Goal: Information Seeking & Learning: Compare options

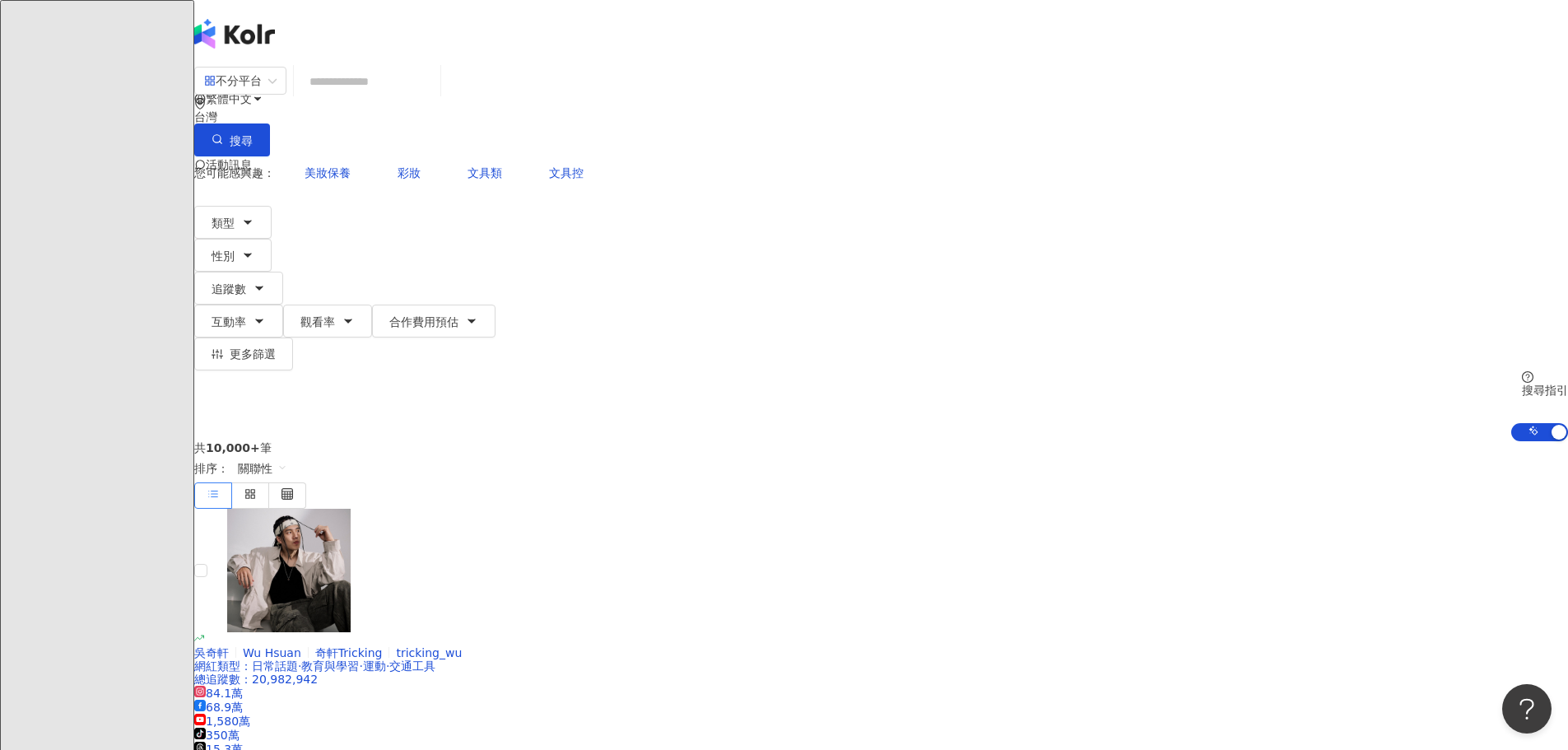
click at [1206, 178] on div "您可能感興趣： 美妝保養 彩妝 文具類 文具控 類型 性別 追蹤數 互動率 觀看率 合作費用預估 更多篩選 搜尋指引 AI 開啟 AI 關閉" at bounding box center [880, 299] width 1373 height 285
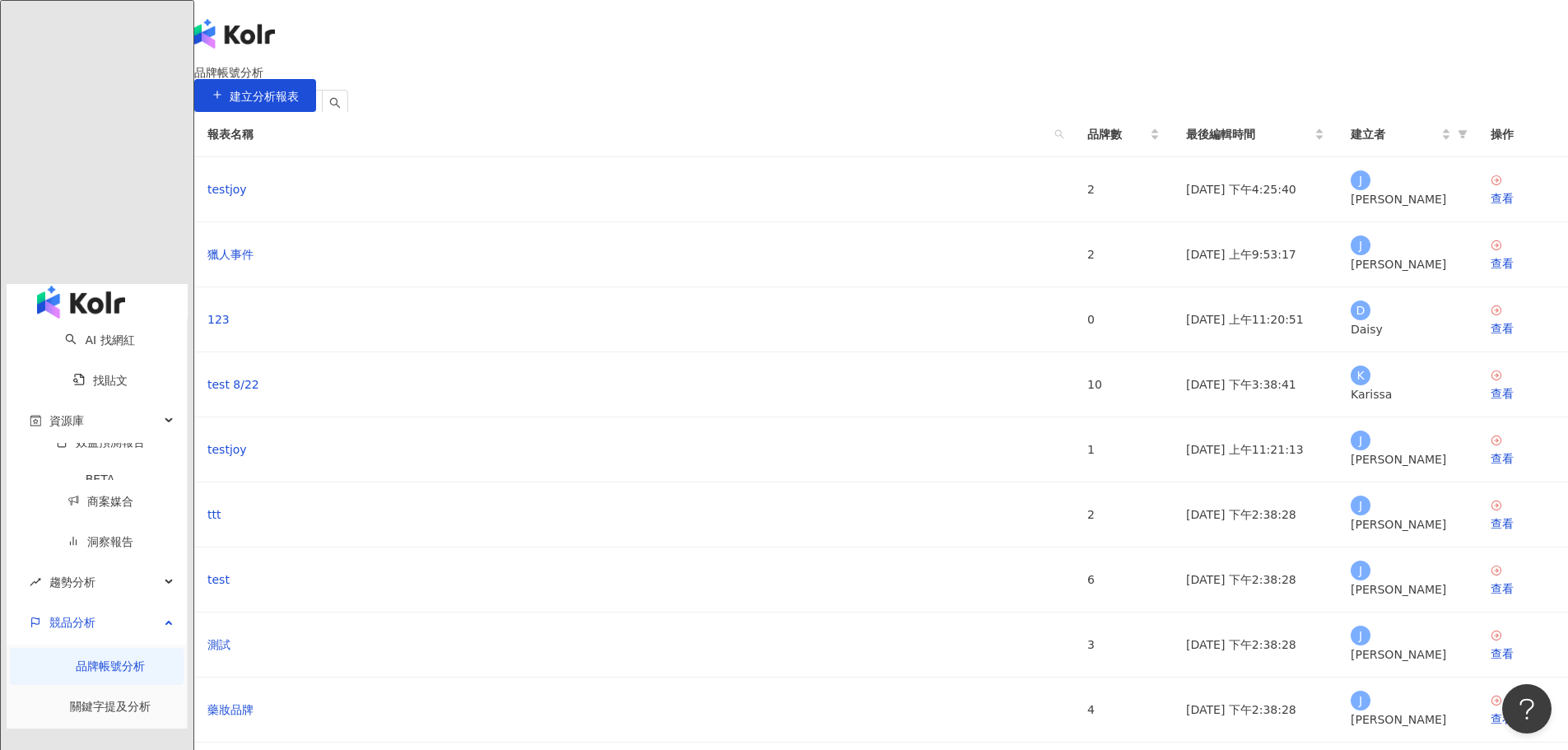
click at [263, 159] on icon at bounding box center [258, 164] width 11 height 11
click at [1130, 100] on div "English" at bounding box center [1131, 92] width 66 height 19
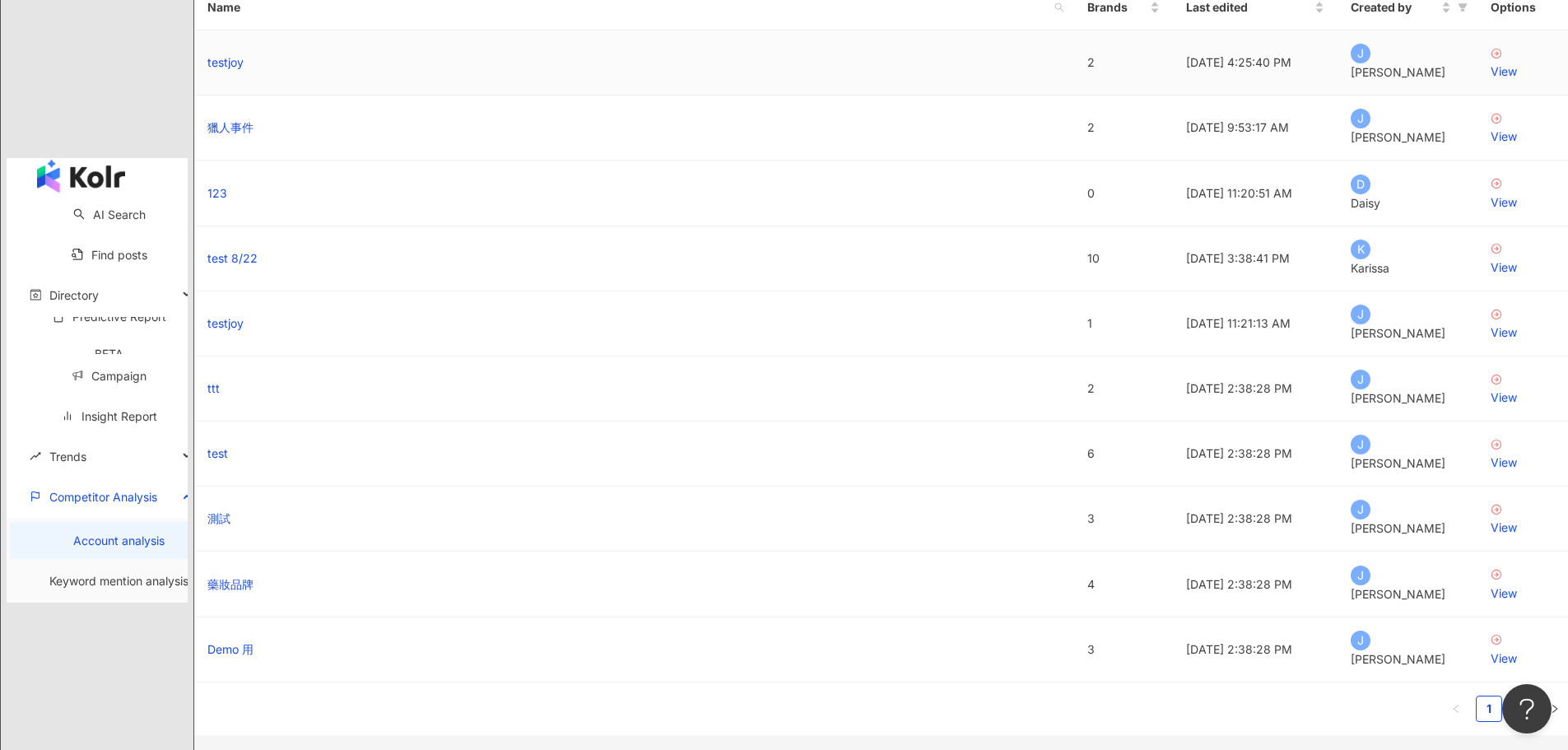
scroll to position [165, 0]
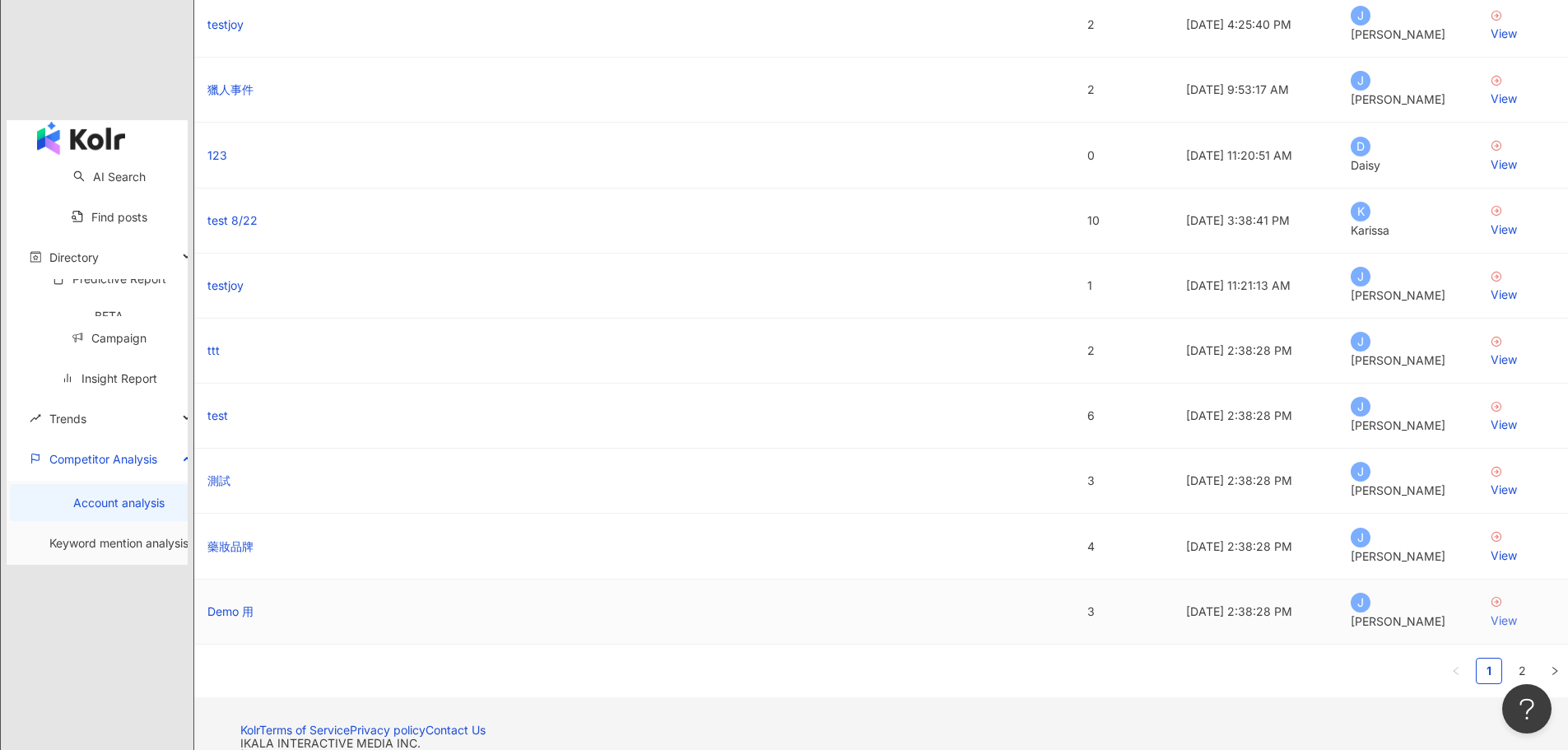
click at [1490, 611] on div "View" at bounding box center [1522, 620] width 64 height 19
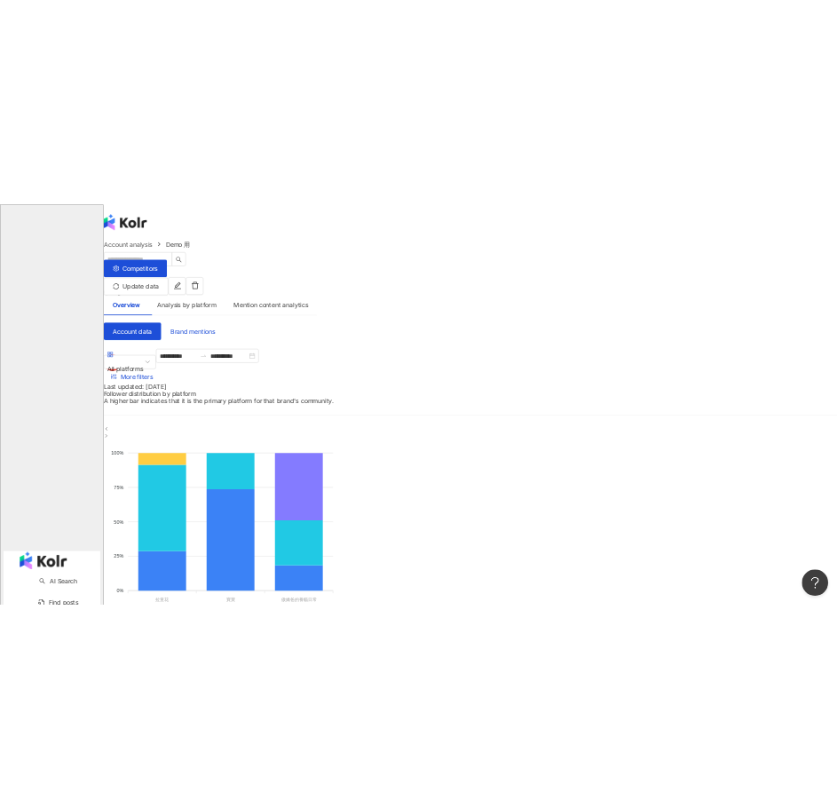
scroll to position [89, 0]
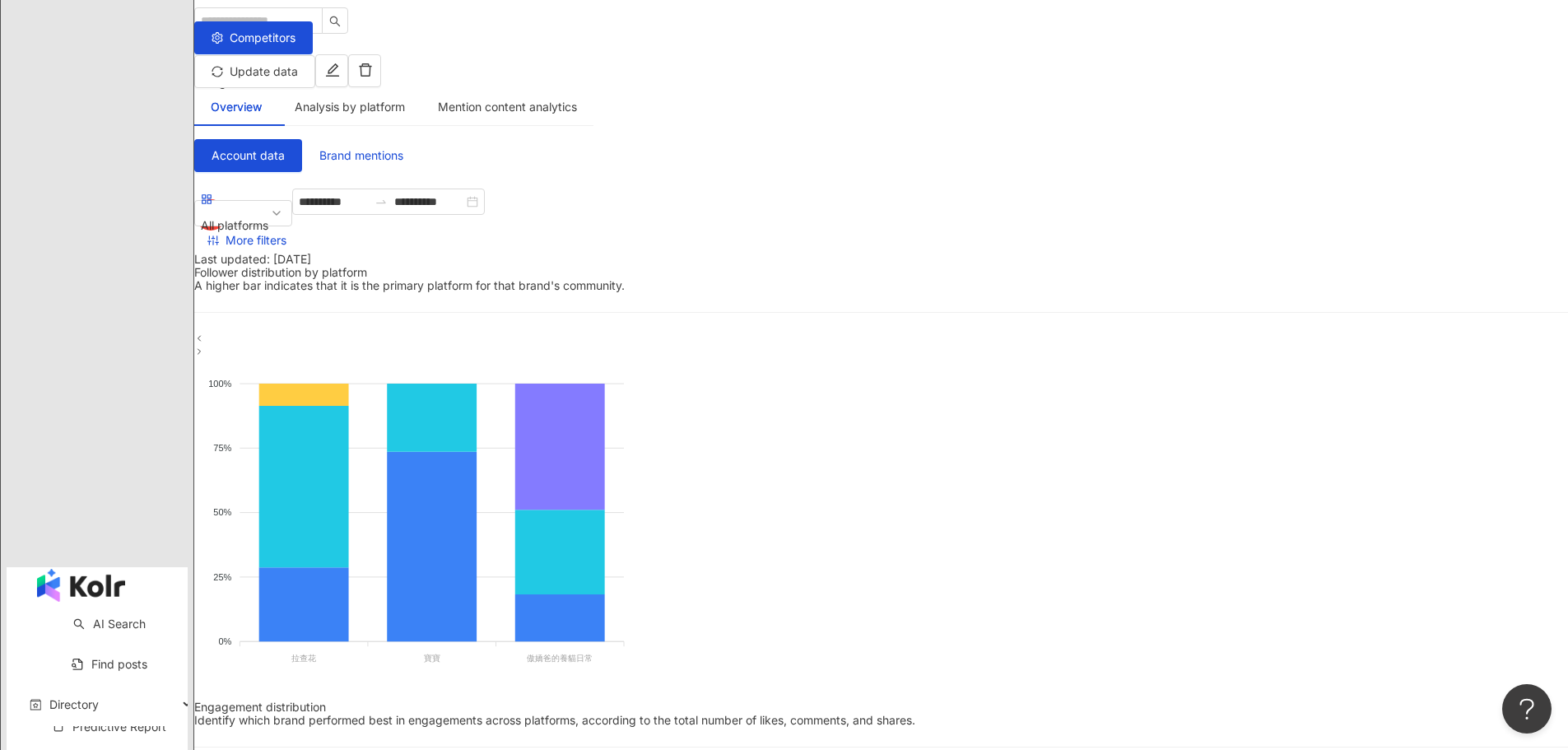
click at [281, 393] on main "**********" at bounding box center [880, 745] width 1373 height 1525
click at [268, 213] on div "All platforms" at bounding box center [235, 225] width 68 height 25
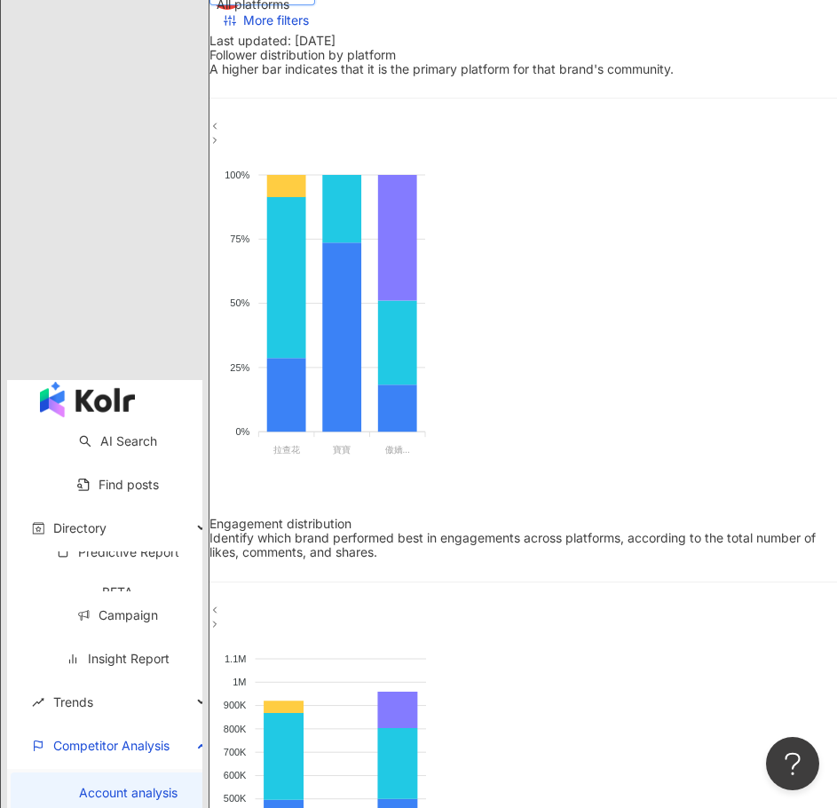
scroll to position [57, 0]
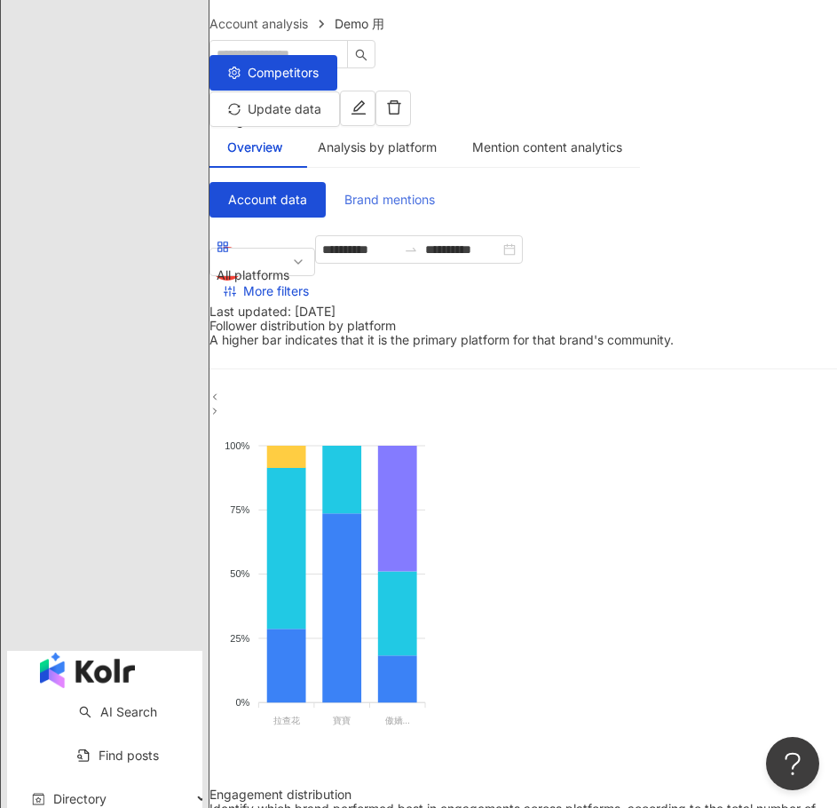
click at [433, 193] on span "Brand mentions" at bounding box center [389, 200] width 91 height 14
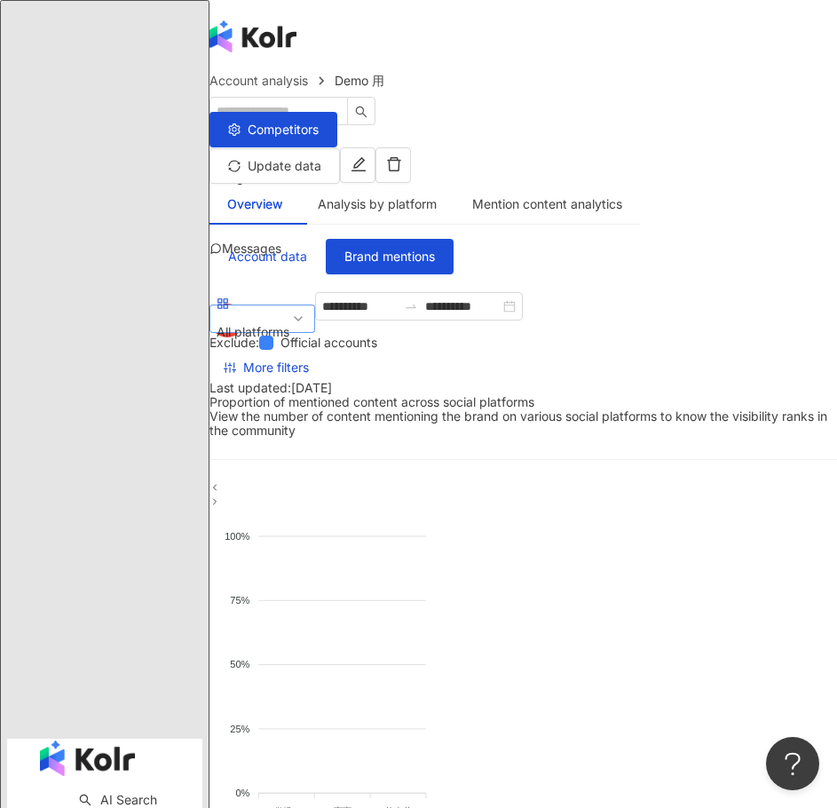
click at [289, 320] on div "All platforms" at bounding box center [253, 332] width 73 height 27
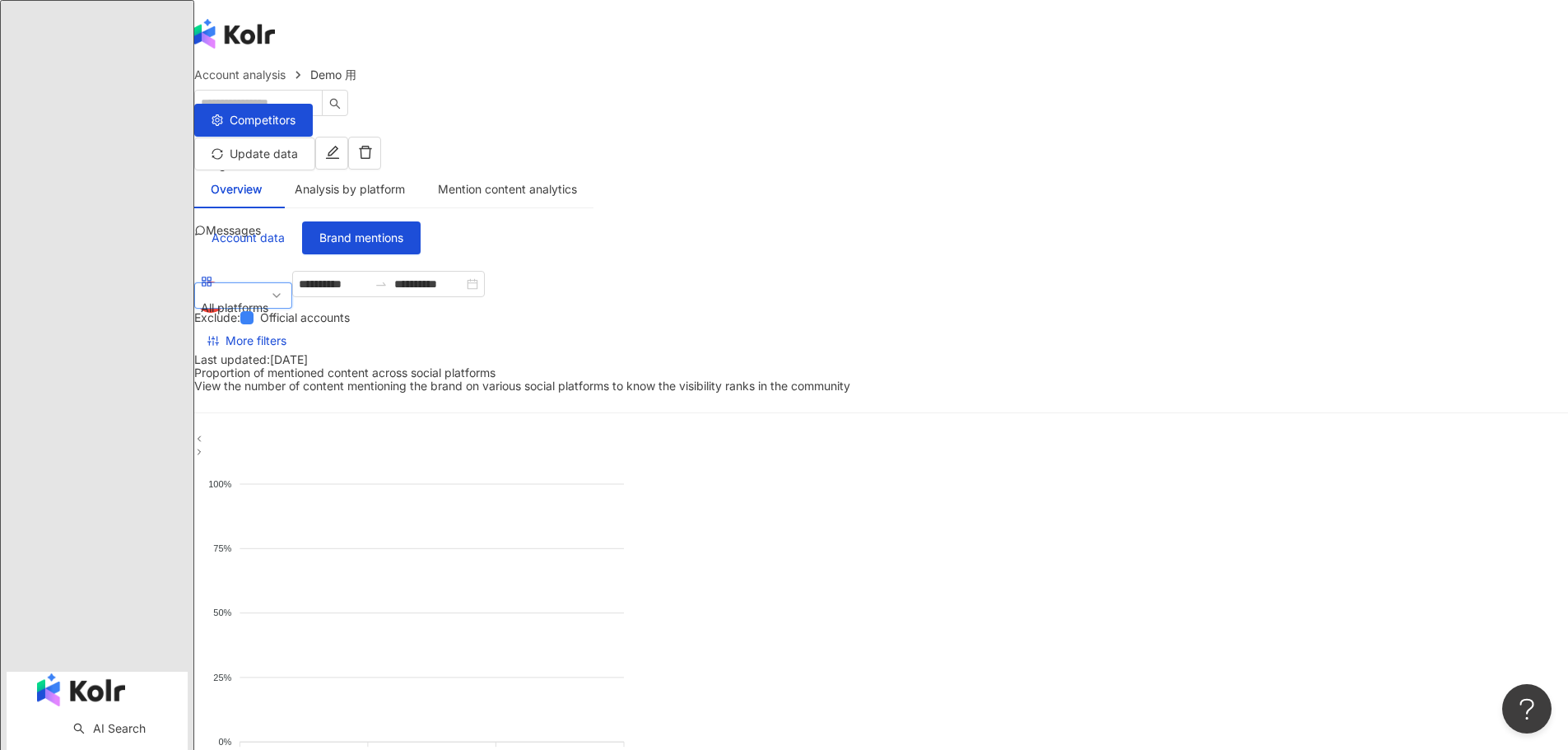
click at [286, 286] on span "All platforms" at bounding box center [243, 295] width 84 height 49
click at [286, 284] on span "All platforms" at bounding box center [243, 295] width 84 height 49
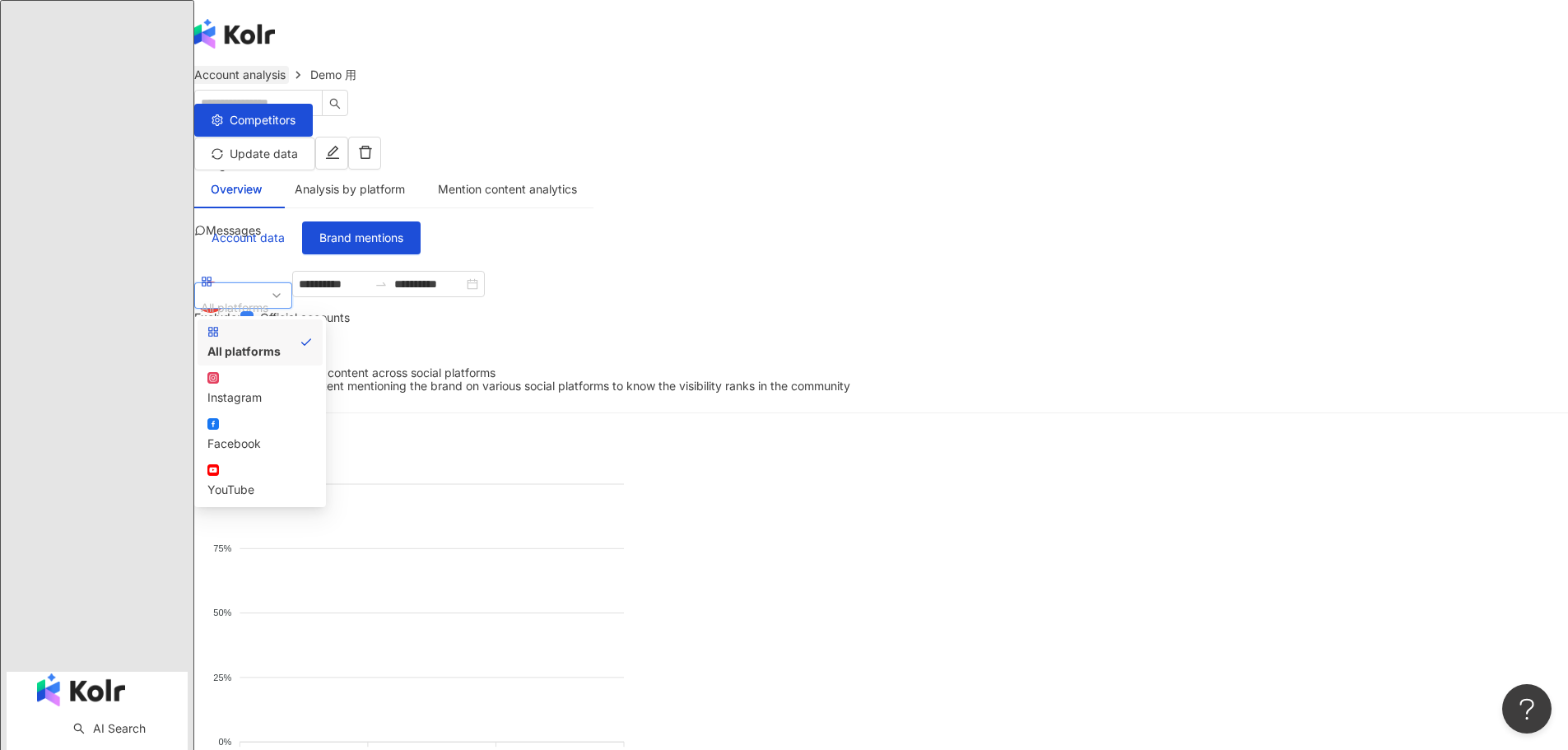
click at [289, 84] on link "Account analysis" at bounding box center [240, 75] width 98 height 19
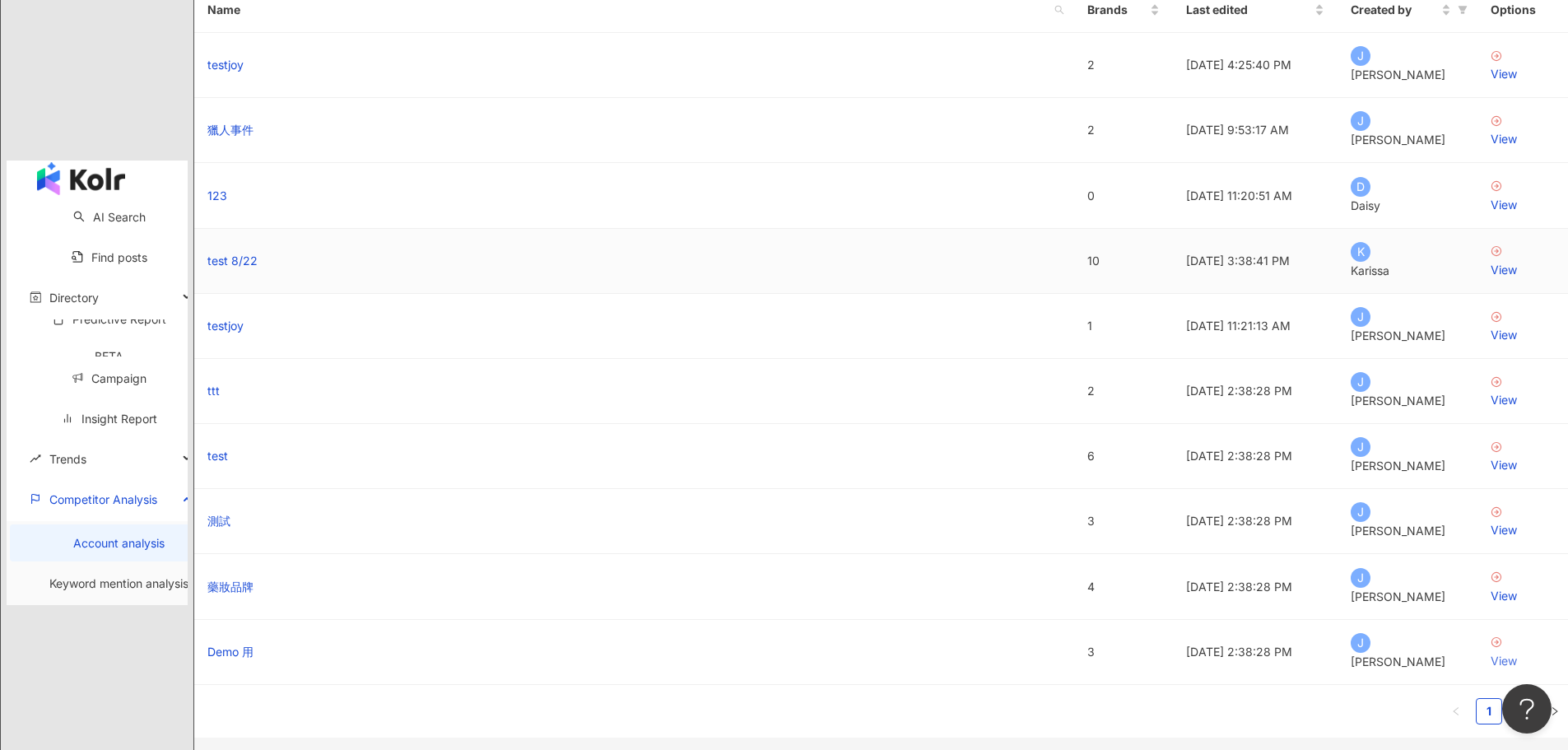
scroll to position [301, 0]
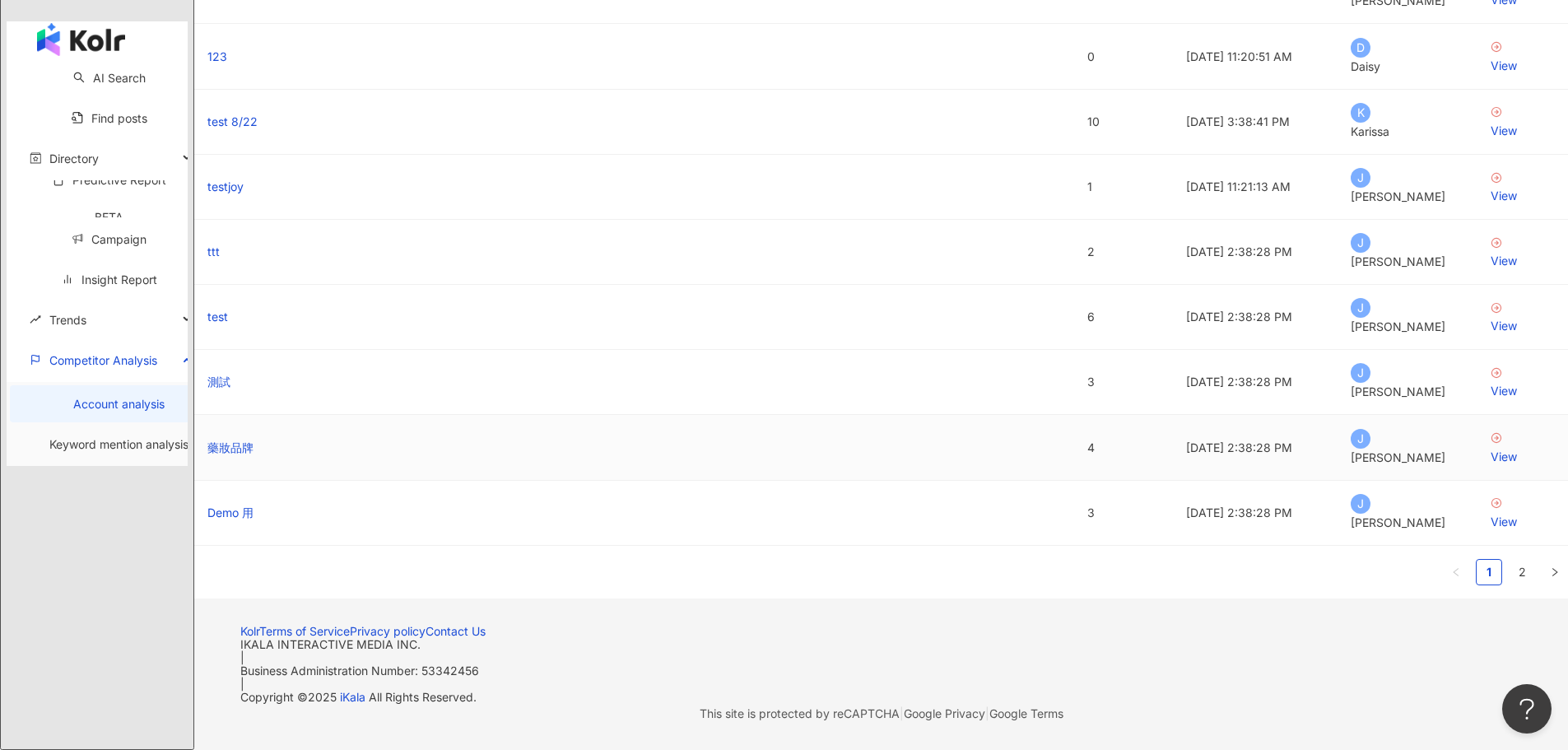
click at [1477, 414] on td "View" at bounding box center [1523, 447] width 91 height 65
click at [1490, 448] on div "View" at bounding box center [1522, 457] width 64 height 19
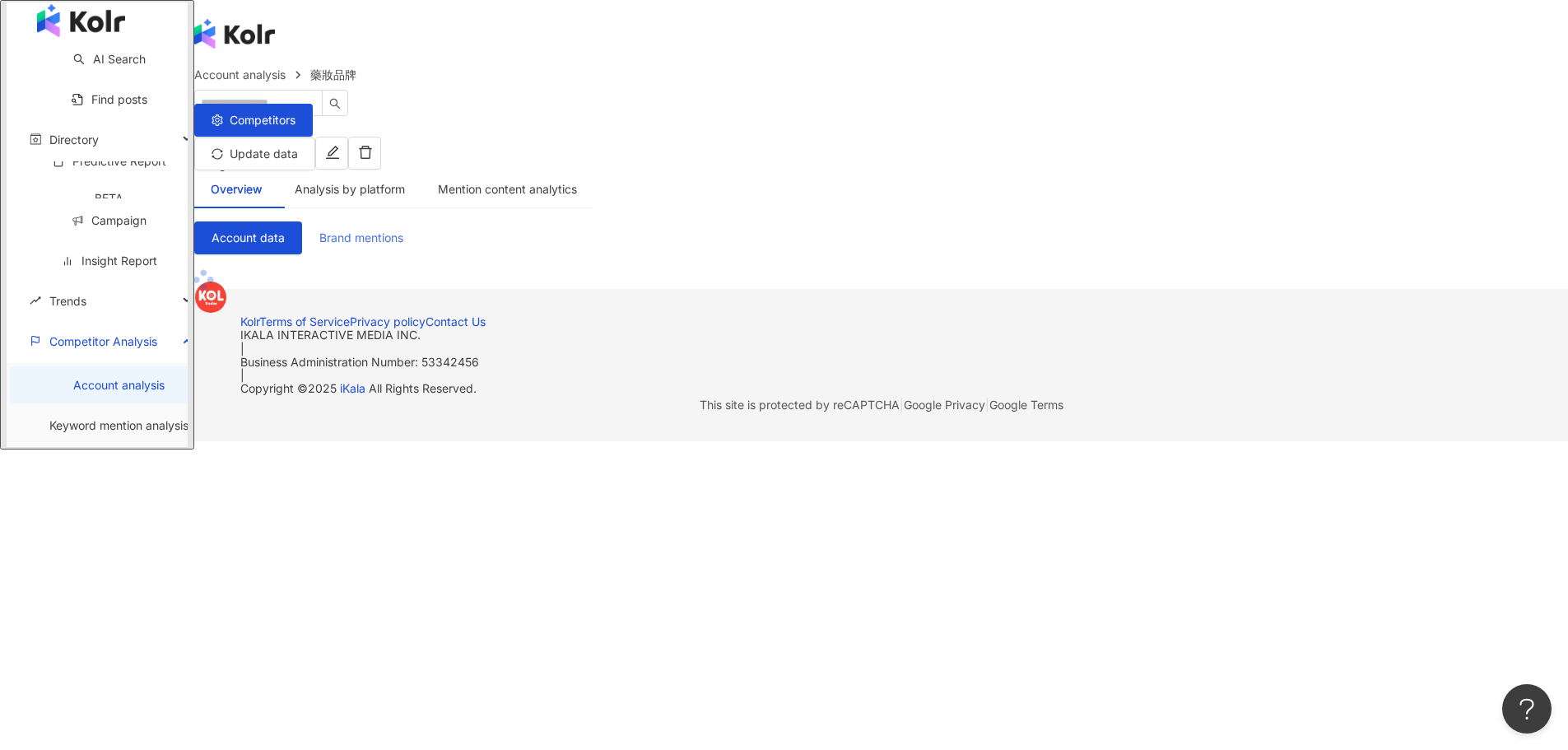
click at [403, 231] on span "Brand mentions" at bounding box center [361, 237] width 84 height 13
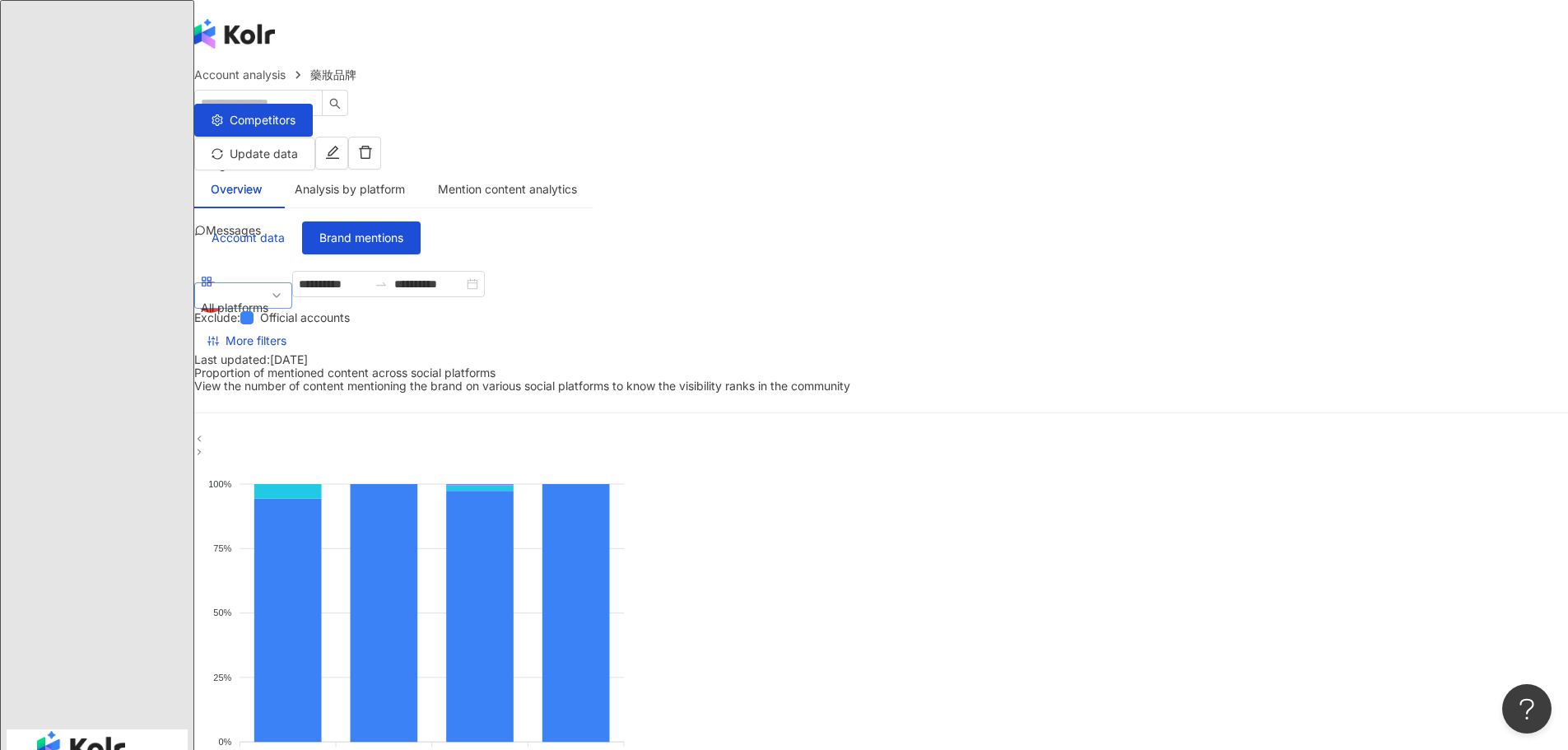
click at [286, 289] on span "All platforms" at bounding box center [243, 295] width 84 height 49
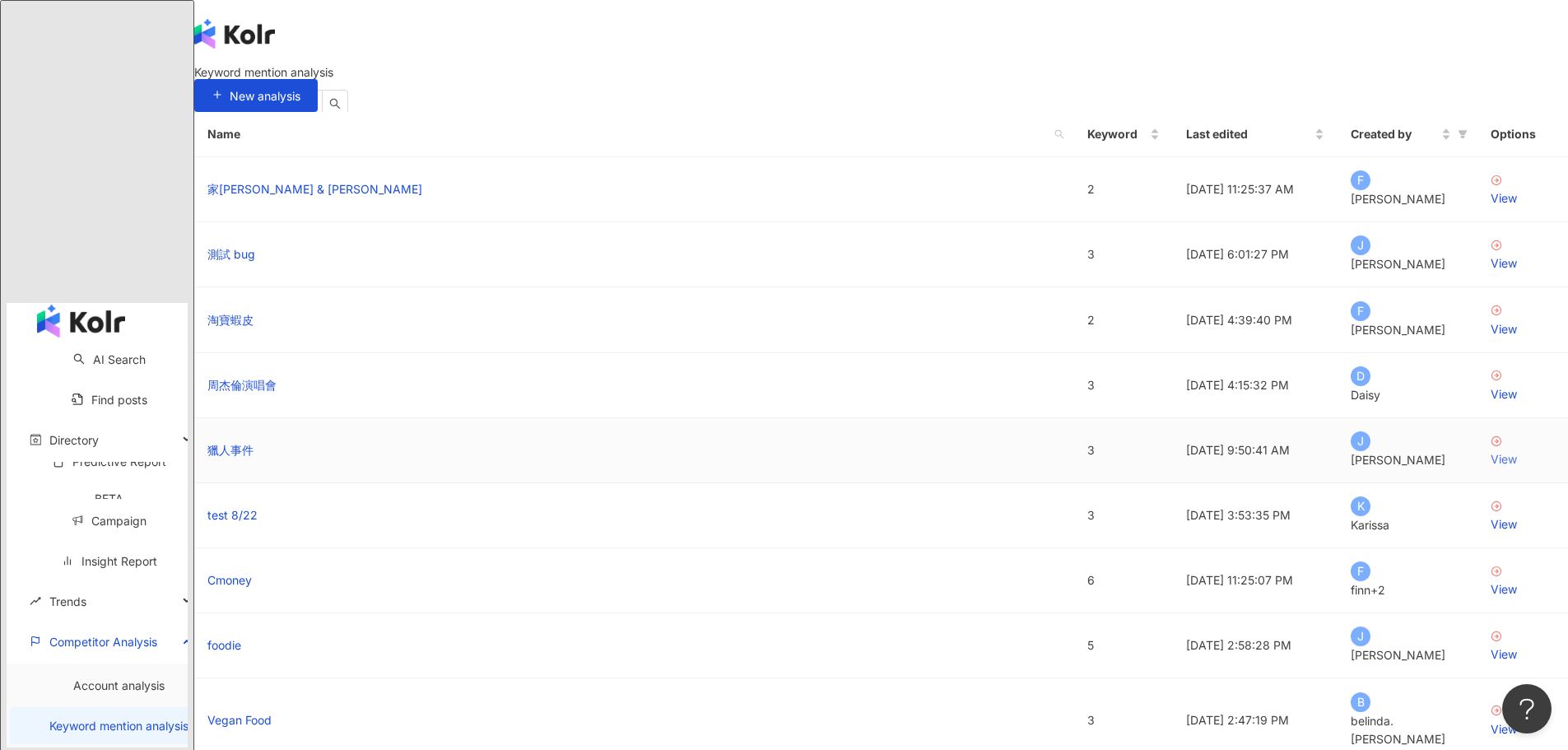
click at [1490, 468] on div "View" at bounding box center [1522, 459] width 64 height 19
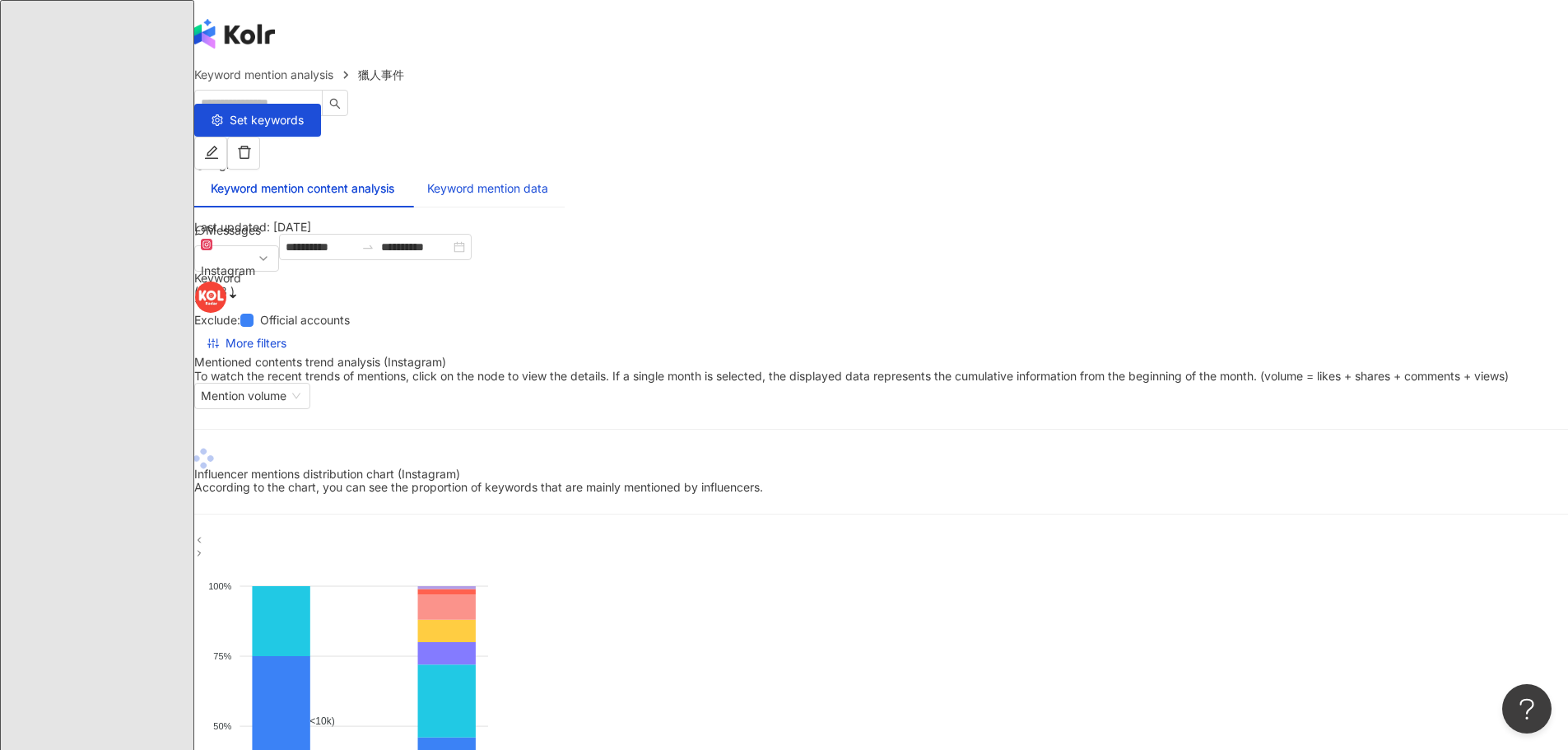
click at [548, 179] on div "Keyword mention data" at bounding box center [488, 188] width 121 height 19
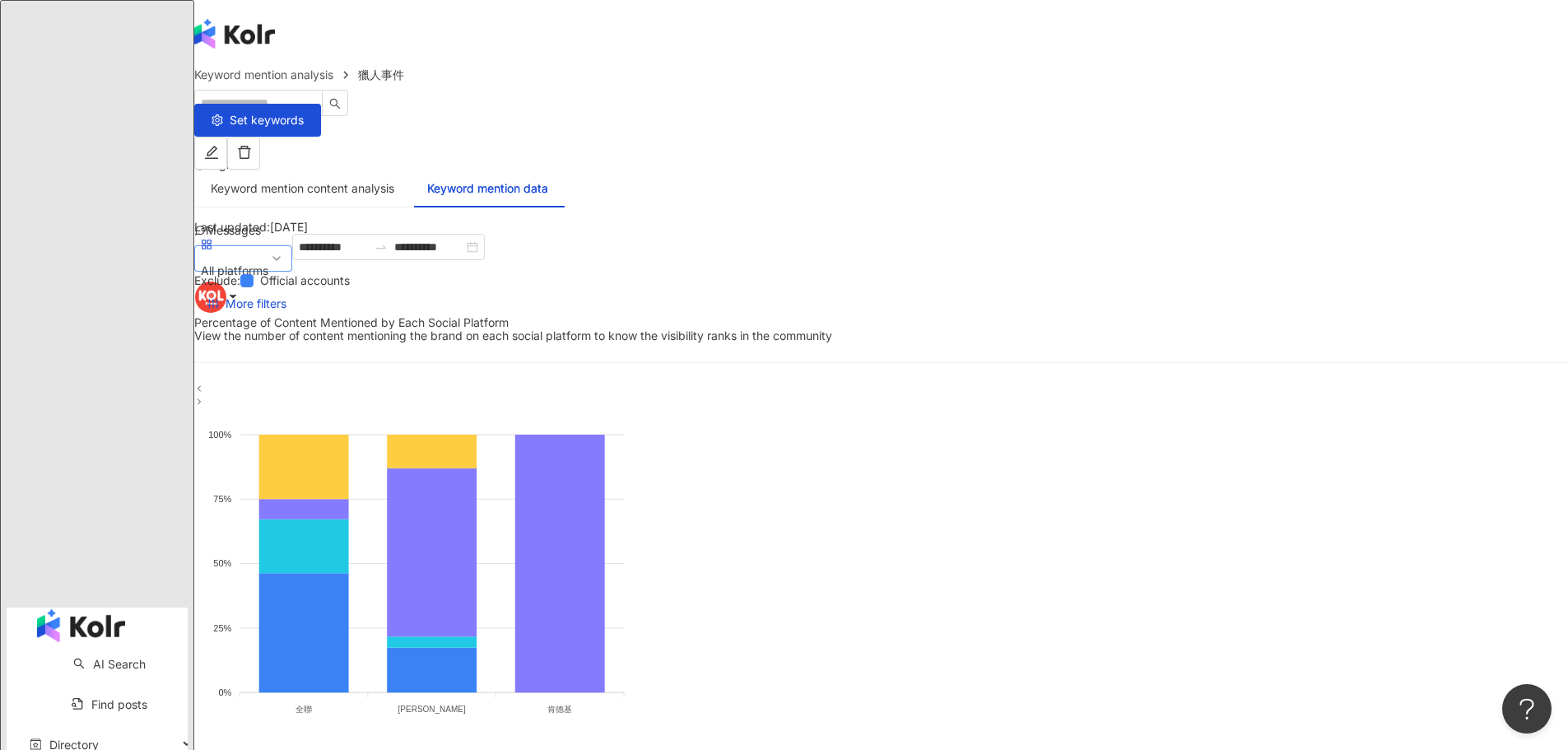
click at [286, 267] on span "All platforms" at bounding box center [243, 258] width 84 height 49
click at [286, 262] on span "All platforms" at bounding box center [243, 258] width 84 height 49
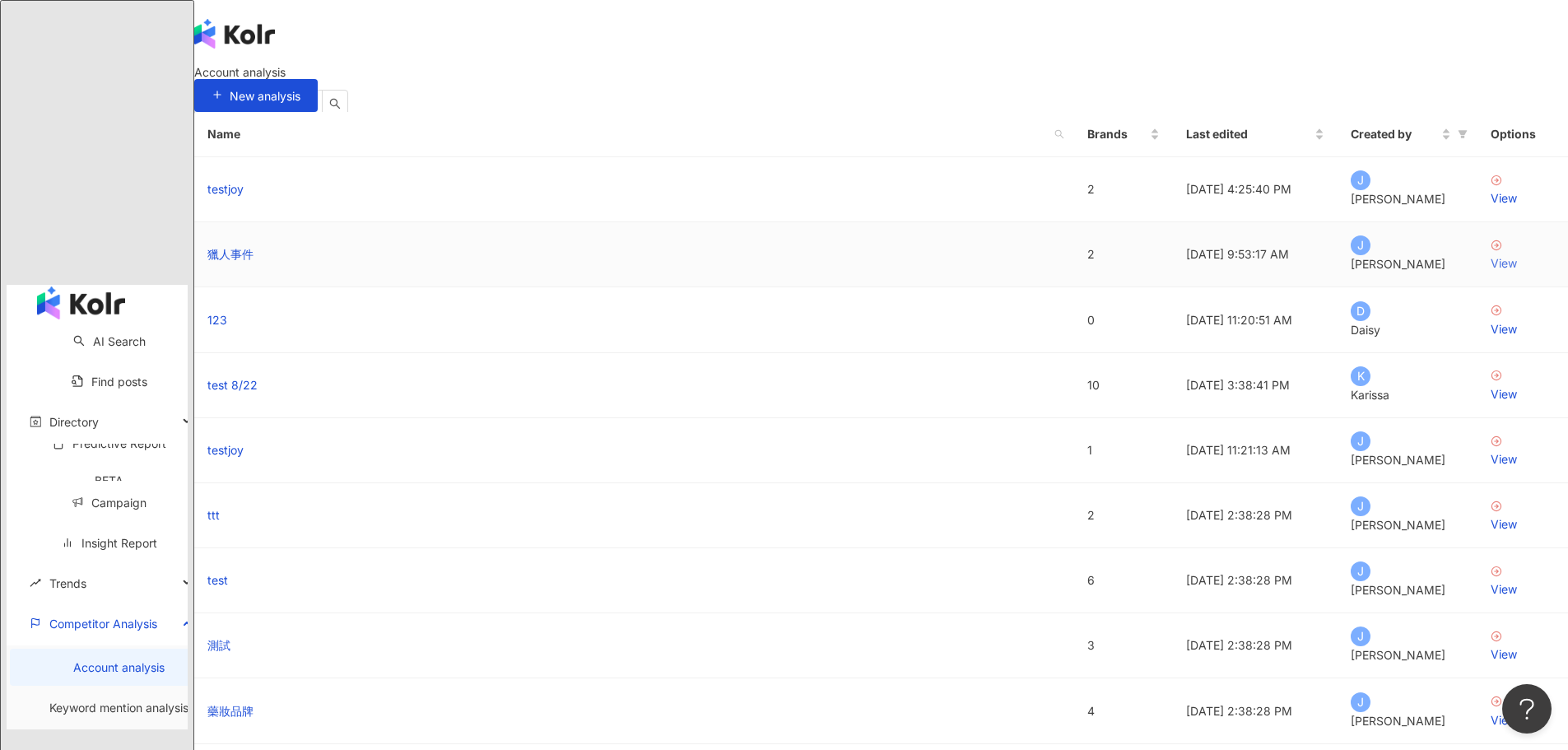
click at [1490, 251] on icon at bounding box center [1496, 245] width 11 height 11
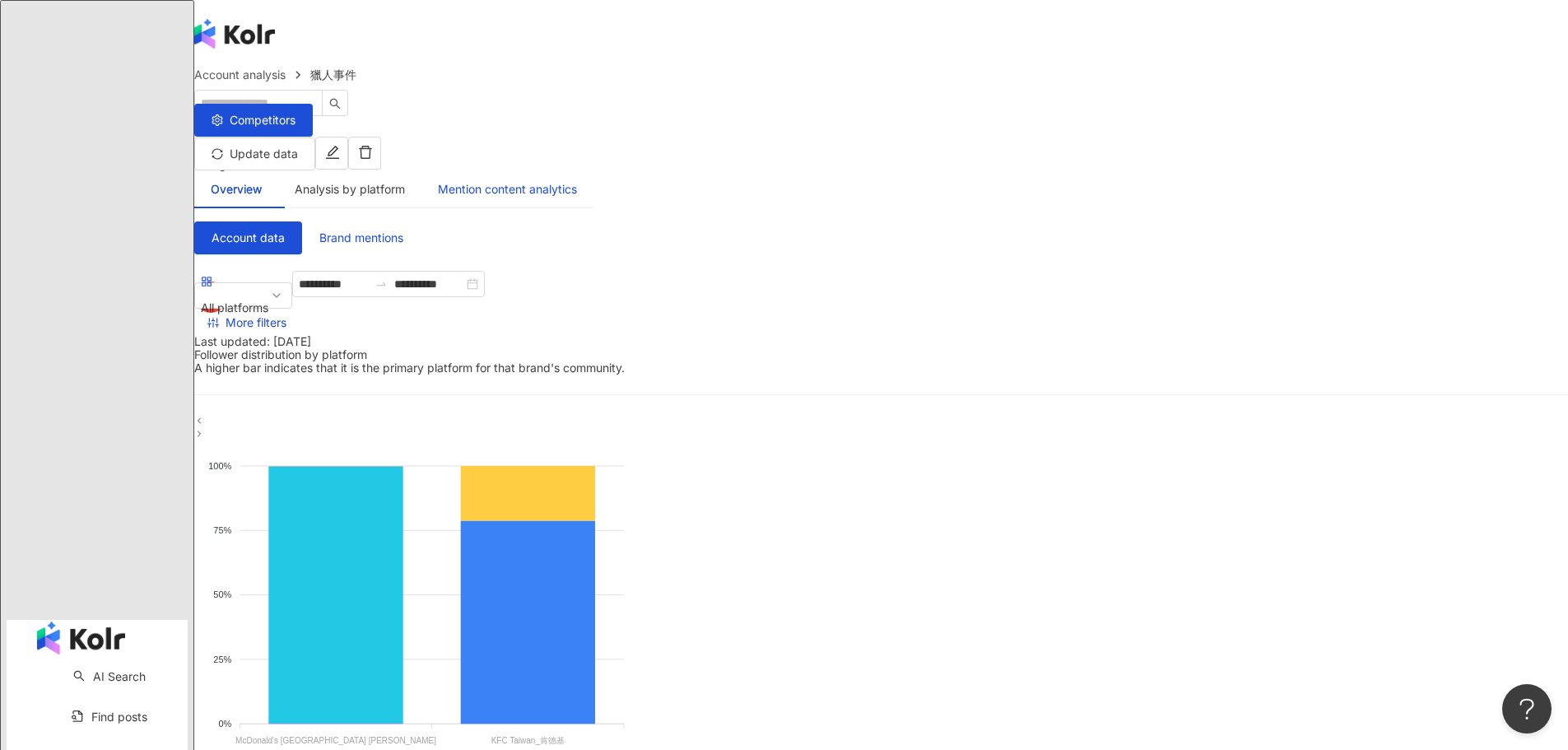
click at [577, 180] on div "Mention content analytics" at bounding box center [507, 189] width 139 height 19
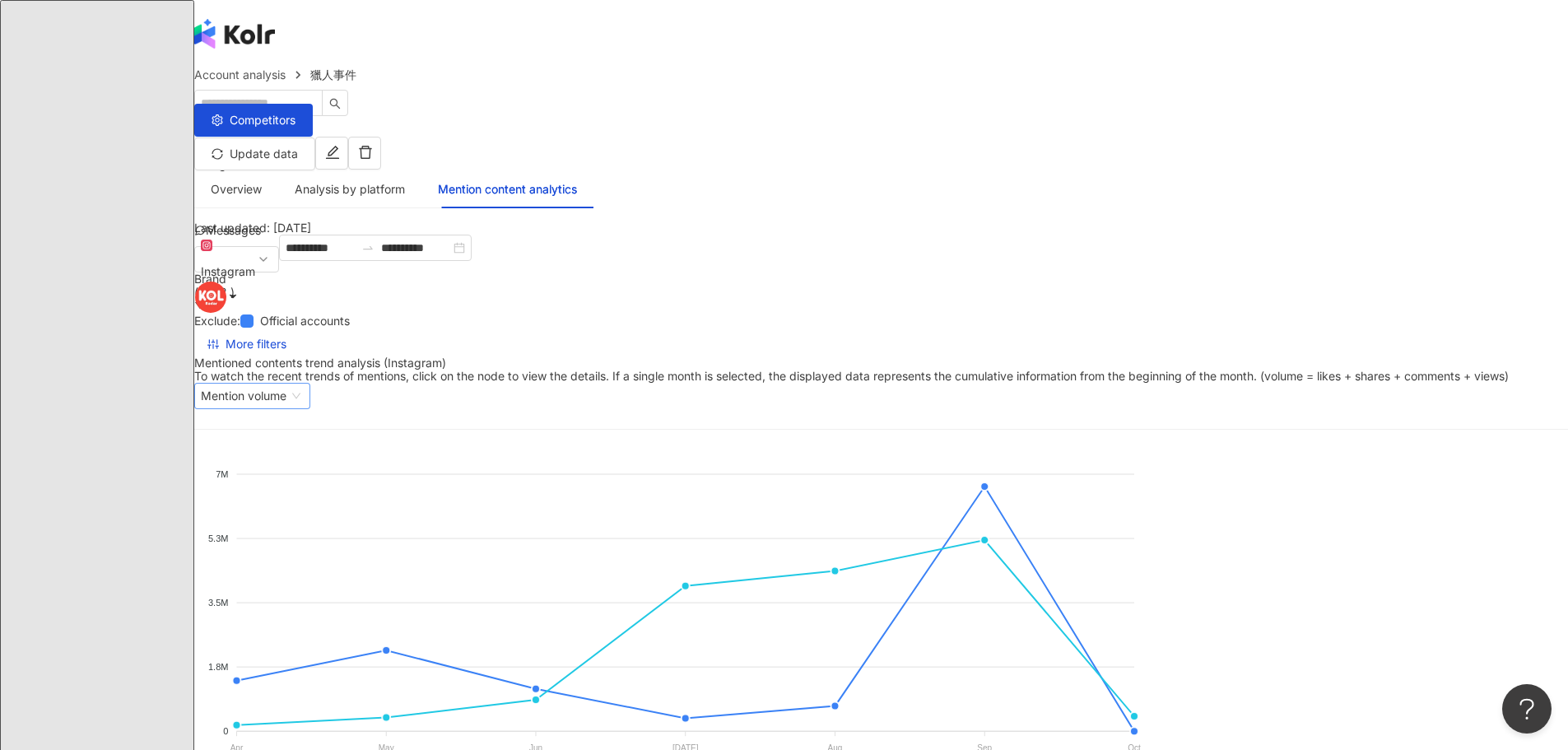
click at [303, 384] on span "Mention volume" at bounding box center [252, 396] width 103 height 25
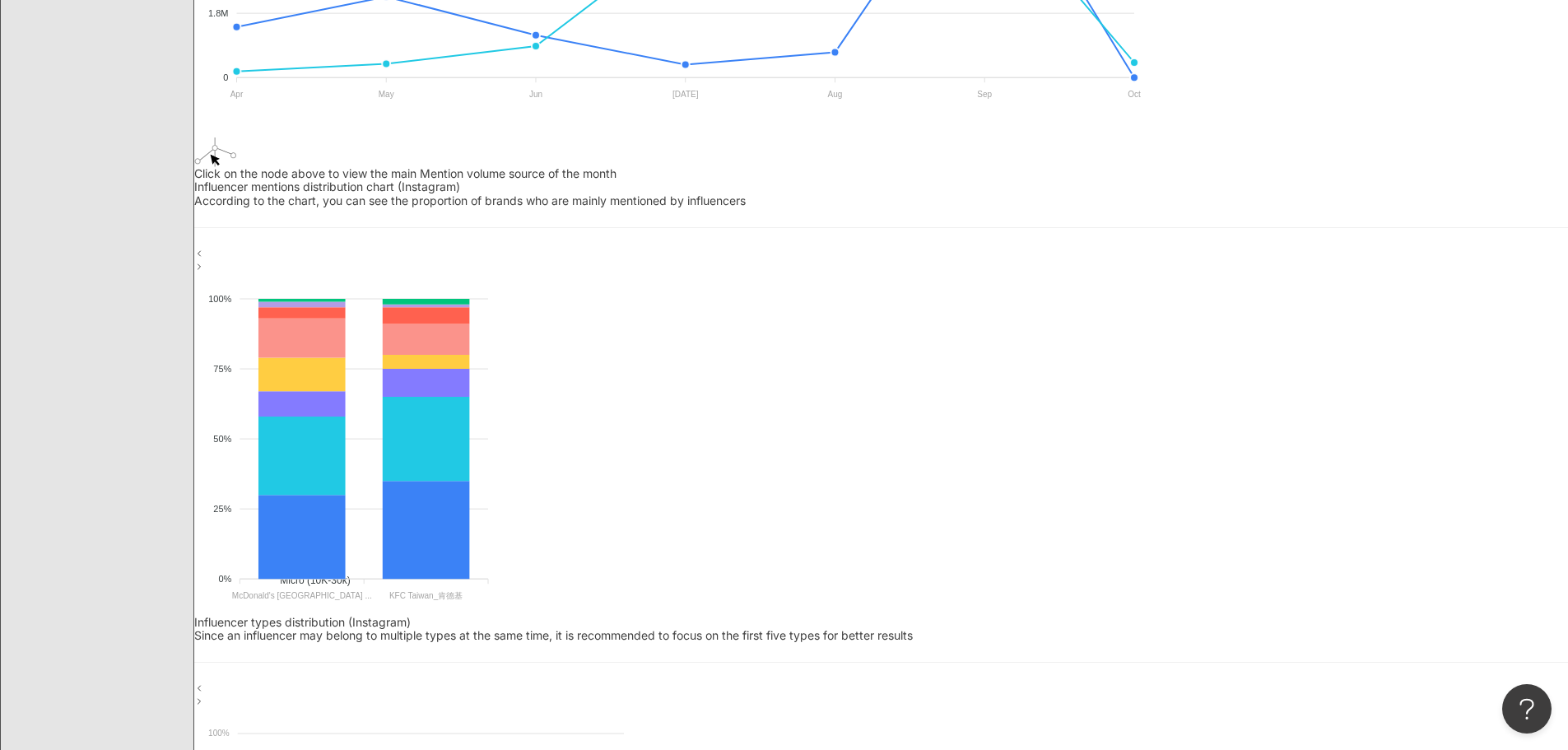
scroll to position [165, 0]
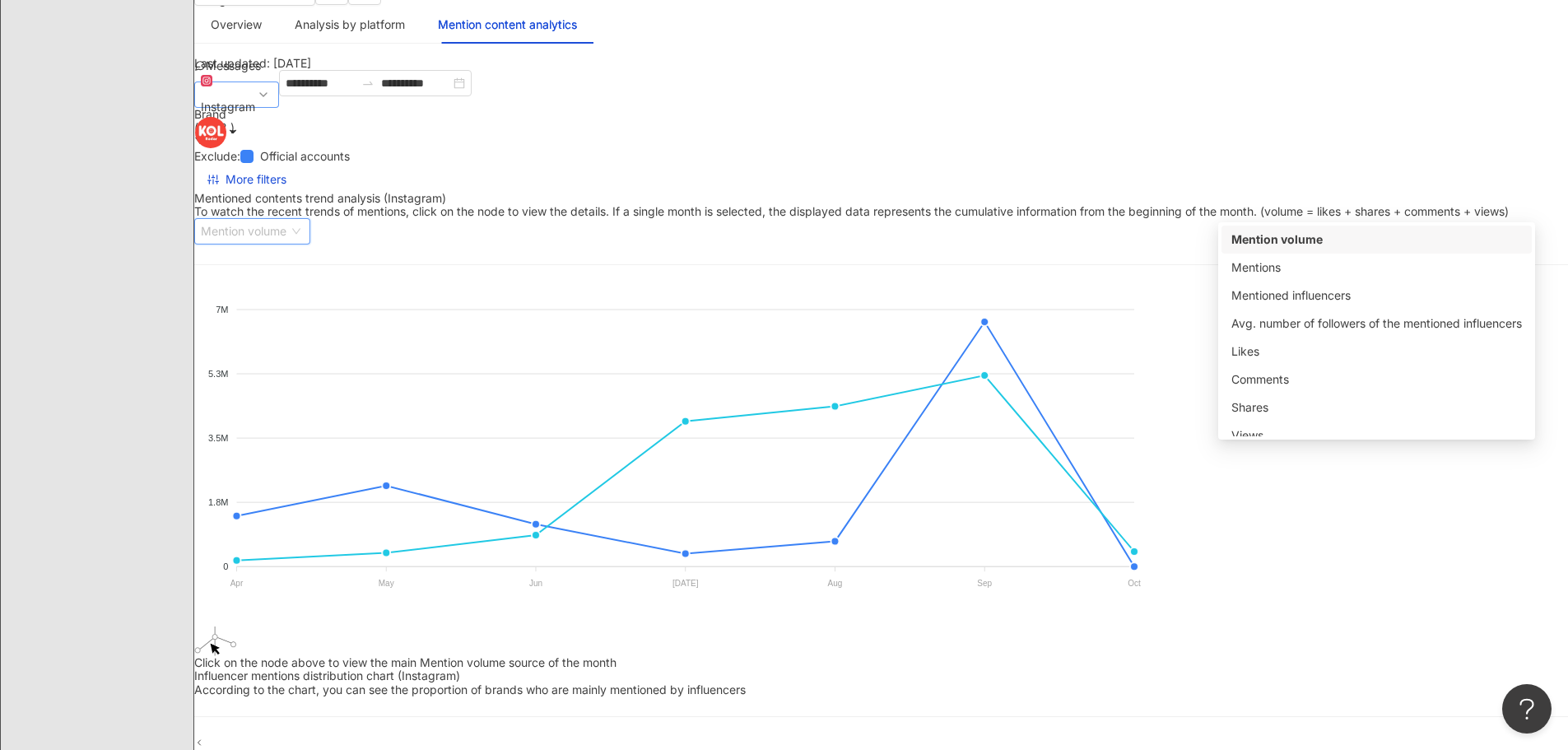
click at [273, 99] on span "Instagram" at bounding box center [236, 94] width 71 height 49
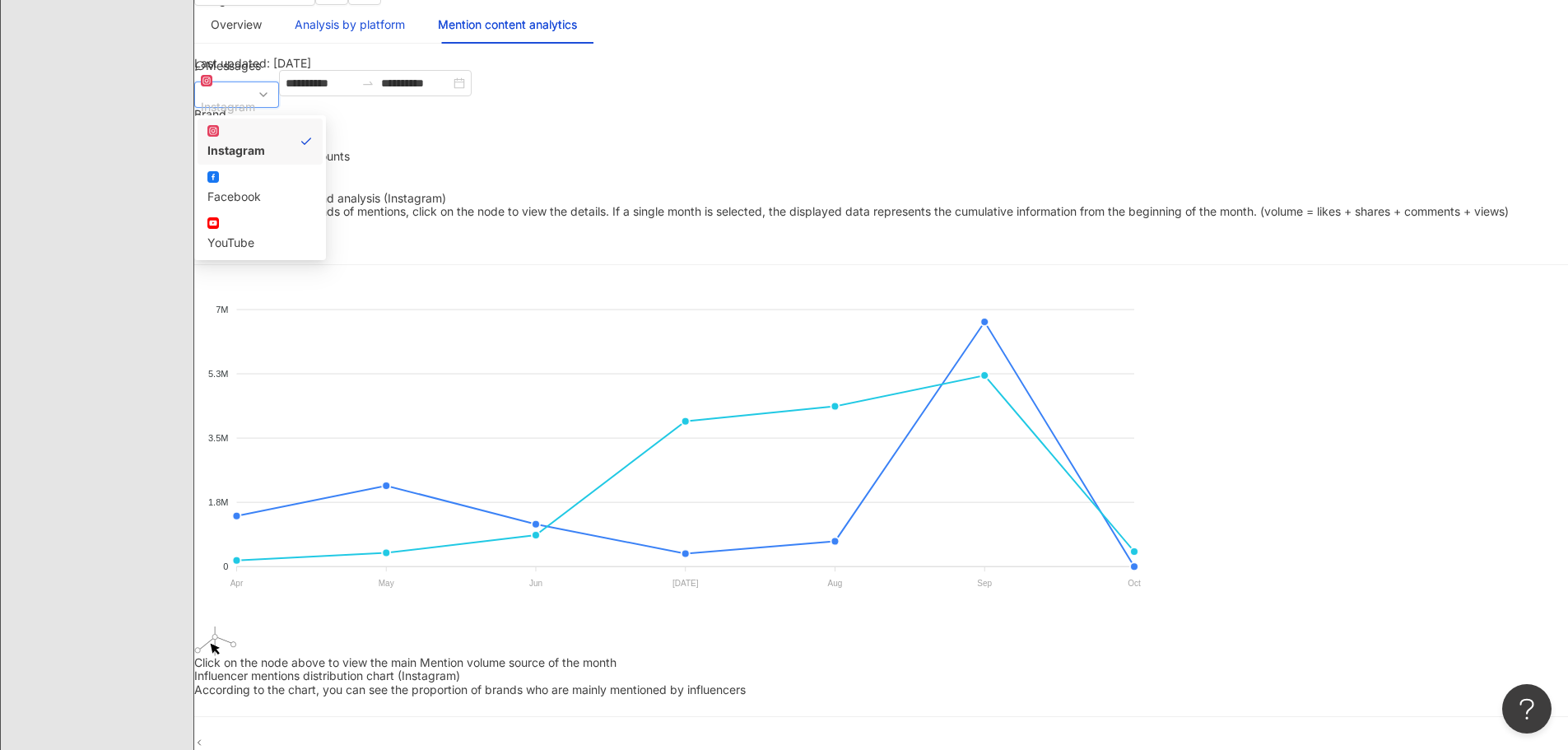
click at [405, 16] on div "Analysis by platform" at bounding box center [350, 25] width 110 height 19
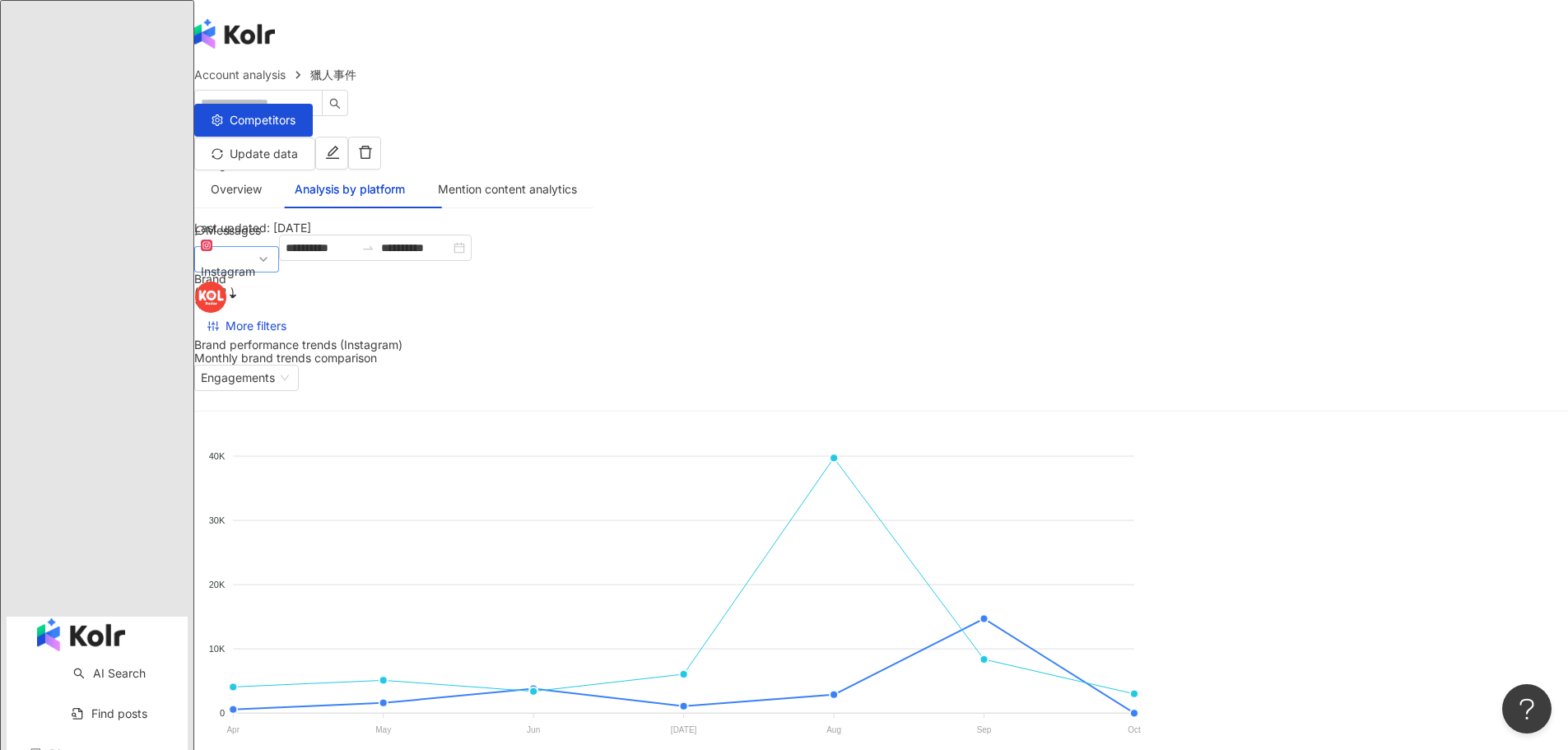
click at [255, 275] on div "Instagram" at bounding box center [228, 272] width 55 height 25
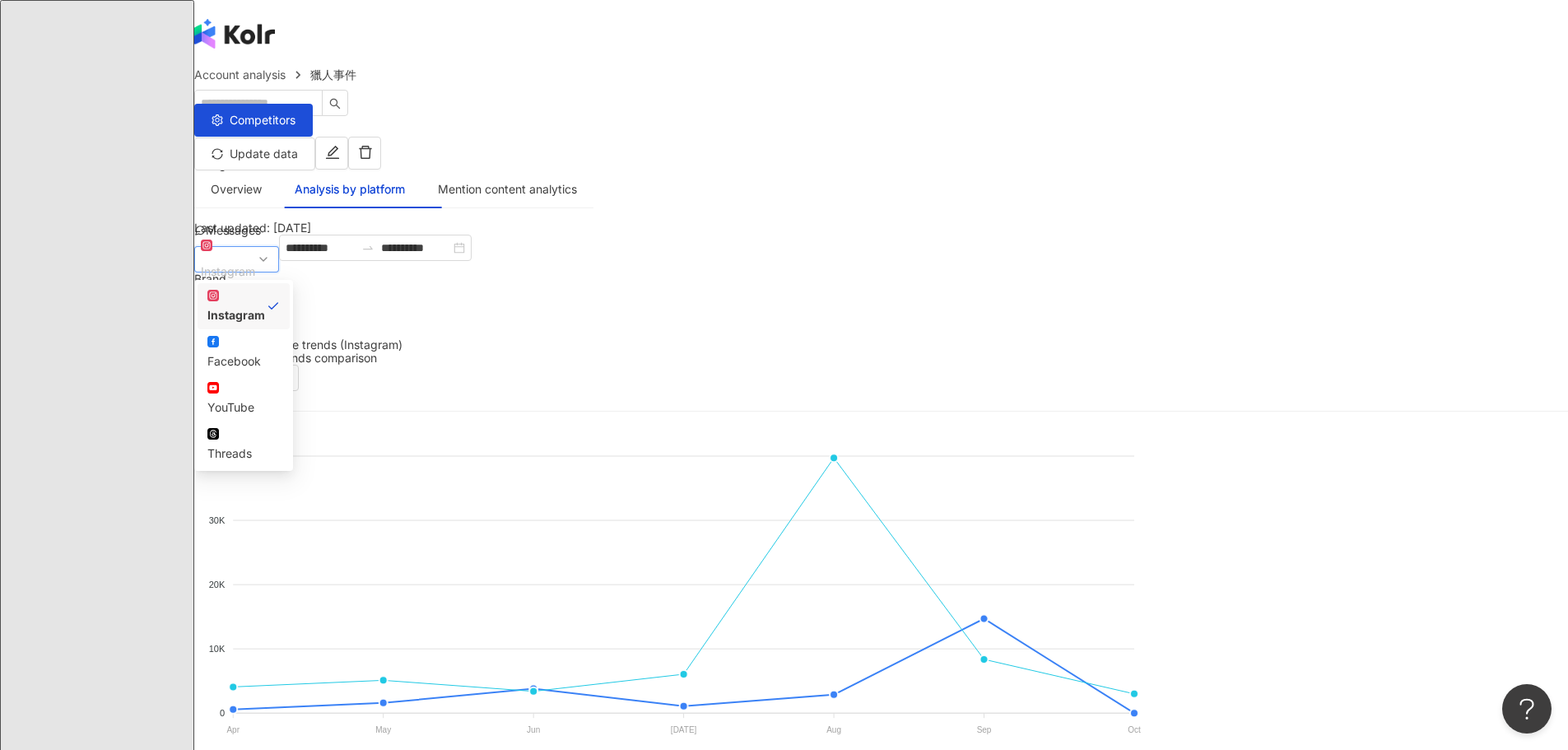
click at [255, 268] on div "Instagram" at bounding box center [228, 272] width 55 height 25
click at [261, 180] on div "Overview" at bounding box center [236, 189] width 51 height 19
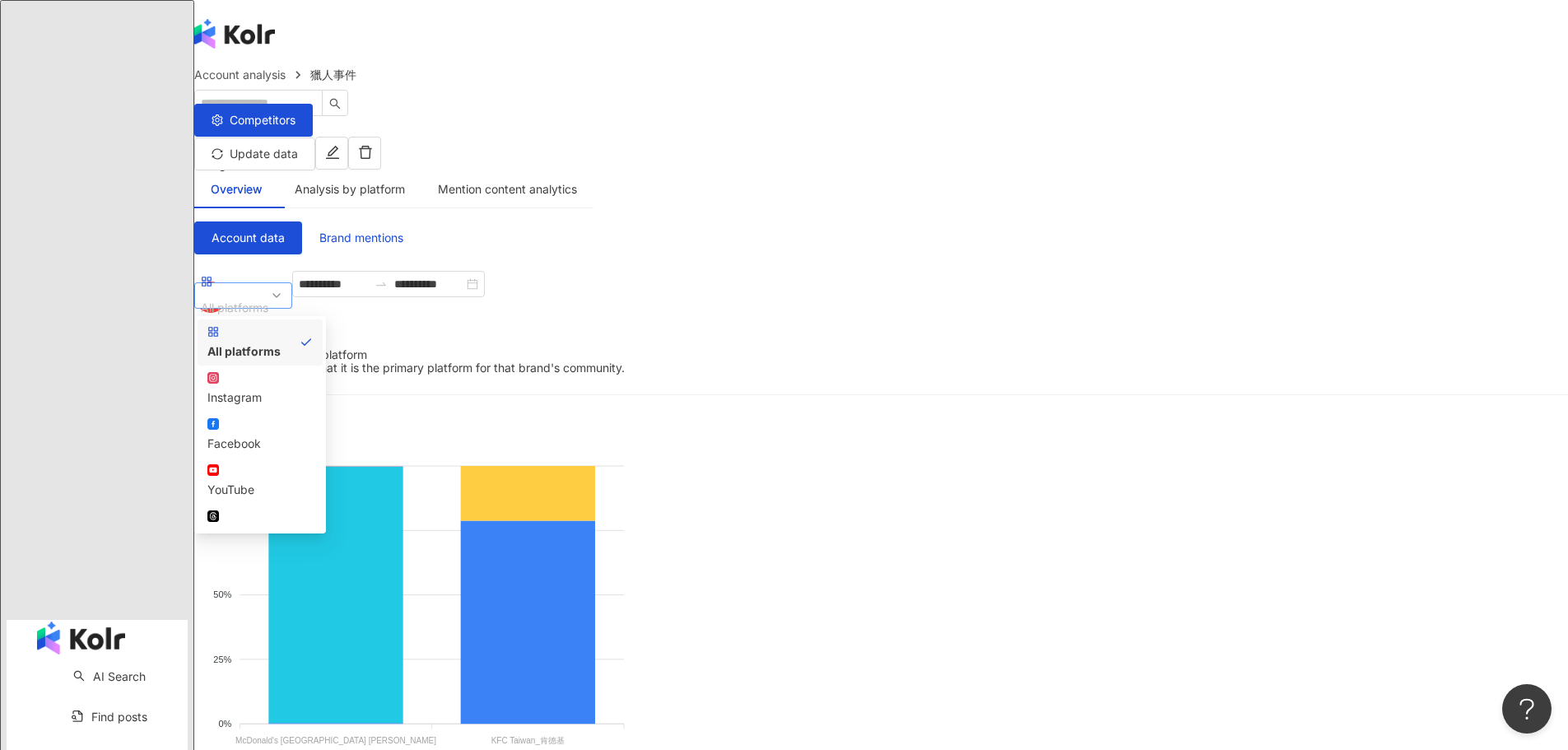
click at [268, 296] on div "All platforms" at bounding box center [235, 308] width 68 height 25
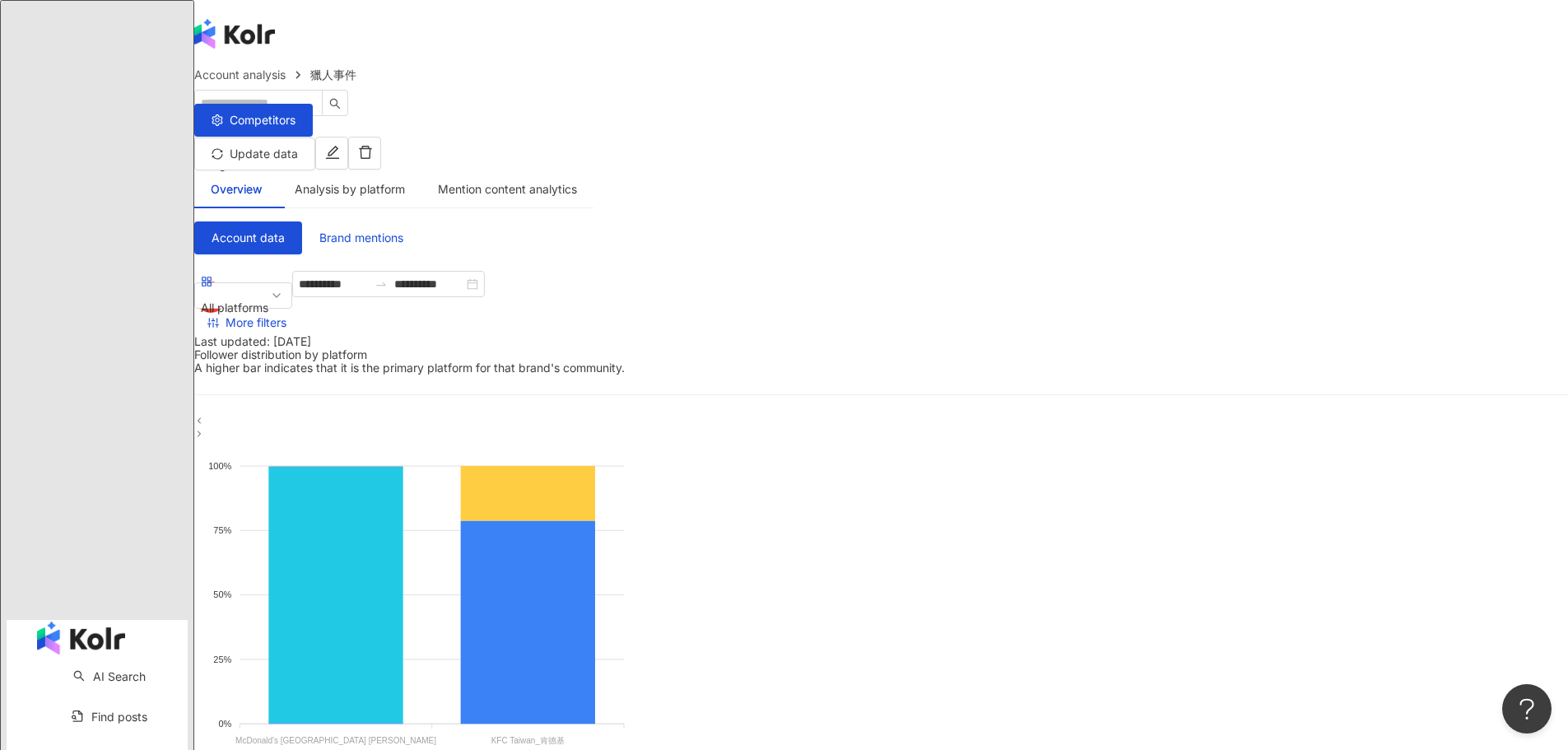
click at [577, 180] on div "Mention content analytics" at bounding box center [507, 189] width 139 height 19
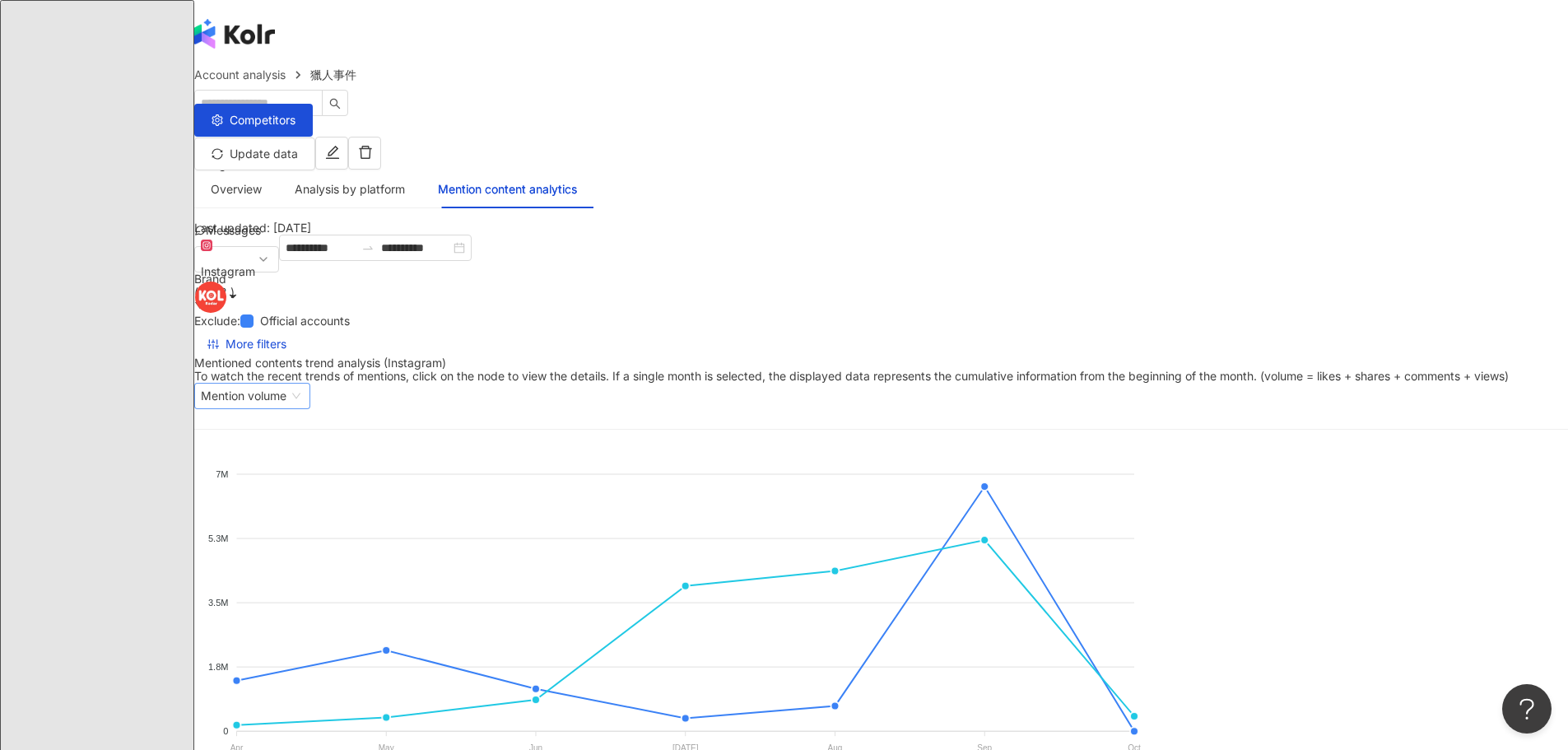
click at [303, 384] on span "Mention volume" at bounding box center [252, 396] width 103 height 25
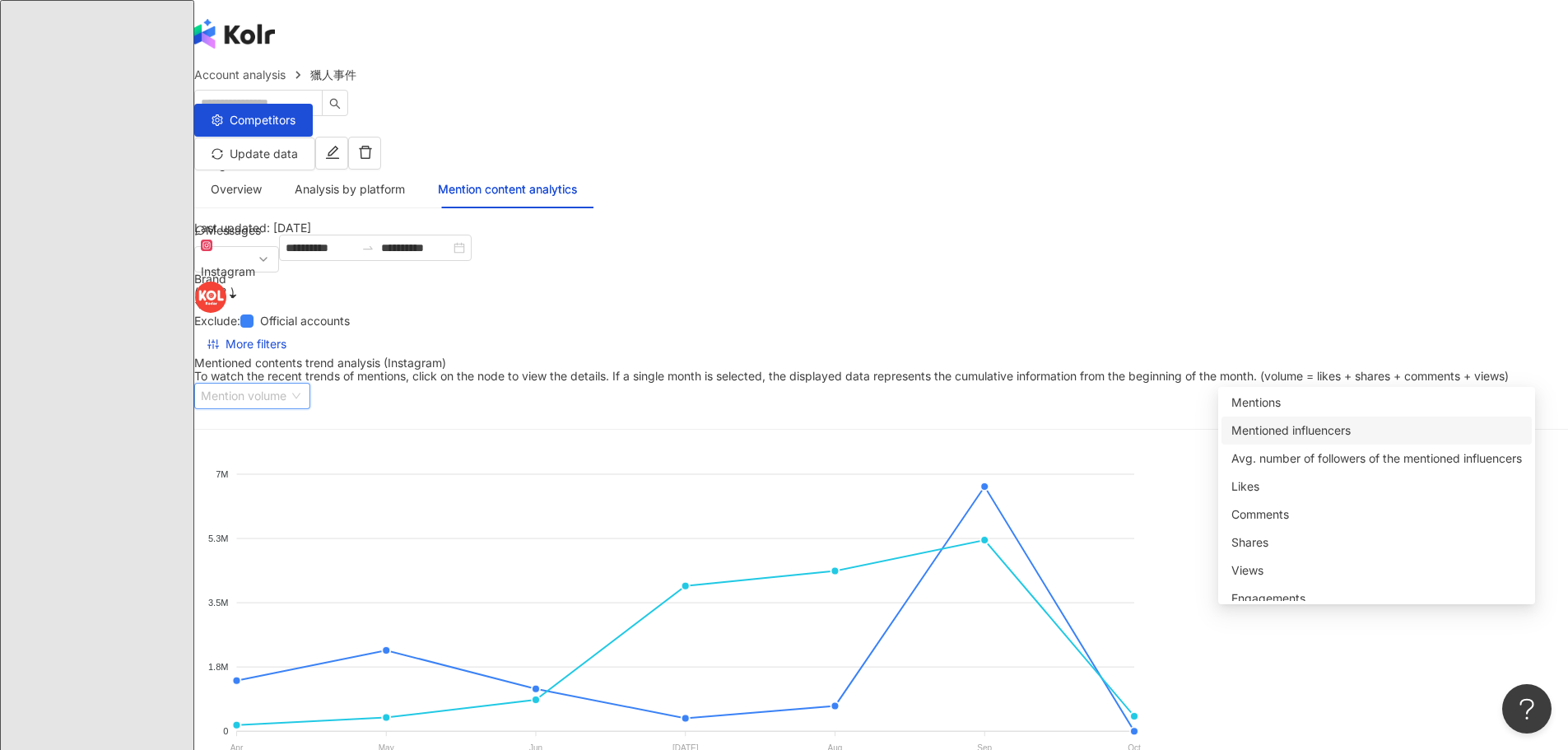
scroll to position [41, 0]
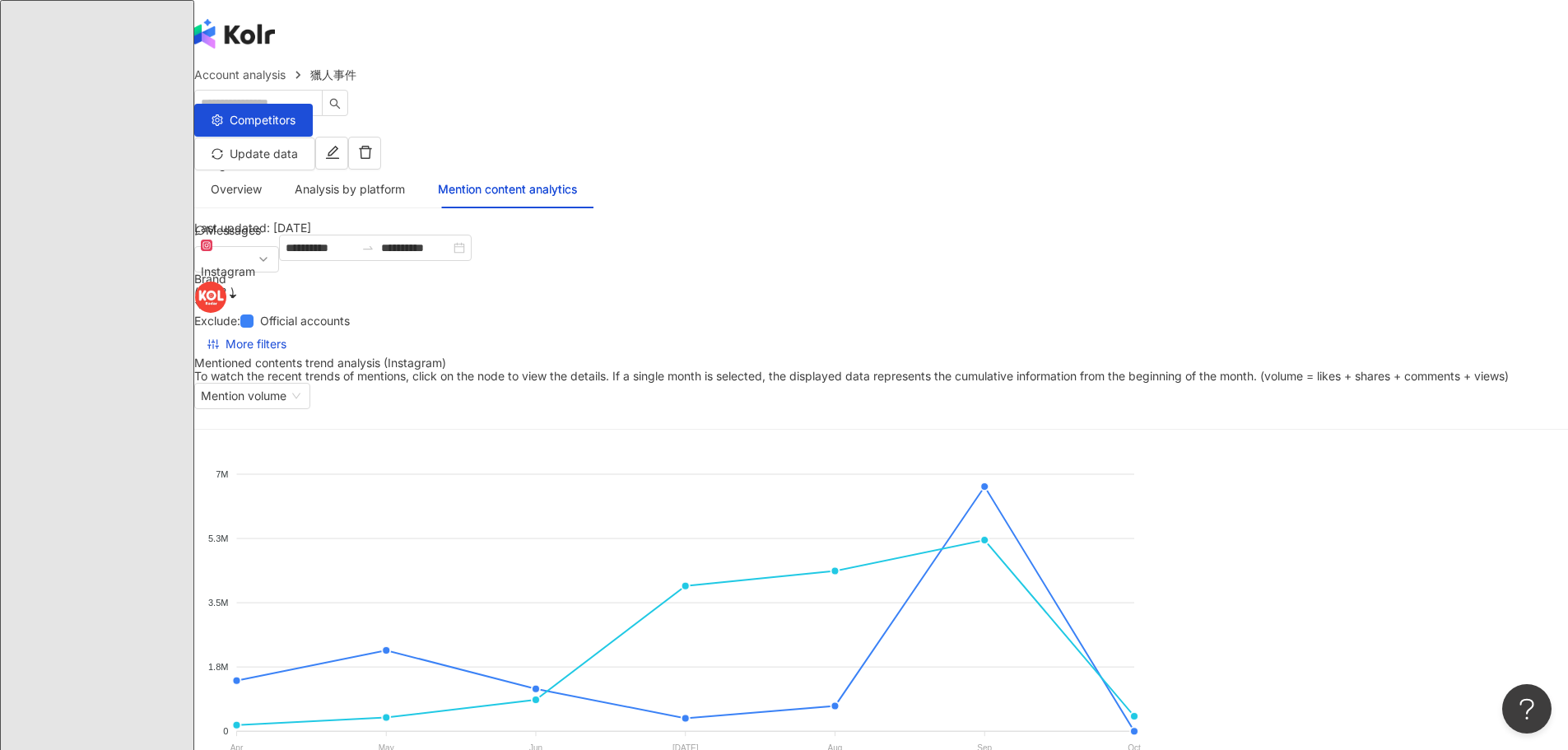
click at [899, 273] on div "Brand ( 2 / 2 )" at bounding box center [880, 286] width 1373 height 26
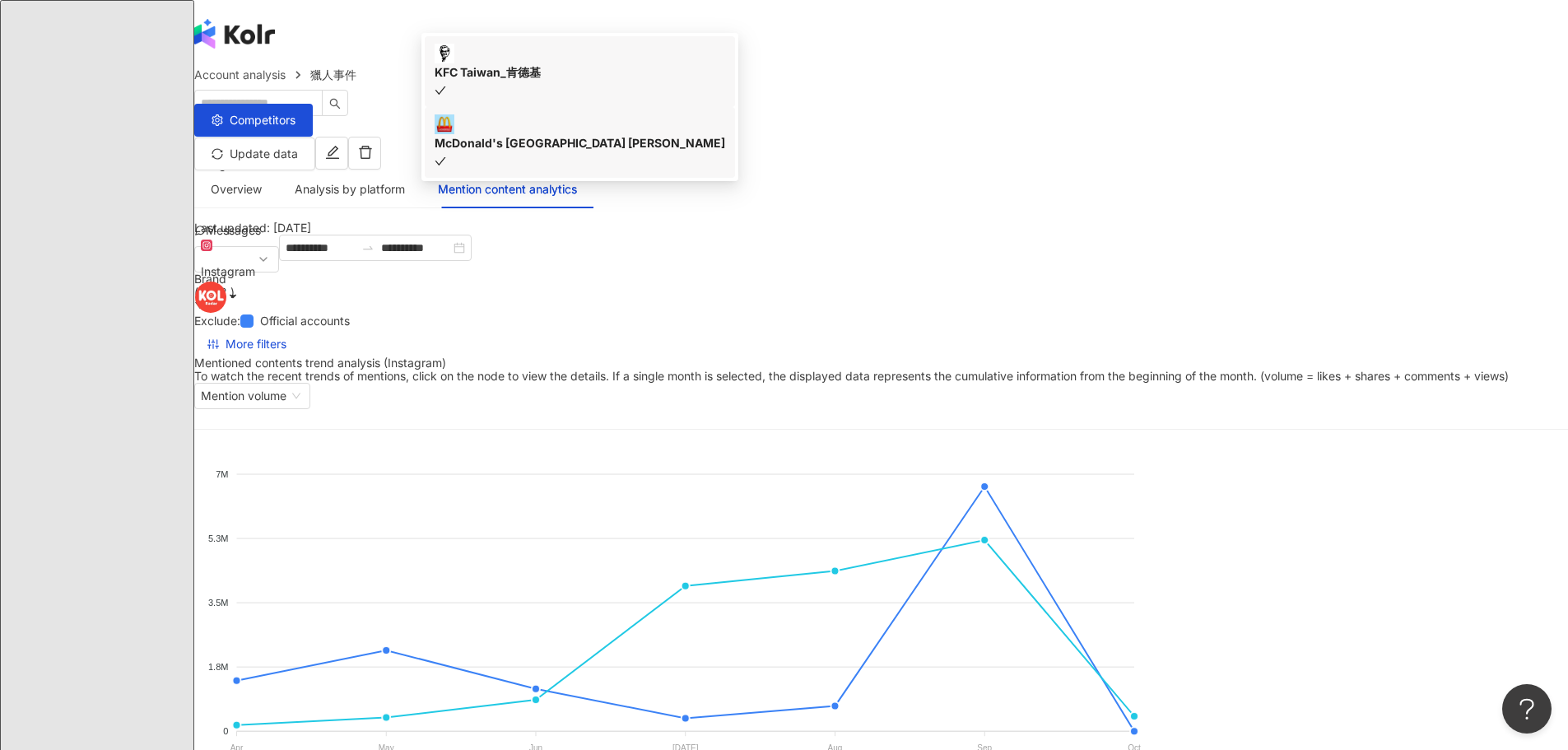
click at [940, 222] on div "Last updated: [DATE]" at bounding box center [880, 228] width 1373 height 13
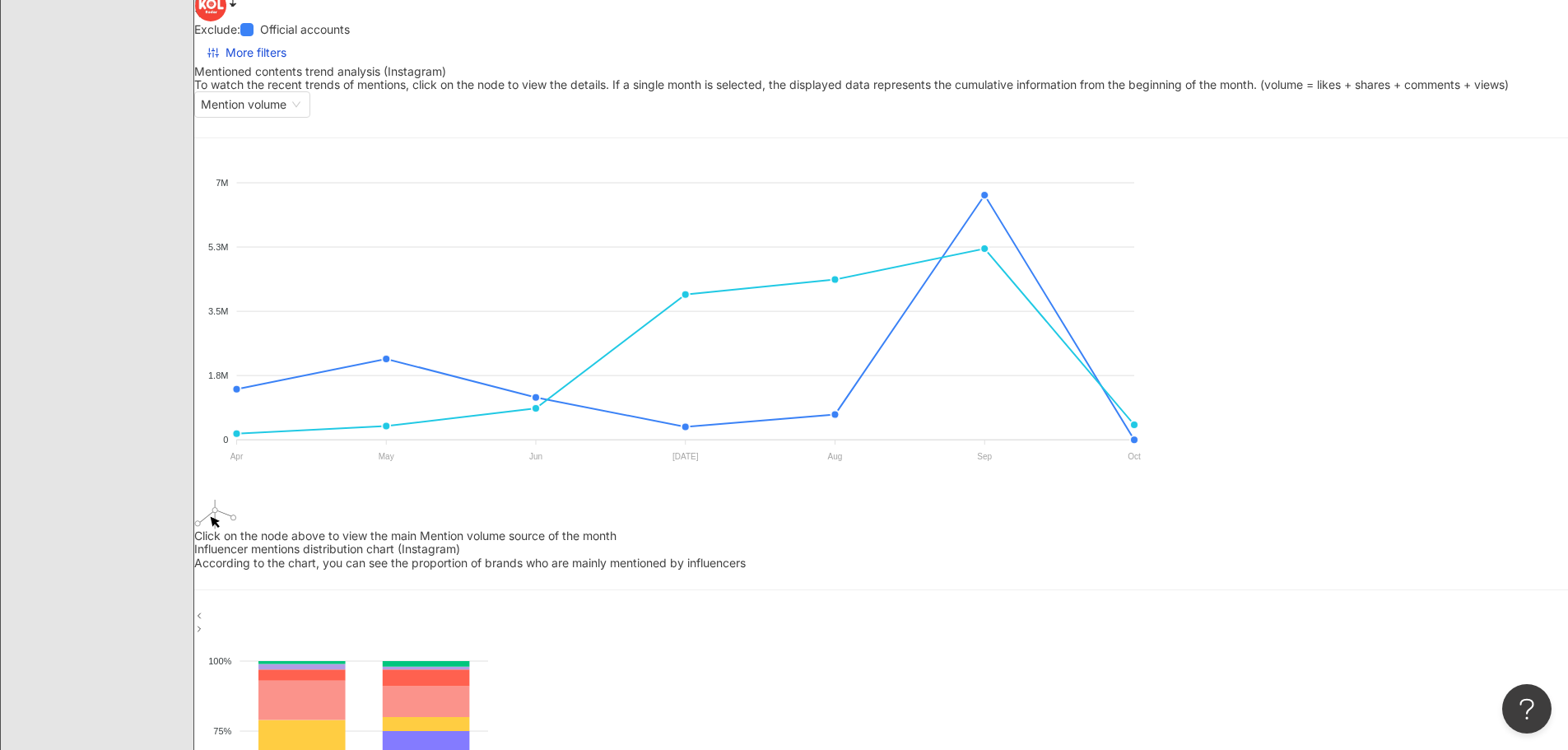
scroll to position [165, 0]
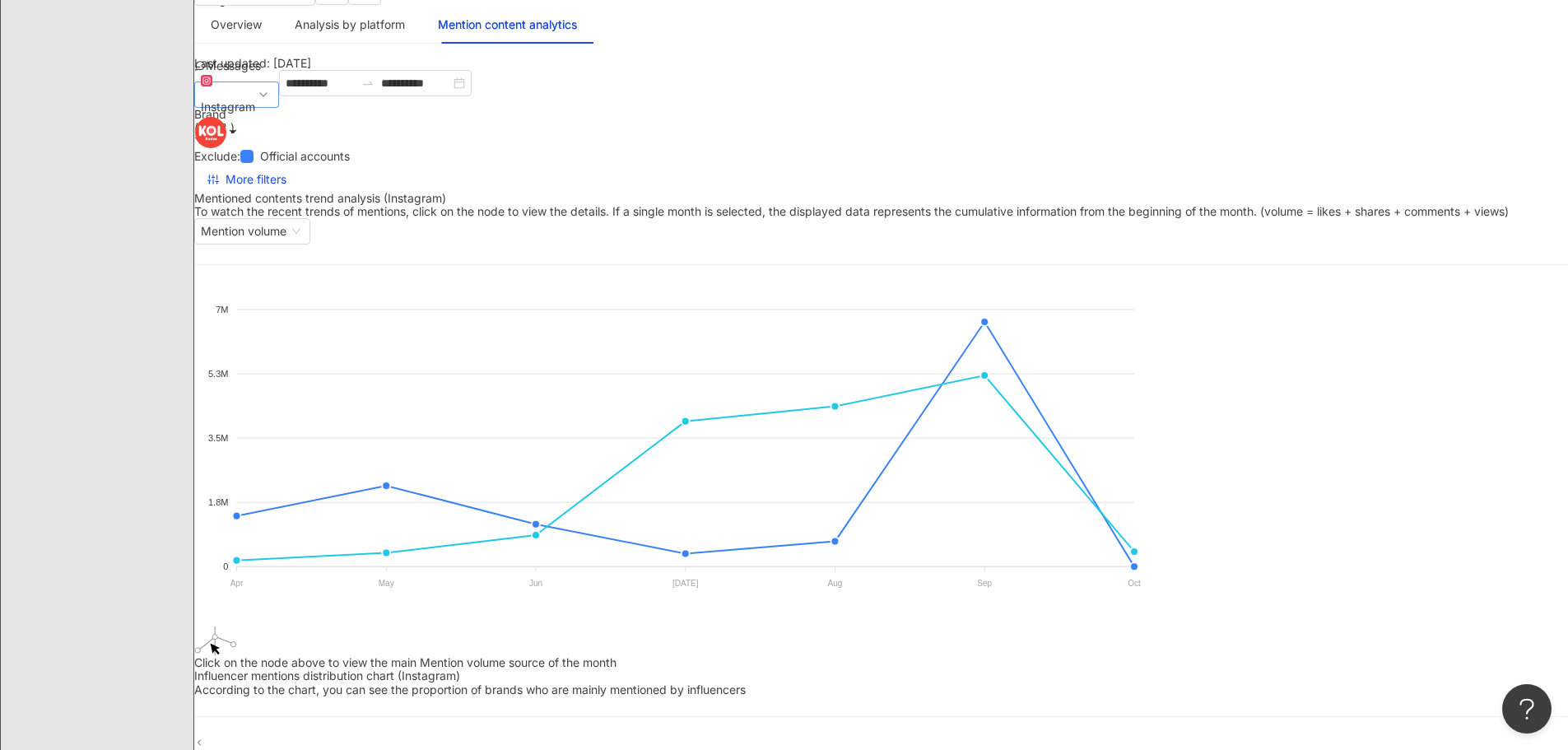
click at [273, 101] on span "Instagram" at bounding box center [236, 94] width 71 height 49
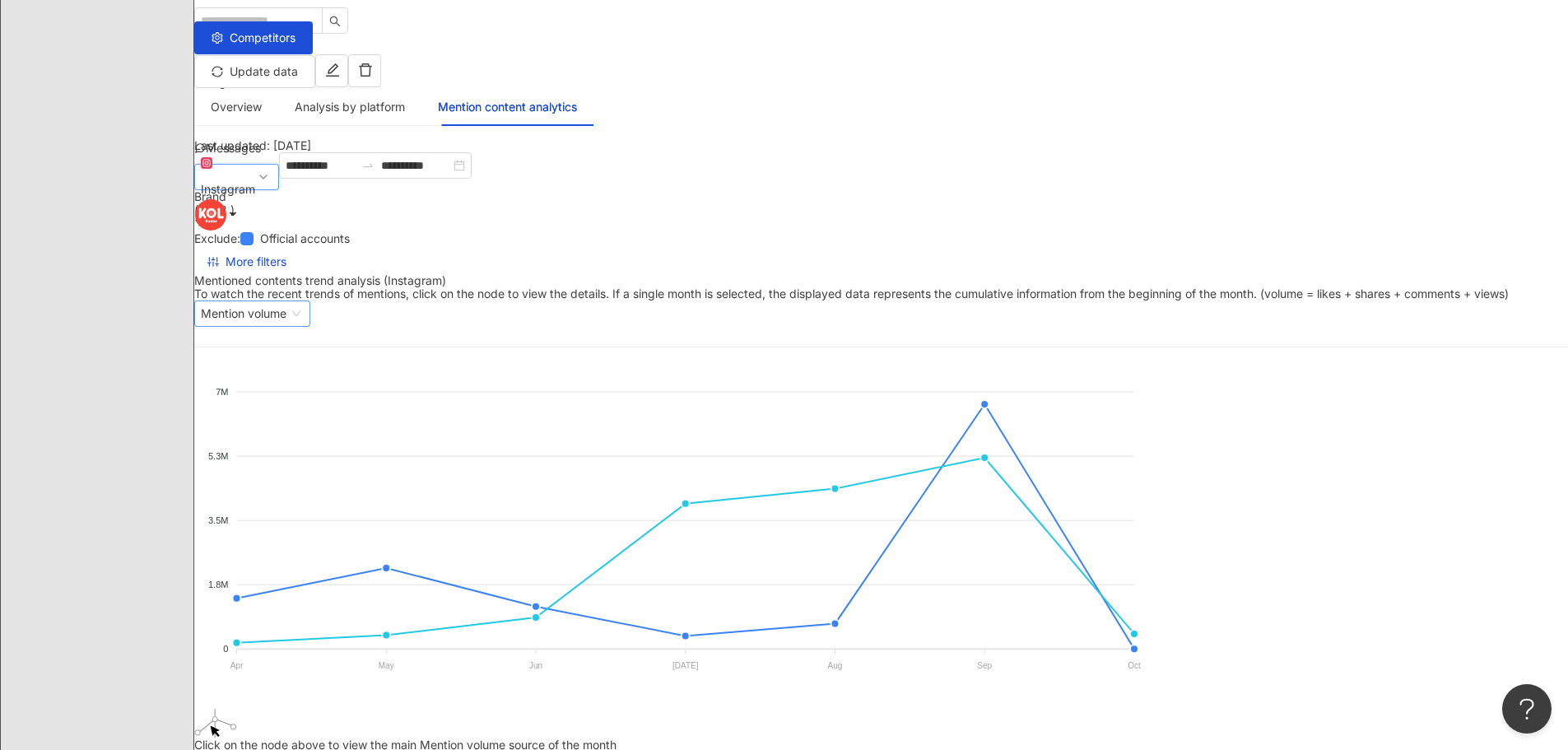
scroll to position [0, 0]
click at [303, 301] on span "Mention volume" at bounding box center [252, 313] width 103 height 25
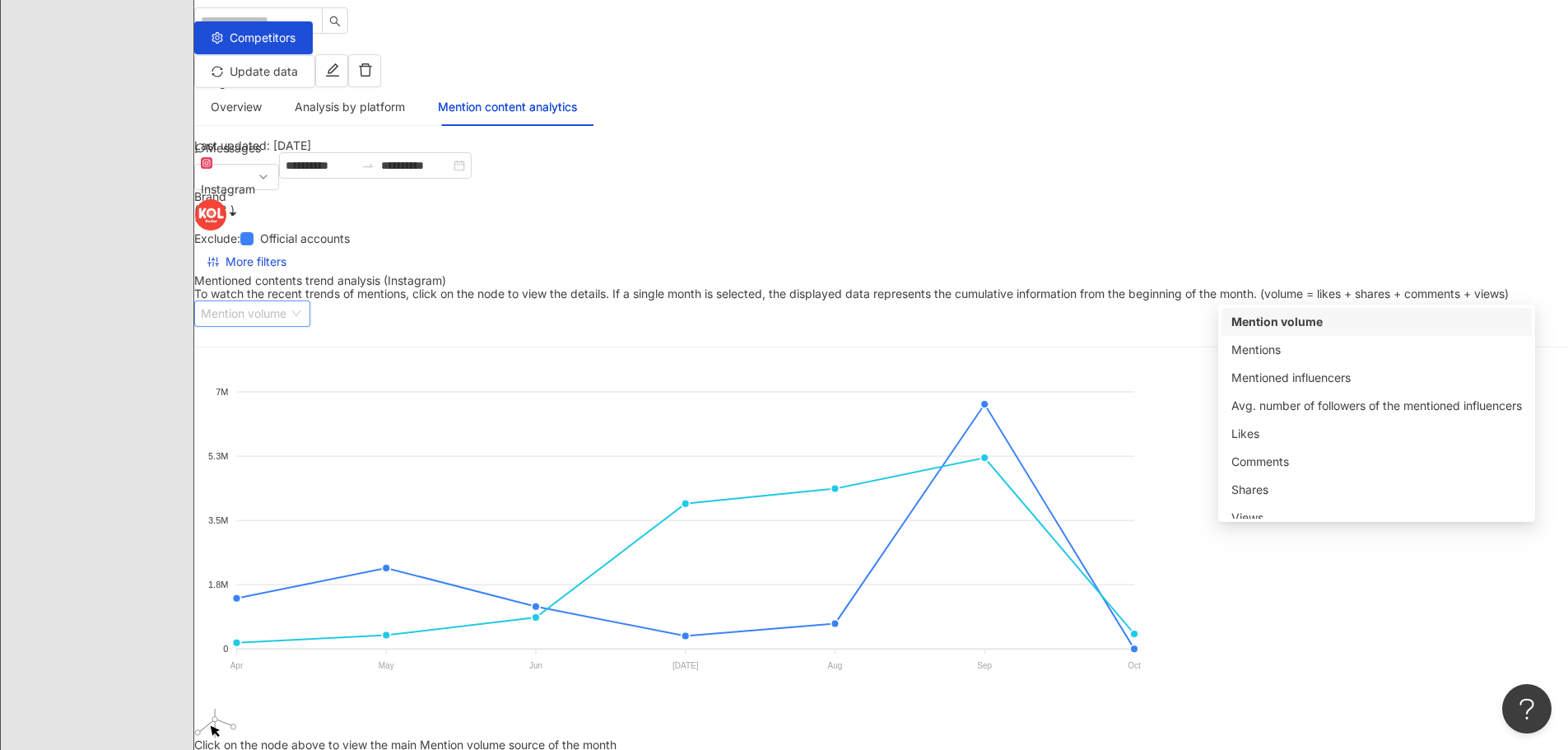
click at [1257, 323] on div "Mention volume" at bounding box center [1376, 322] width 290 height 19
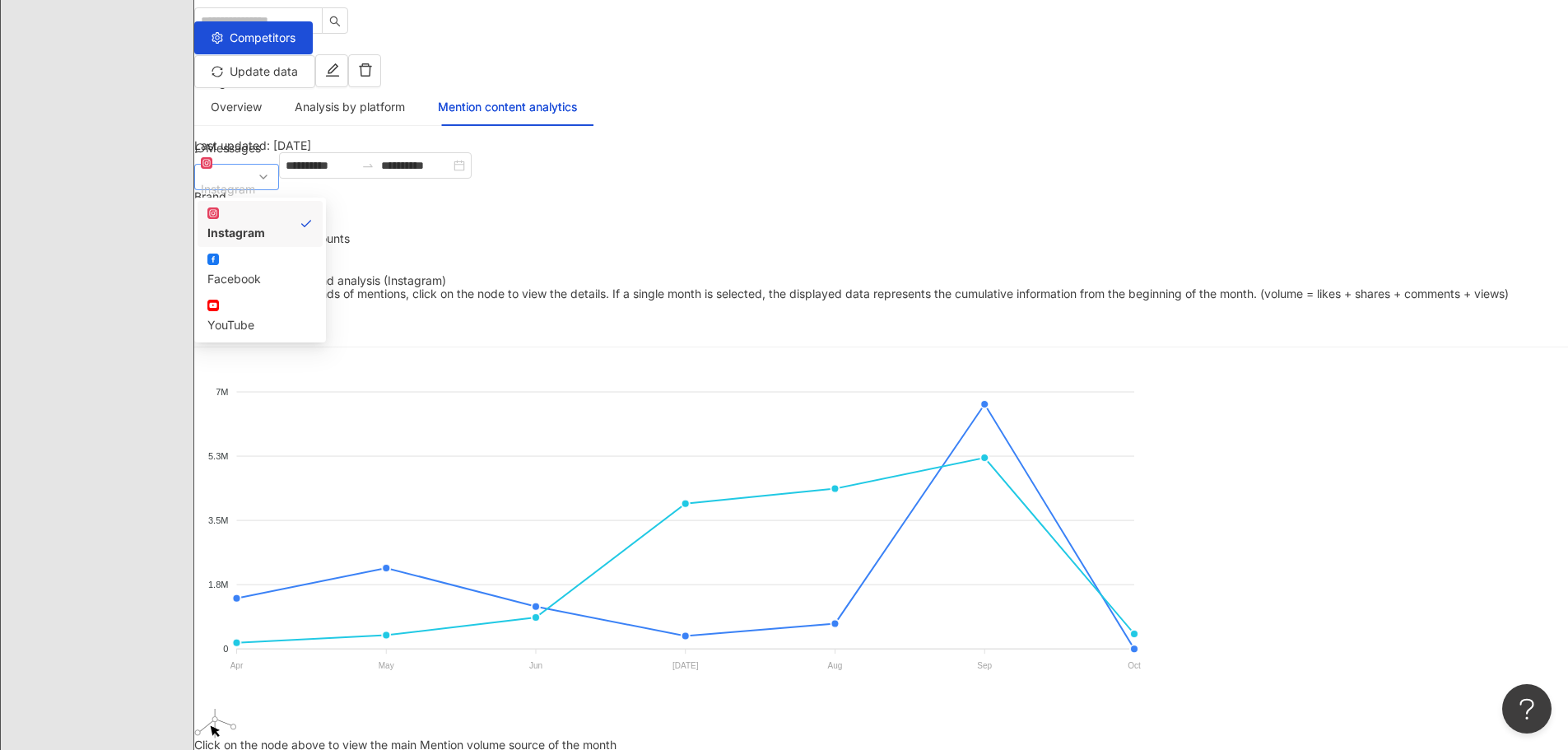
click at [273, 177] on span "Instagram" at bounding box center [236, 176] width 71 height 49
click at [312, 270] on div "Facebook" at bounding box center [261, 279] width 106 height 19
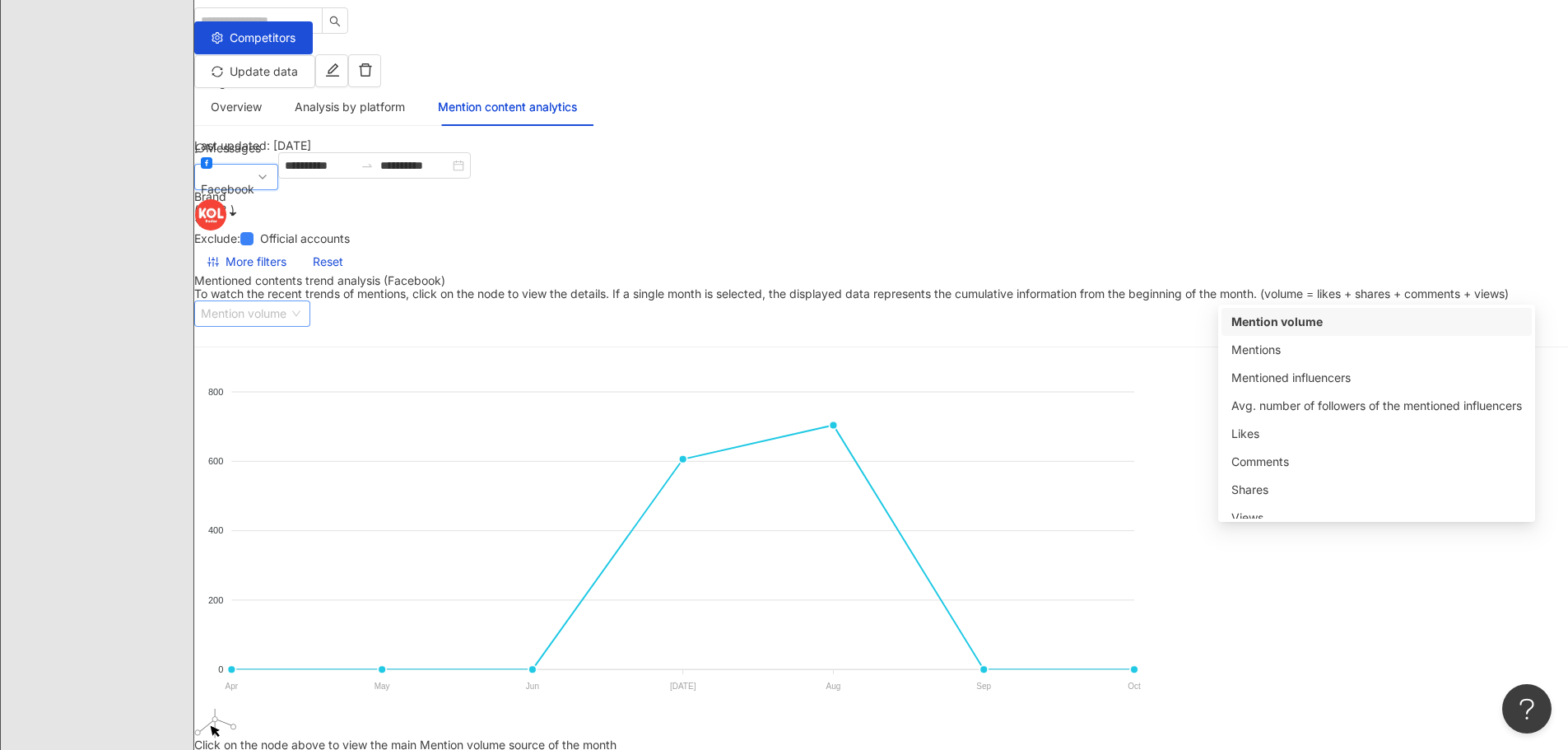
click at [303, 301] on span "Mention volume" at bounding box center [252, 313] width 103 height 25
click at [1286, 347] on div "Mentions" at bounding box center [1376, 350] width 290 height 19
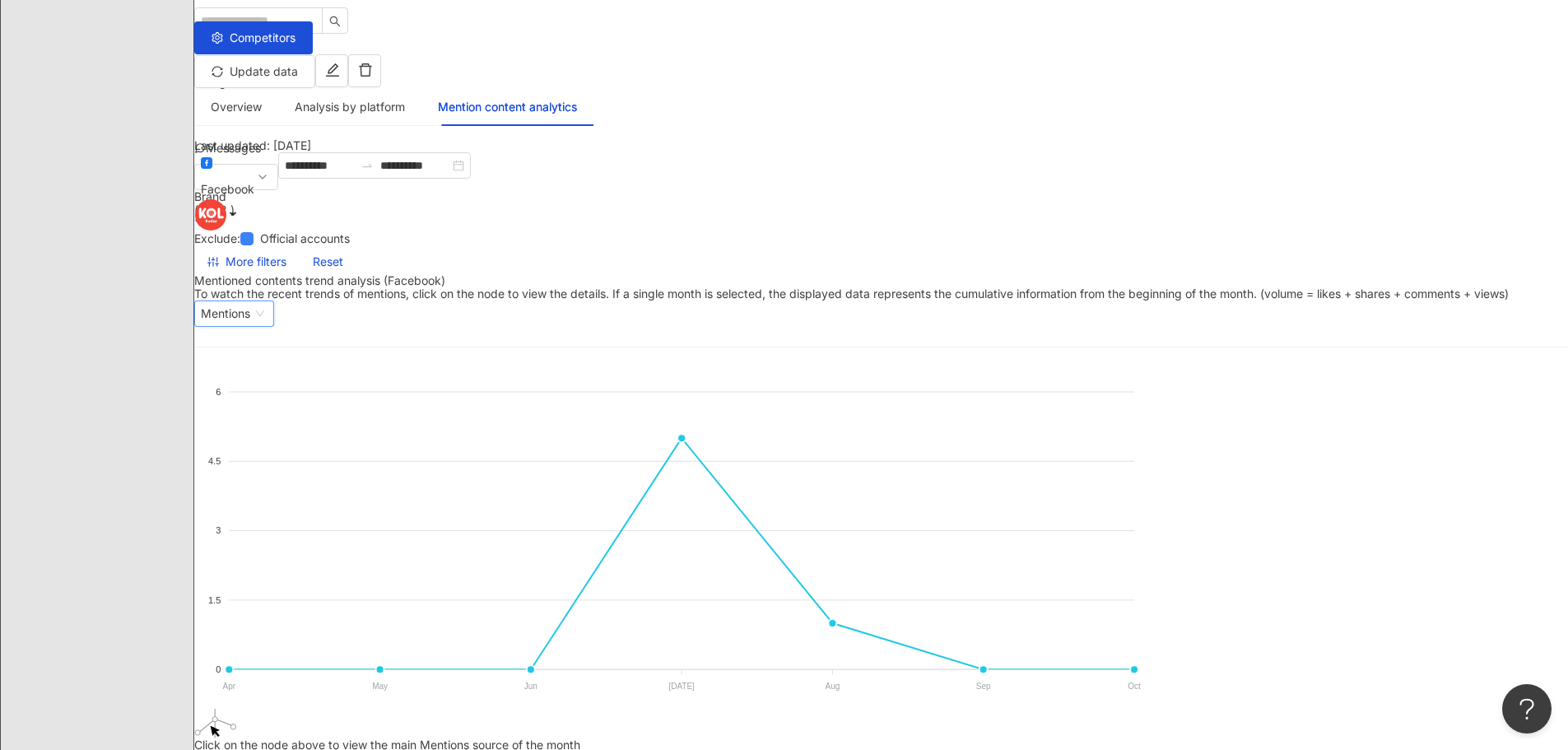
click at [267, 301] on span "Mentions" at bounding box center [235, 313] width 67 height 25
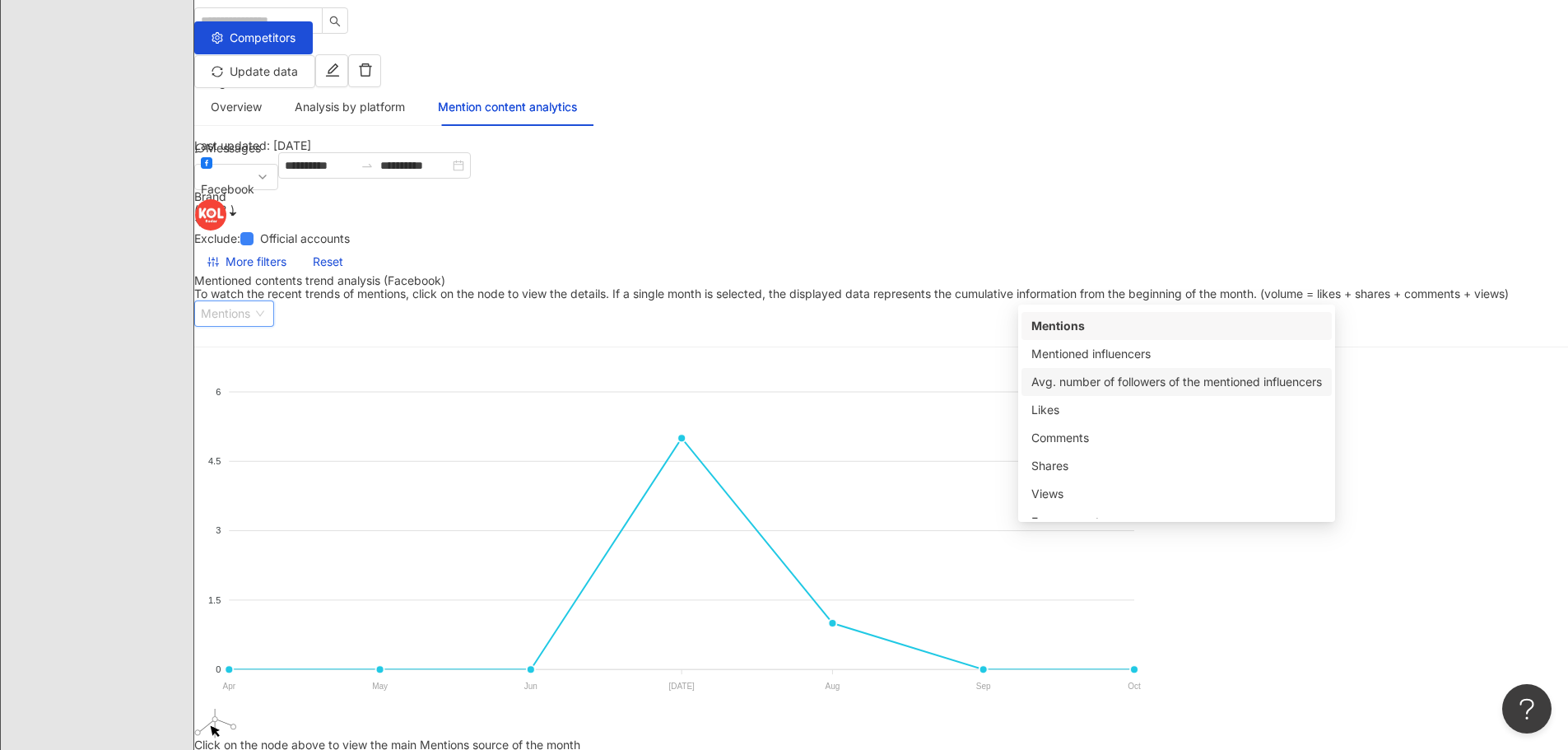
scroll to position [41, 0]
click at [1137, 413] on div "Comments" at bounding box center [1176, 421] width 290 height 19
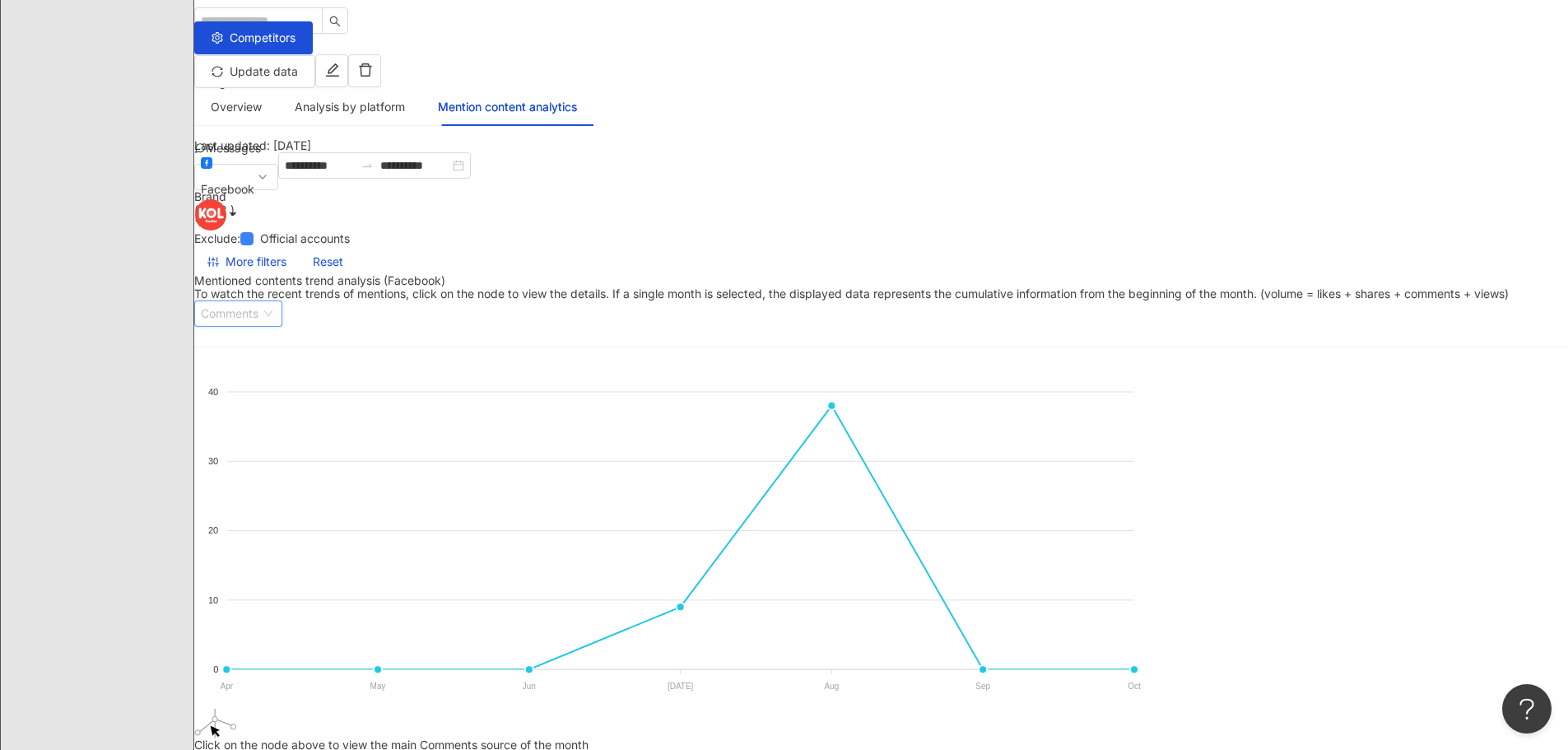
click at [275, 301] on span "Comments" at bounding box center [238, 313] width 75 height 25
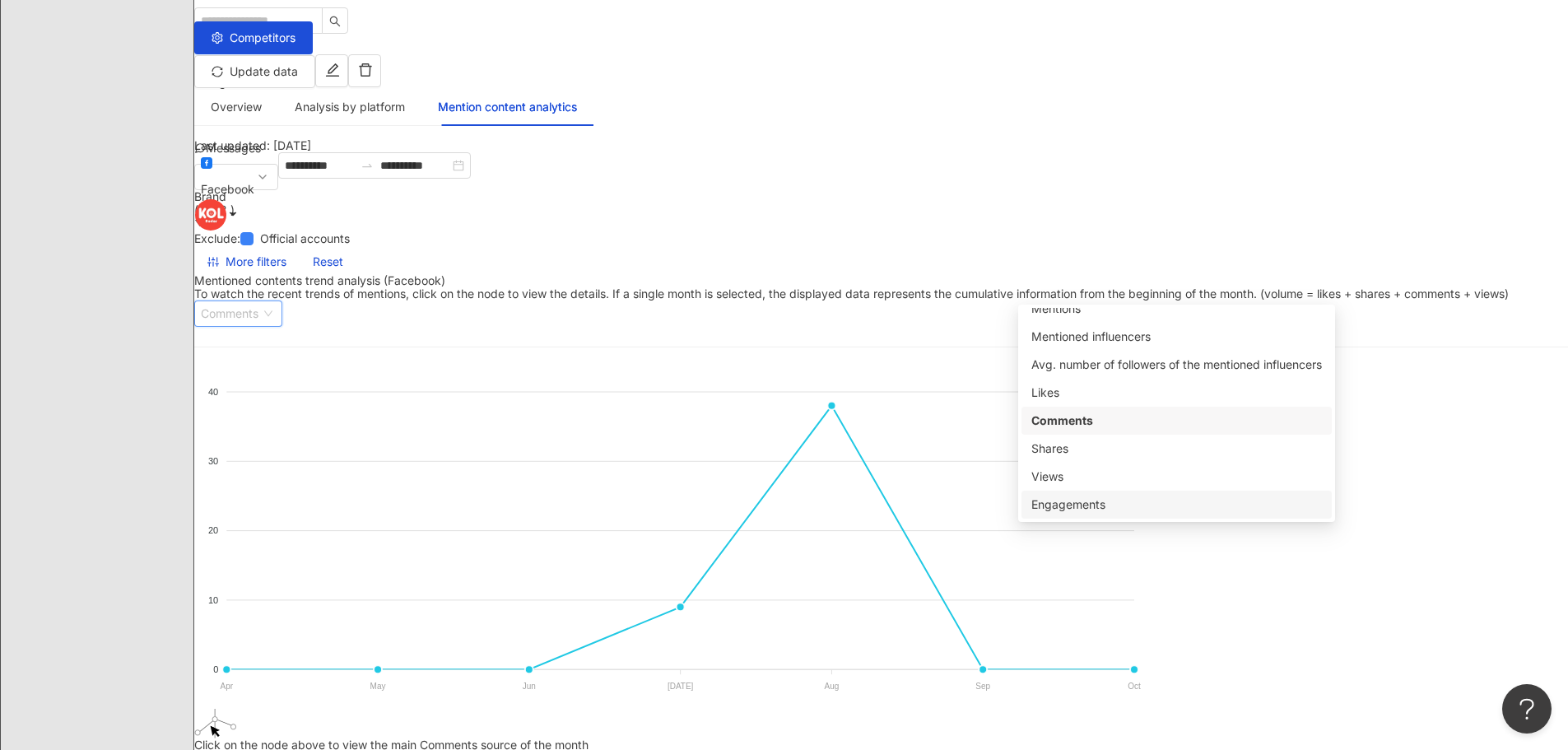
click at [1090, 505] on div "Engagements" at bounding box center [1176, 504] width 290 height 19
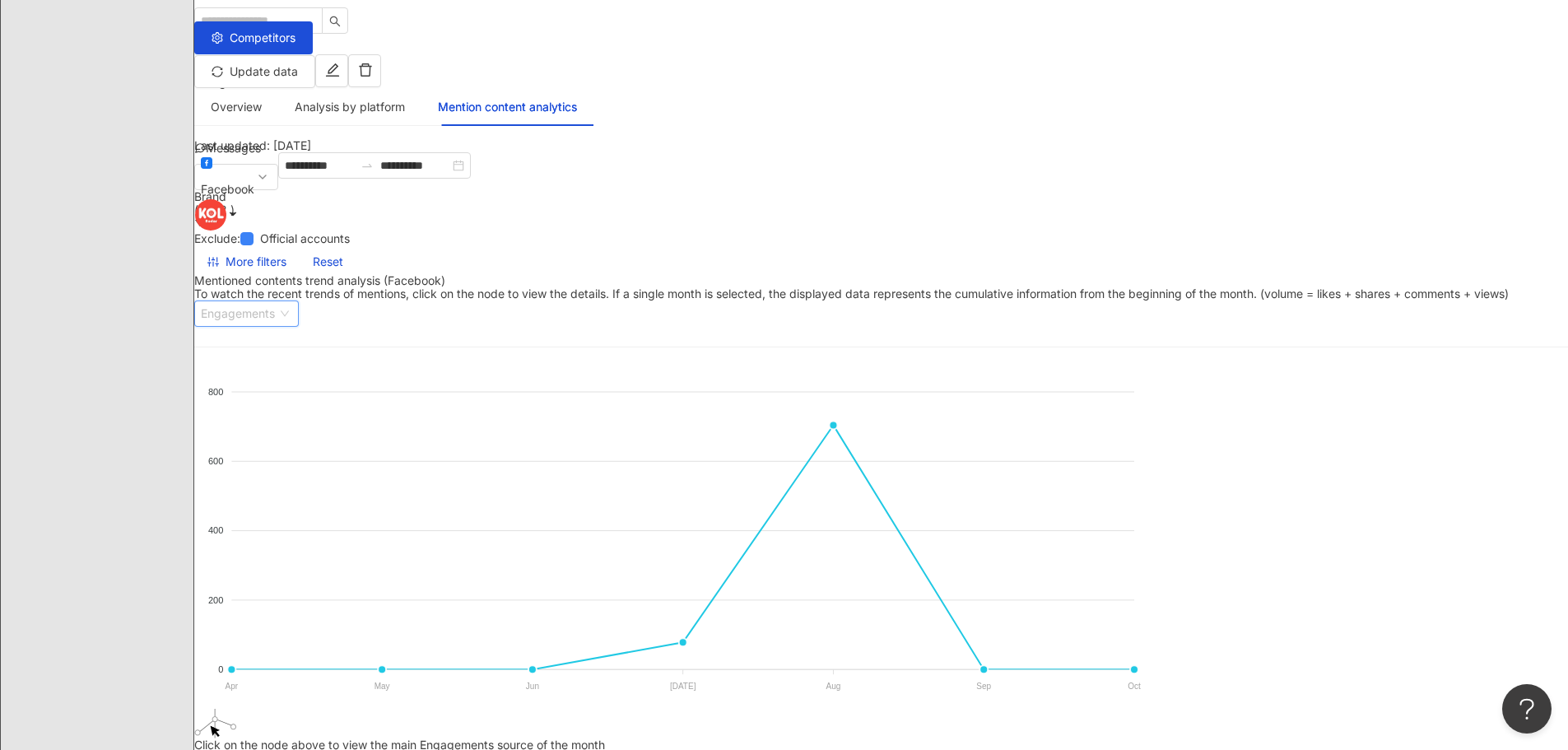
click at [292, 301] on span "Engagements" at bounding box center [247, 313] width 92 height 25
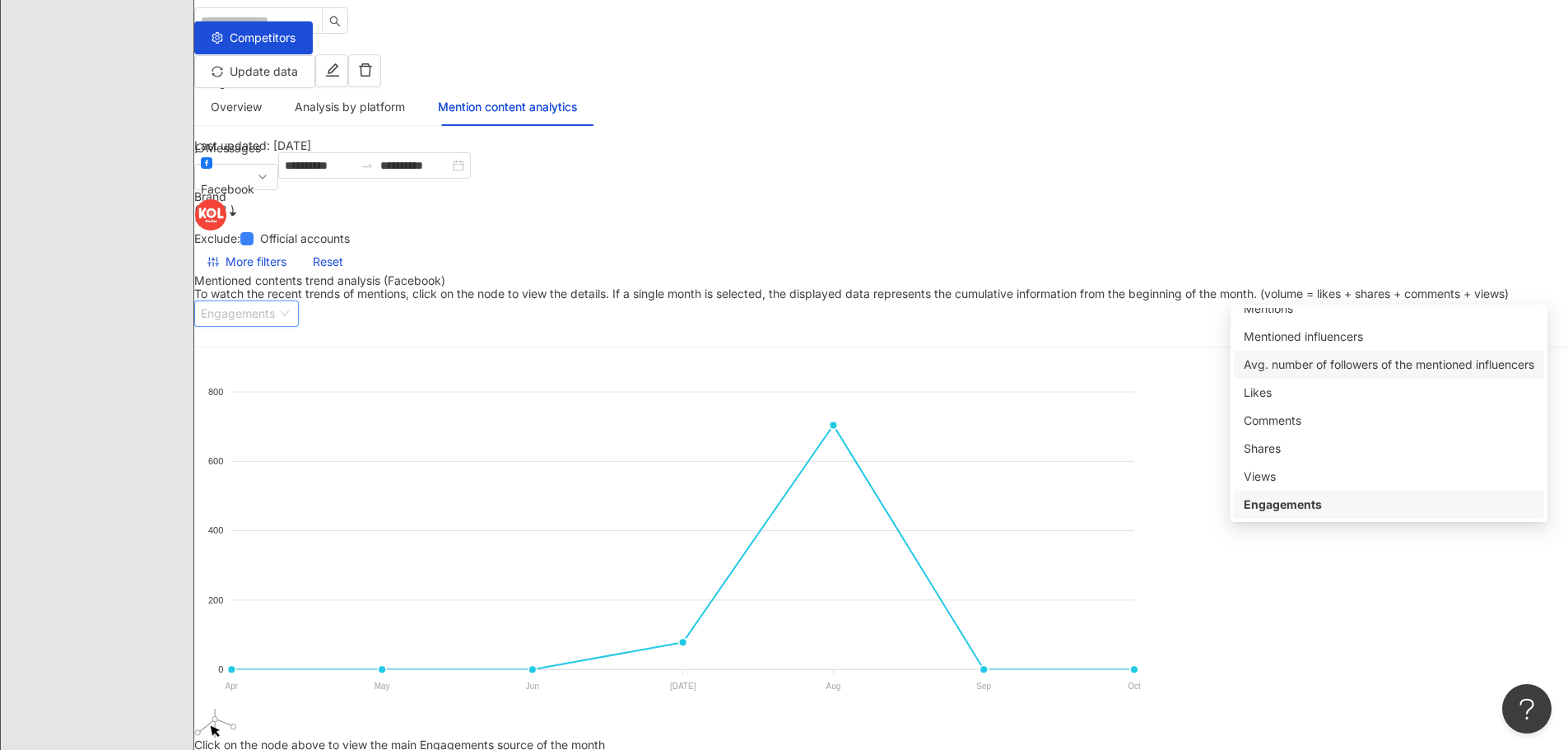
click at [1331, 365] on div "Avg. number of followers of the mentioned influencers" at bounding box center [1388, 364] width 290 height 19
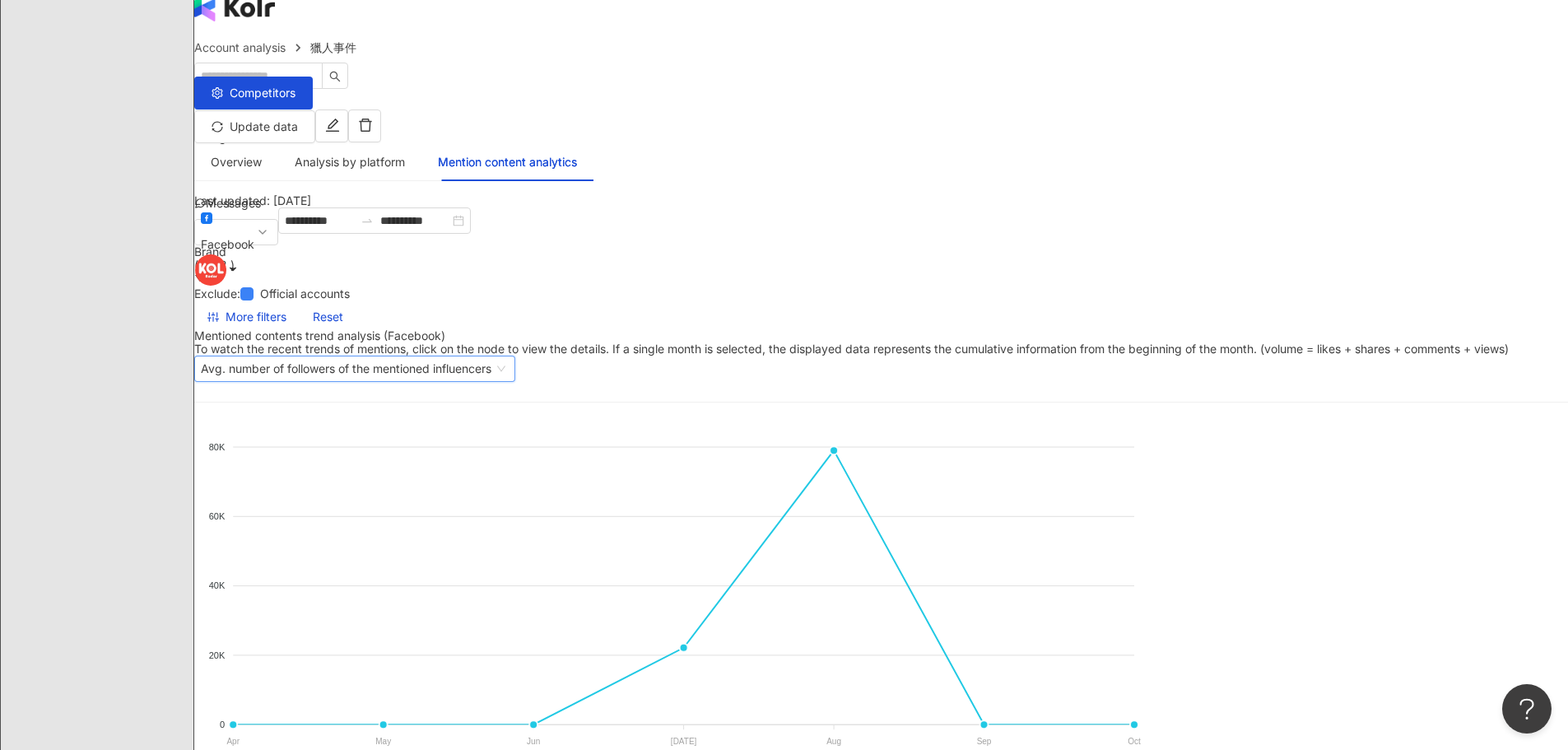
scroll to position [0, 0]
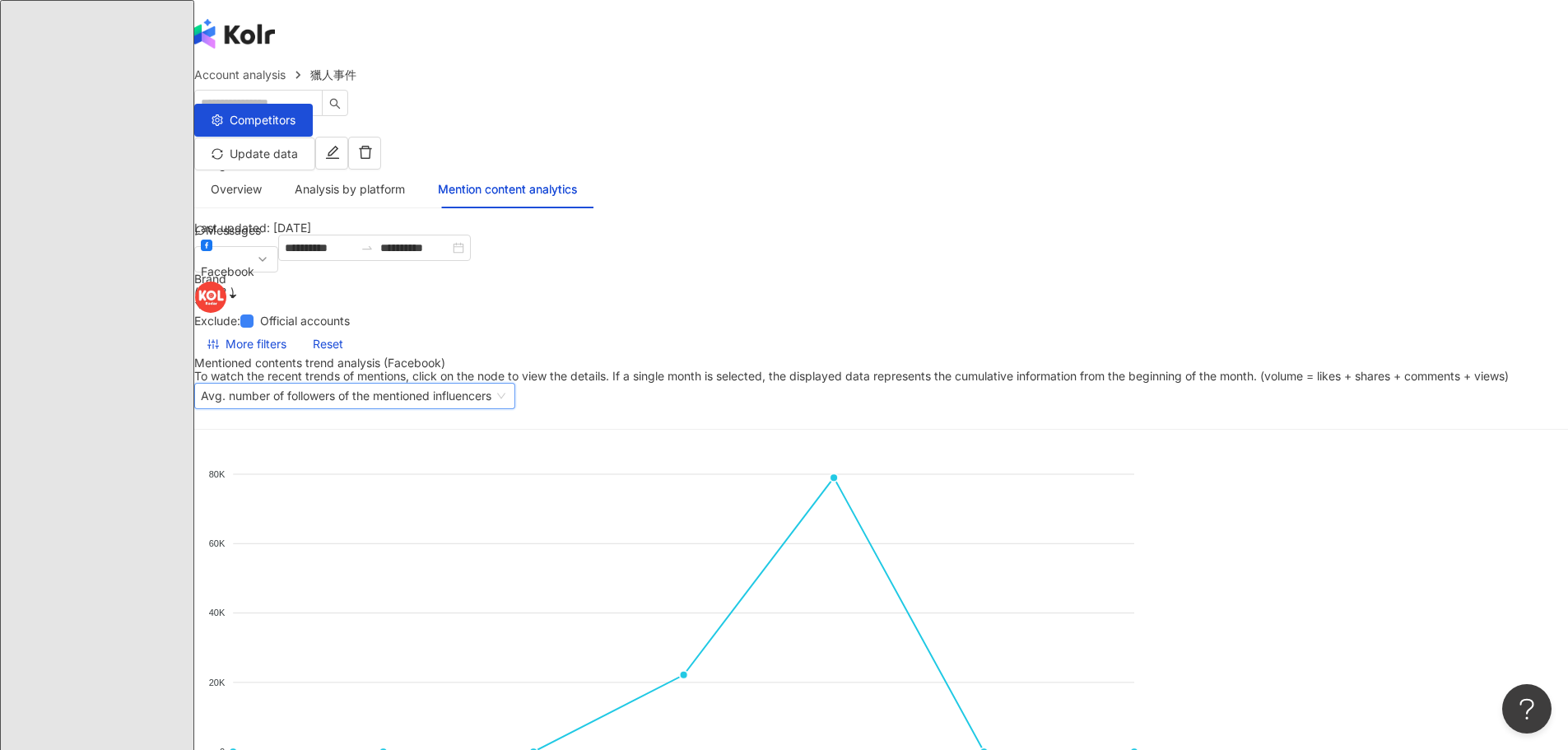
click at [658, 362] on div "Mentioned contents trend analysis (Facebook)" at bounding box center [880, 362] width 1373 height 13
drag, startPoint x: 453, startPoint y: 353, endPoint x: 870, endPoint y: 348, distance: 417.0
click at [870, 356] on div "Mentioned contents trend analysis (Facebook)" at bounding box center [880, 362] width 1373 height 13
click at [869, 356] on div "Mentioned contents trend analysis (Facebook)" at bounding box center [880, 362] width 1373 height 13
drag, startPoint x: 828, startPoint y: 362, endPoint x: 608, endPoint y: 346, distance: 220.6
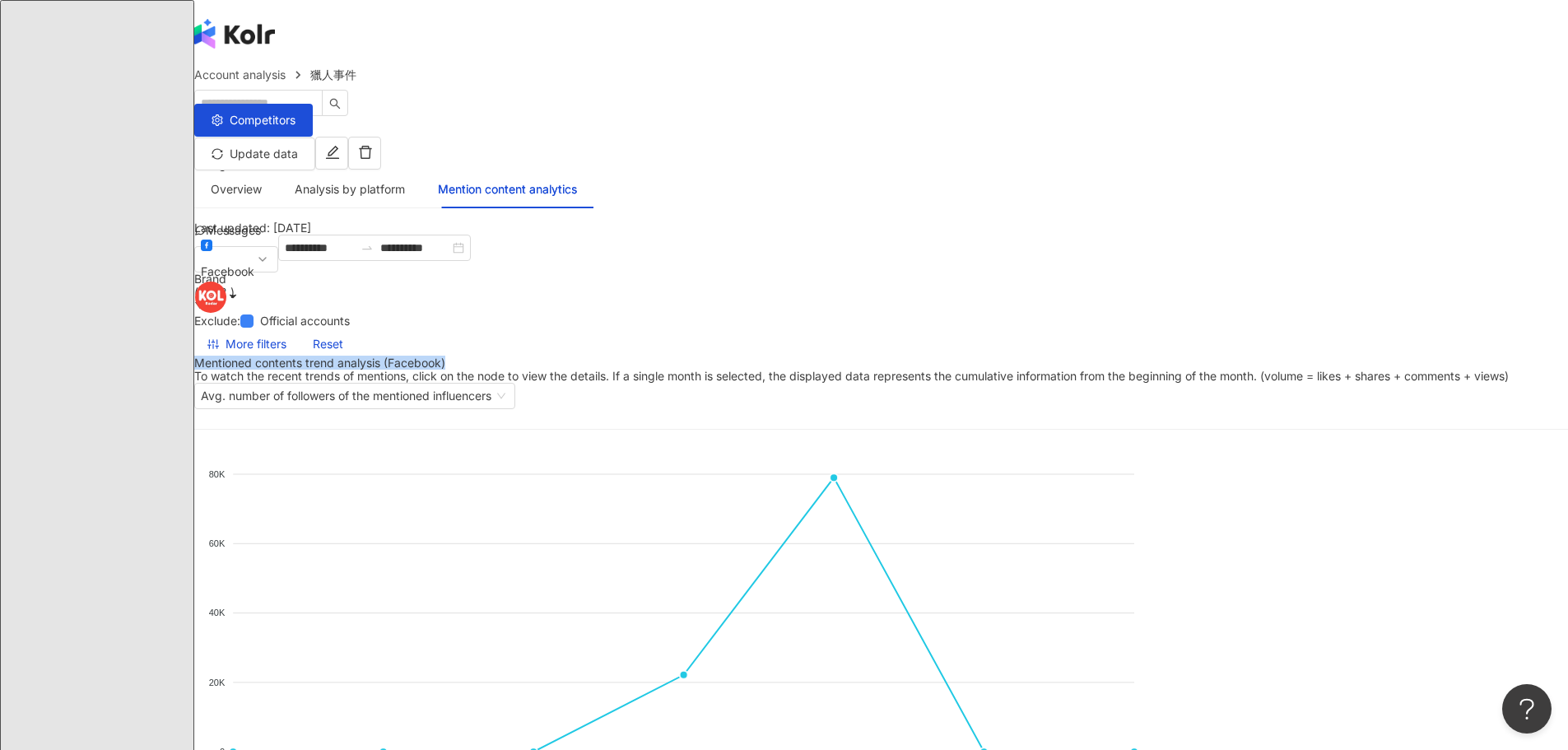
click at [393, 356] on div "Mentioned contents trend analysis (Facebook) To watch the recent trends of ment…" at bounding box center [880, 382] width 1373 height 53
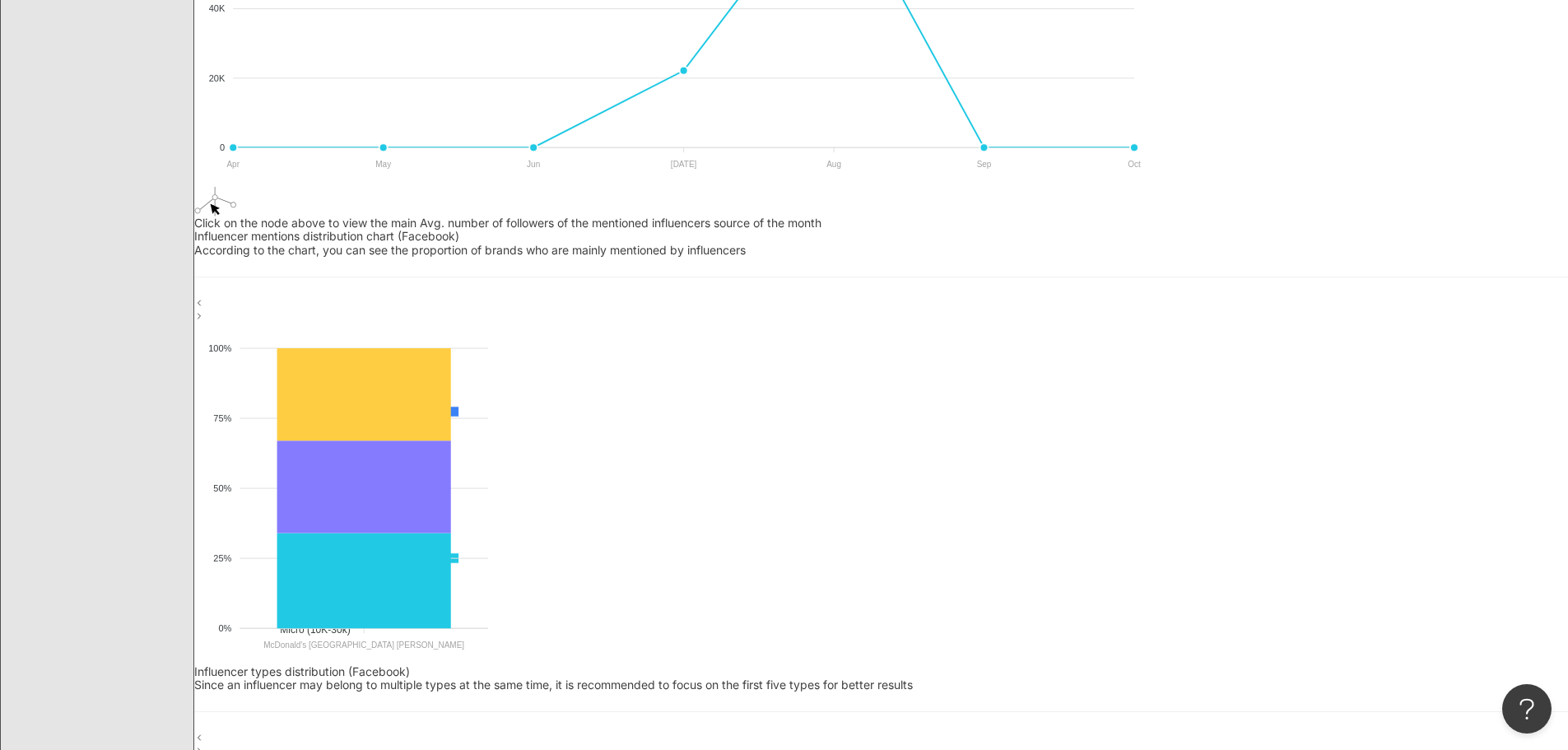
scroll to position [658, 0]
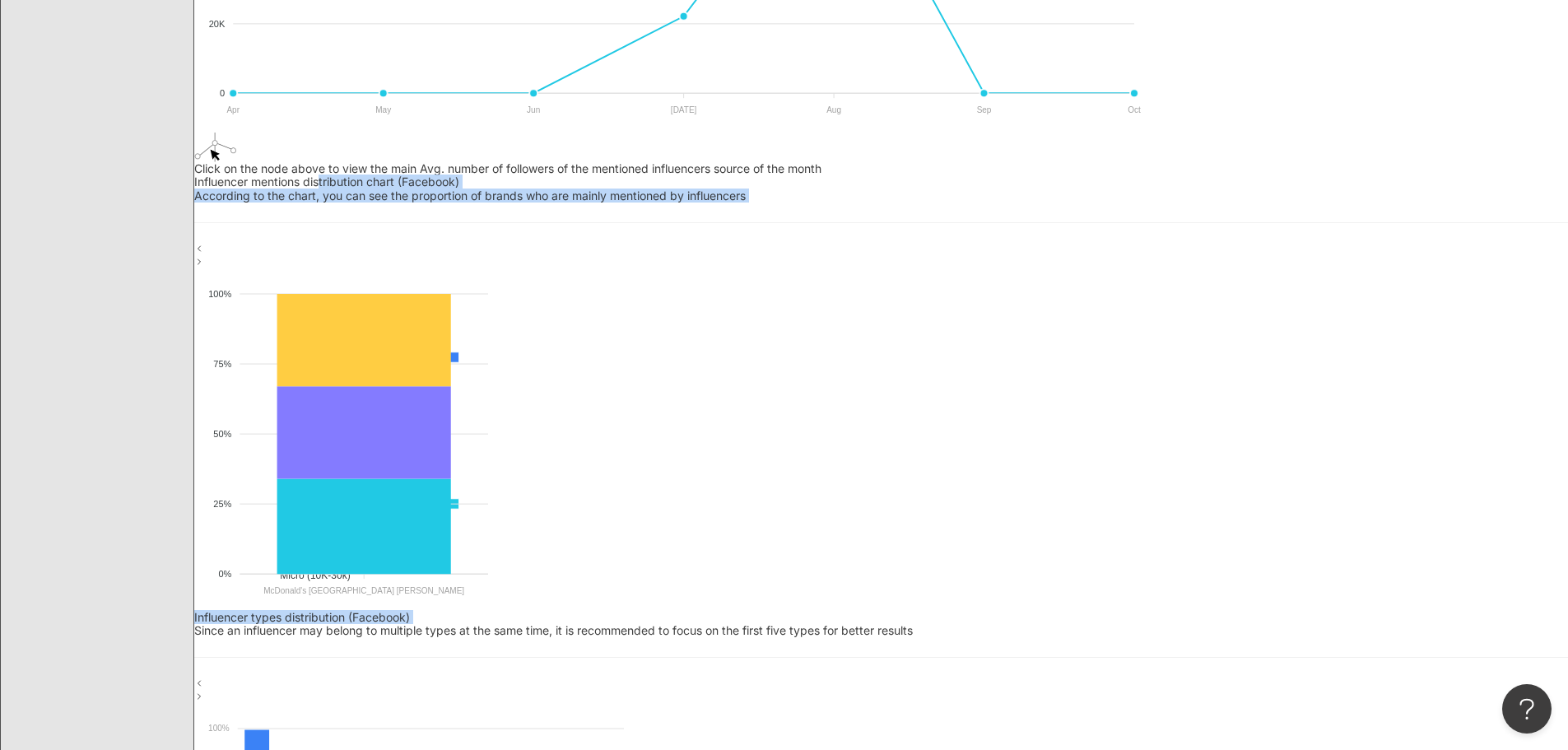
drag, startPoint x: 603, startPoint y: 340, endPoint x: 918, endPoint y: 368, distance: 316.2
click at [1005, 611] on div "Influencer types distribution (Facebook)" at bounding box center [880, 617] width 1373 height 13
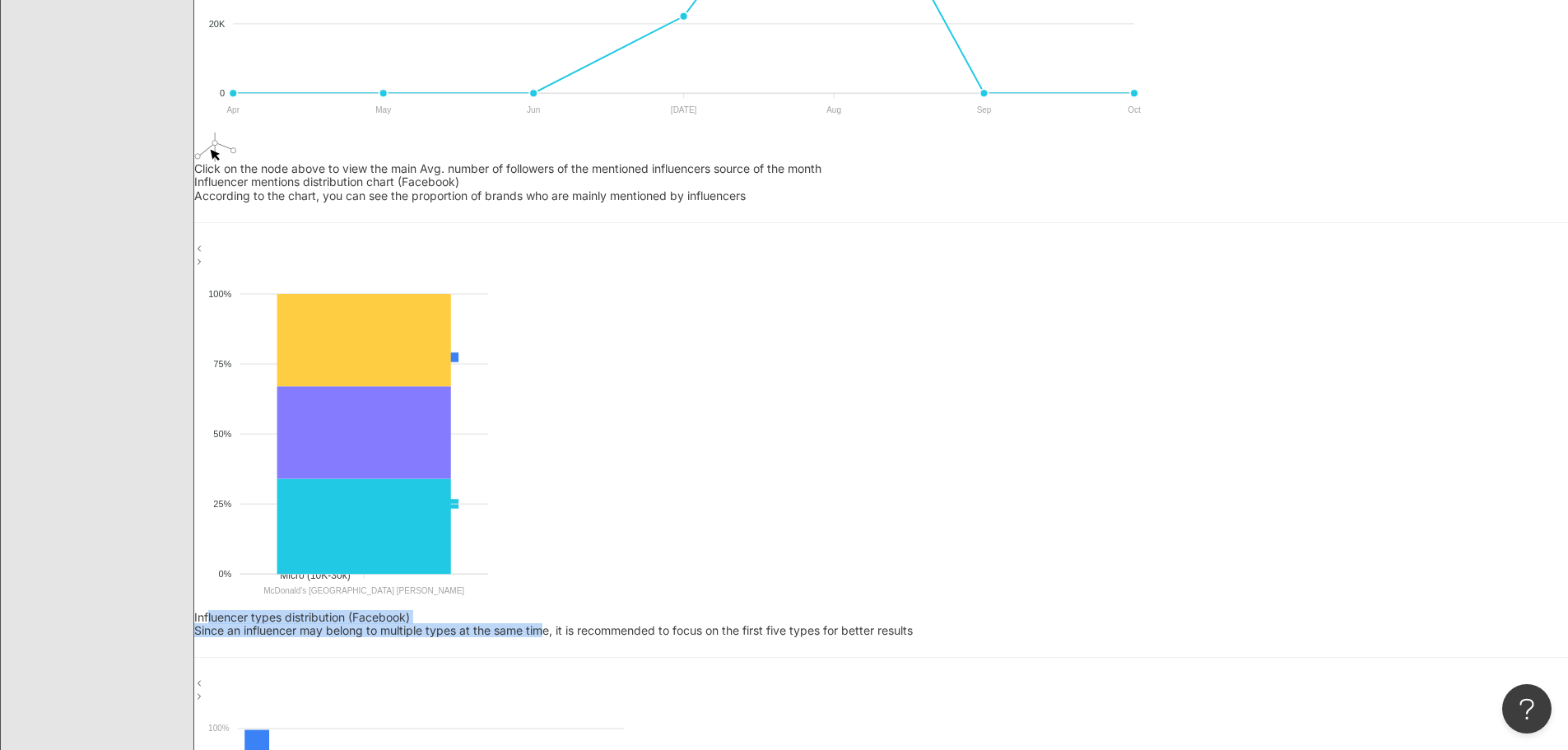
drag, startPoint x: 946, startPoint y: 353, endPoint x: 1270, endPoint y: 363, distance: 324.2
click at [1270, 611] on div "Influencer types distribution (Facebook) Since an influencer may belong to mult…" at bounding box center [880, 624] width 1373 height 26
click at [1364, 611] on div "Influencer types distribution (Facebook) Since an influencer may belong to mult…" at bounding box center [880, 624] width 1373 height 26
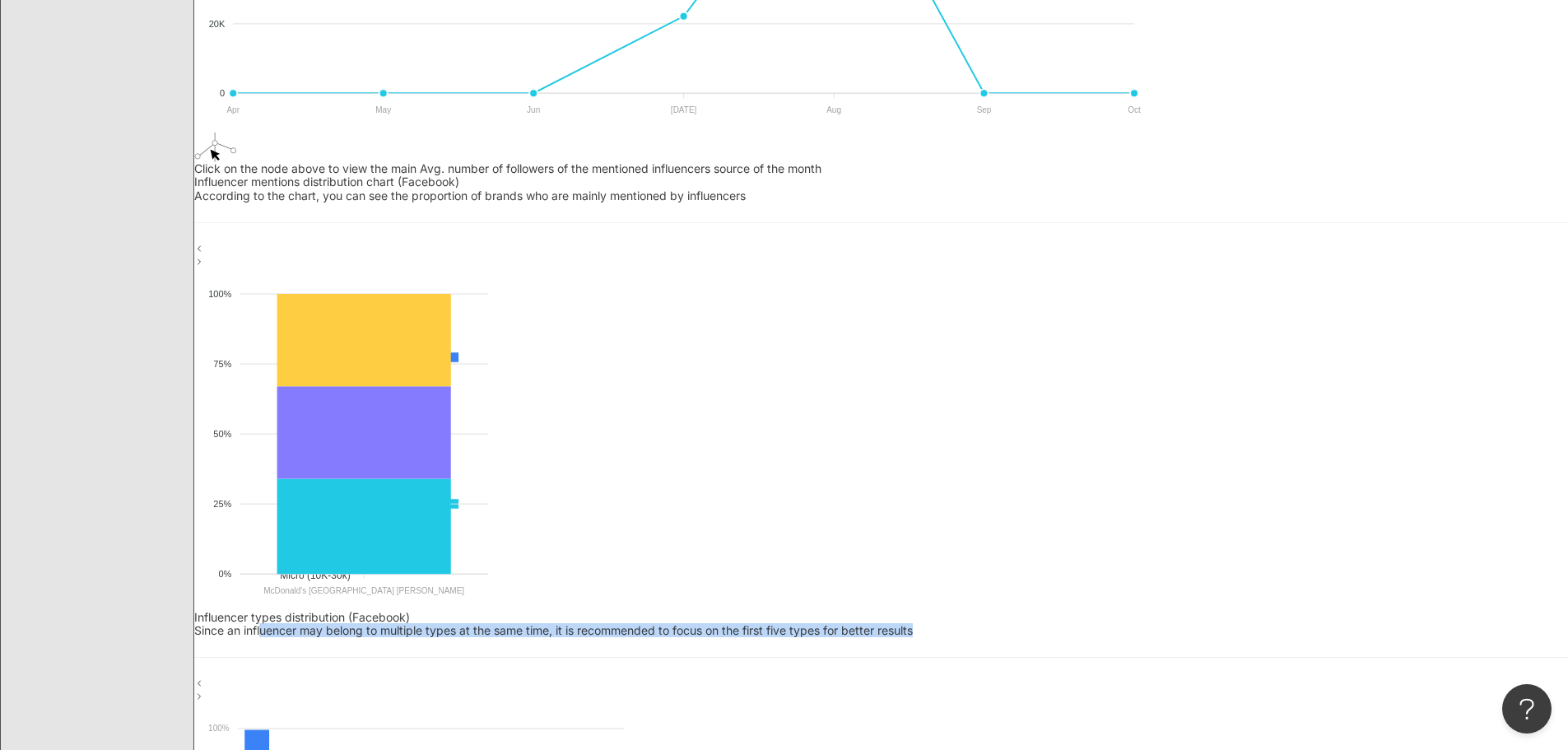
drag, startPoint x: 993, startPoint y: 369, endPoint x: 1305, endPoint y: 409, distance: 314.6
click at [1305, 611] on div "Influencer types distribution (Facebook) Since an influencer may belong to mult…" at bounding box center [880, 624] width 1373 height 26
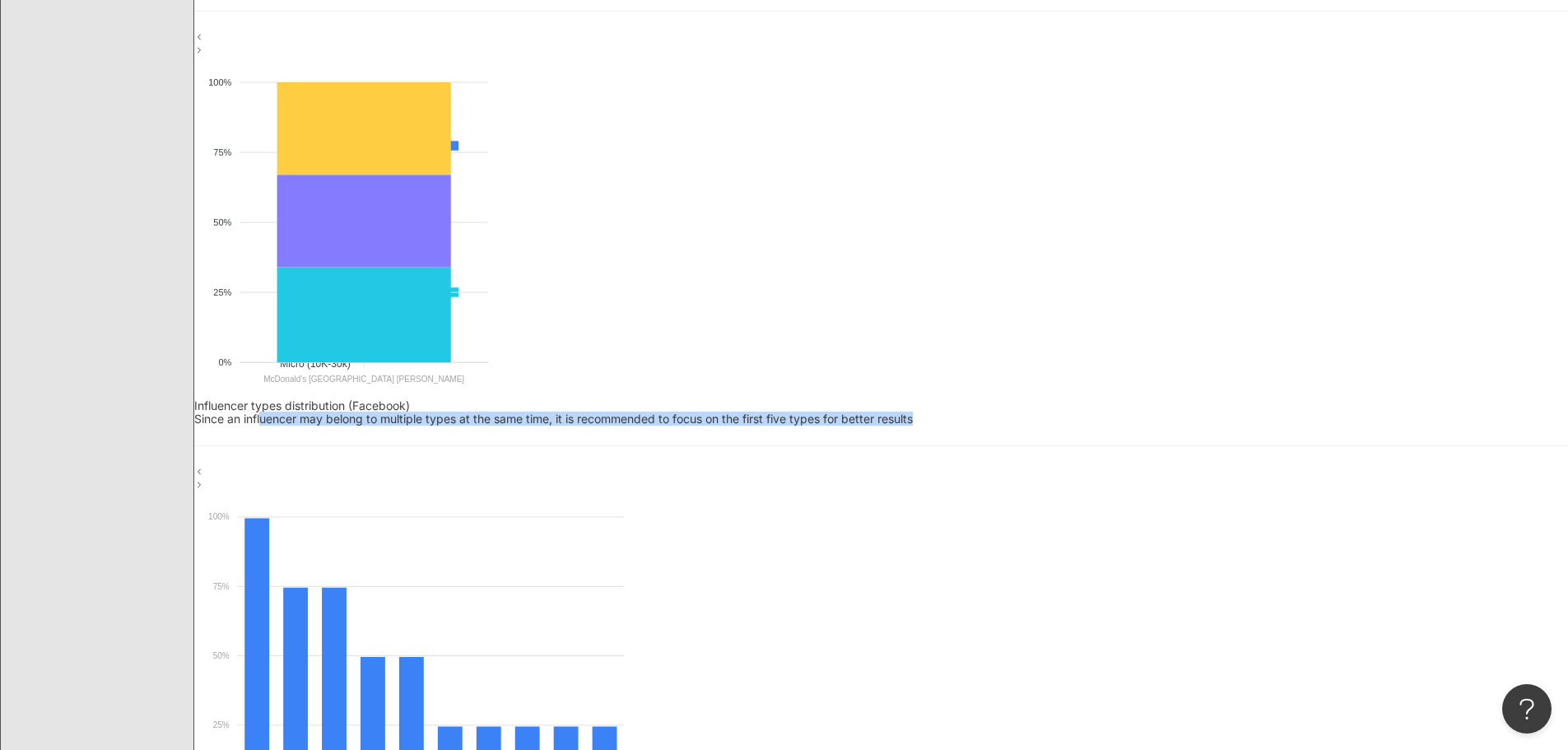
scroll to position [905, 0]
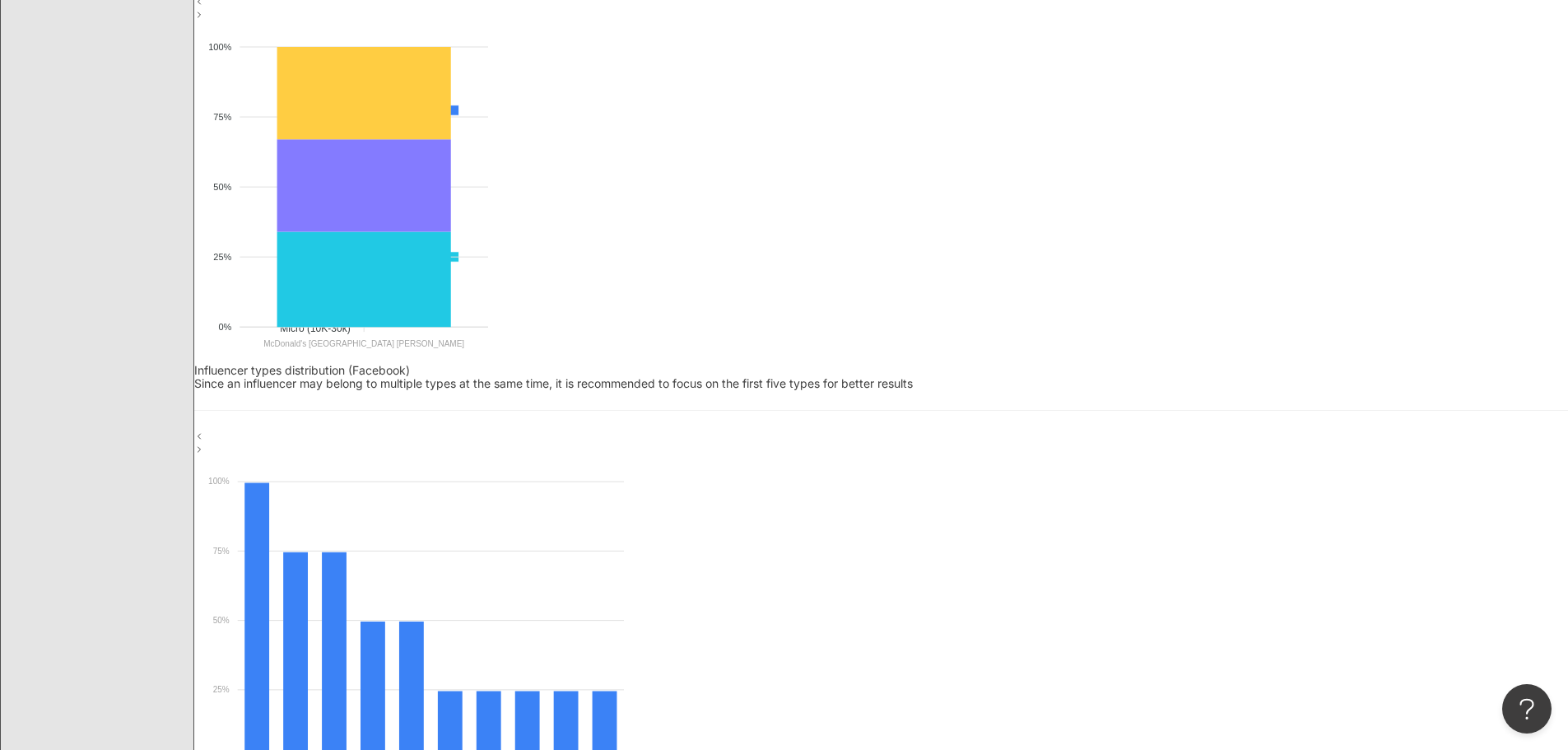
drag, startPoint x: 421, startPoint y: 100, endPoint x: 800, endPoint y: 123, distance: 379.7
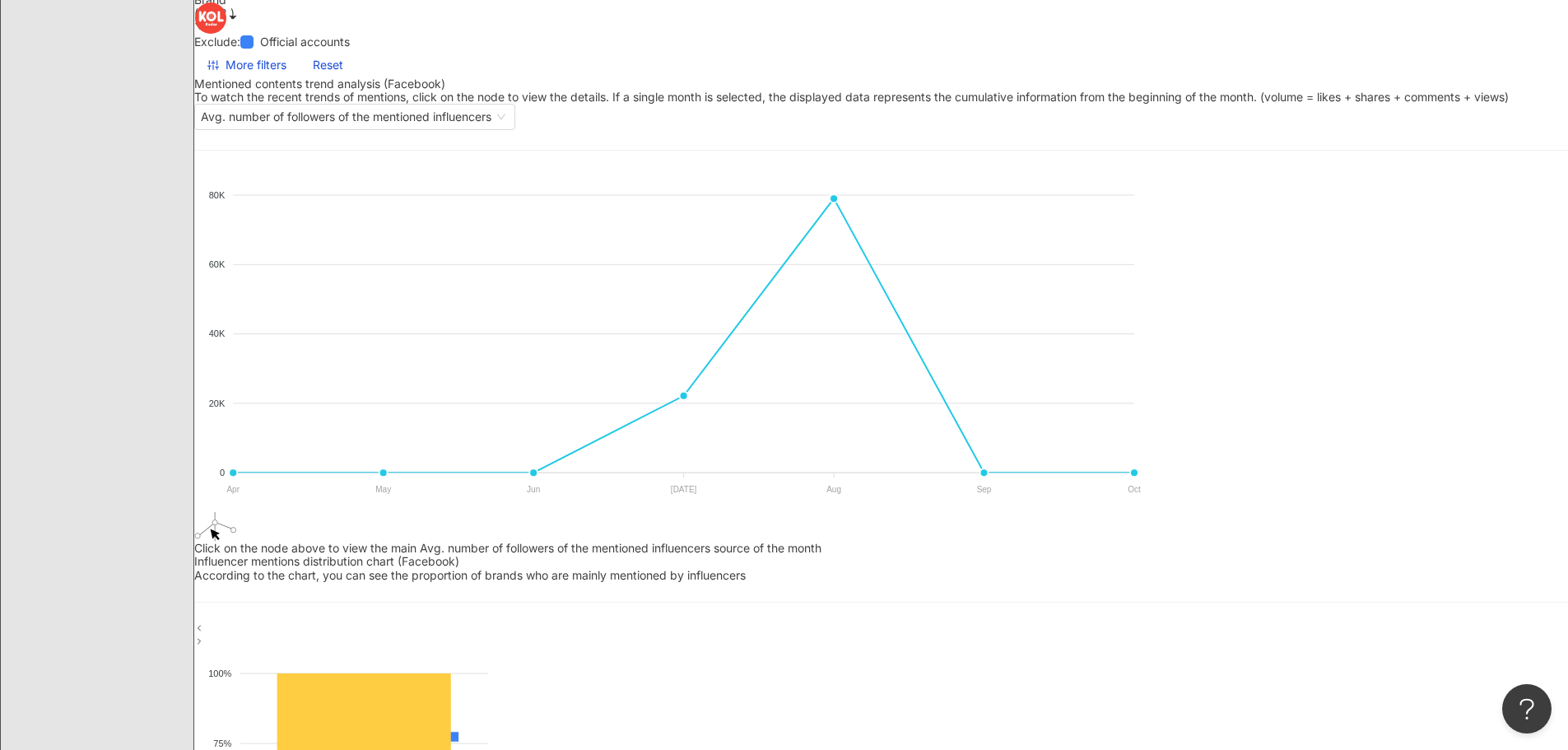
scroll to position [0, 0]
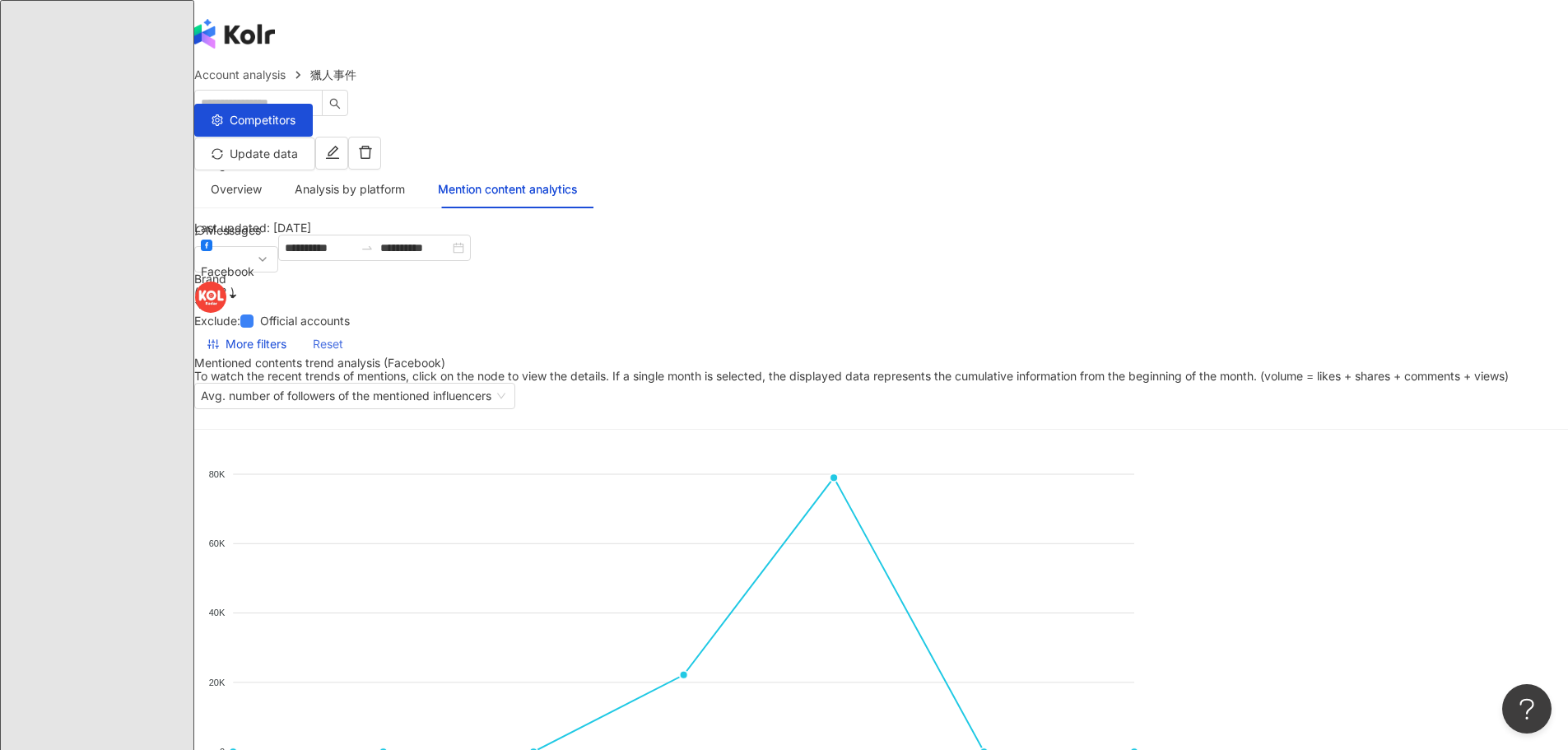
click at [343, 331] on span "Reset" at bounding box center [327, 344] width 31 height 26
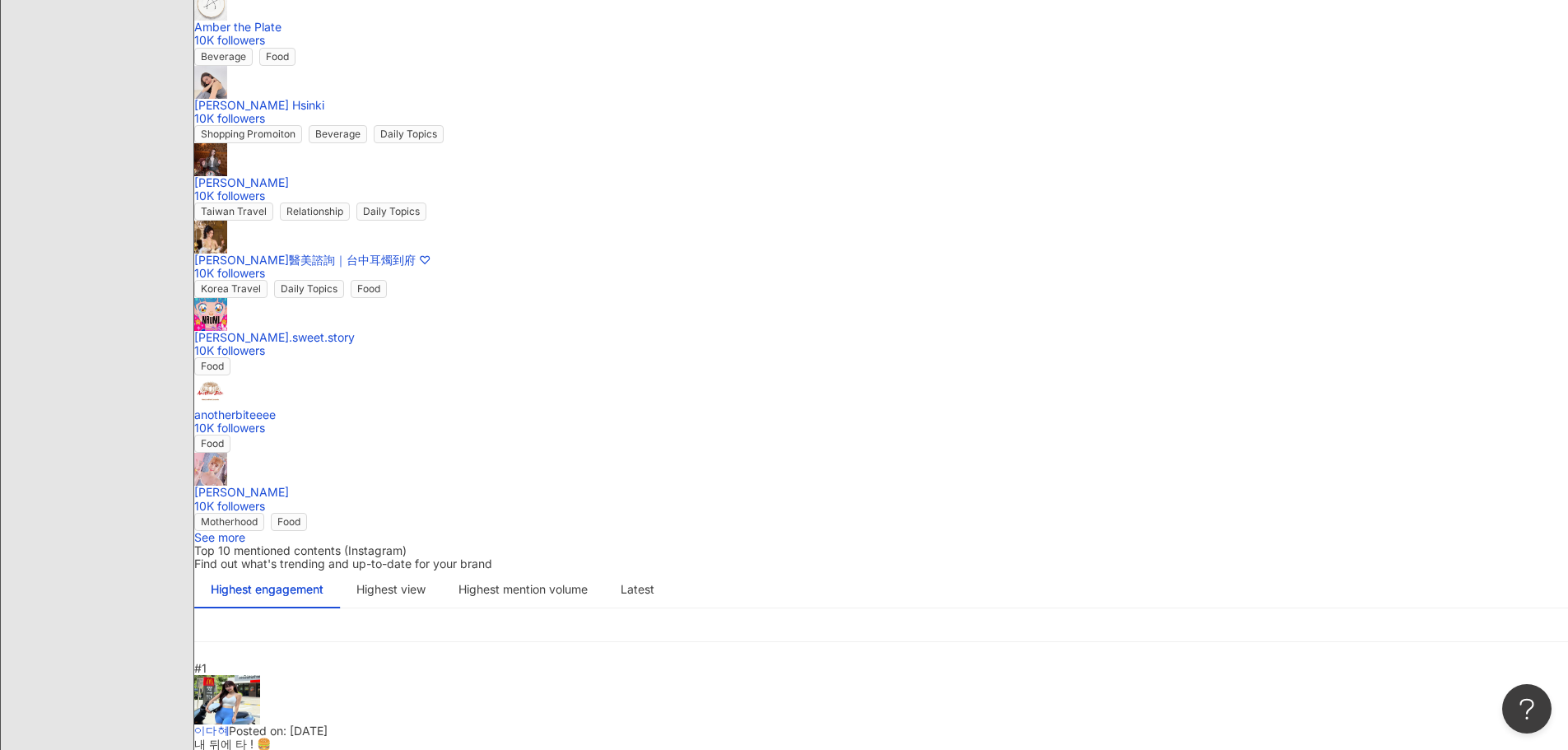
scroll to position [2550, 0]
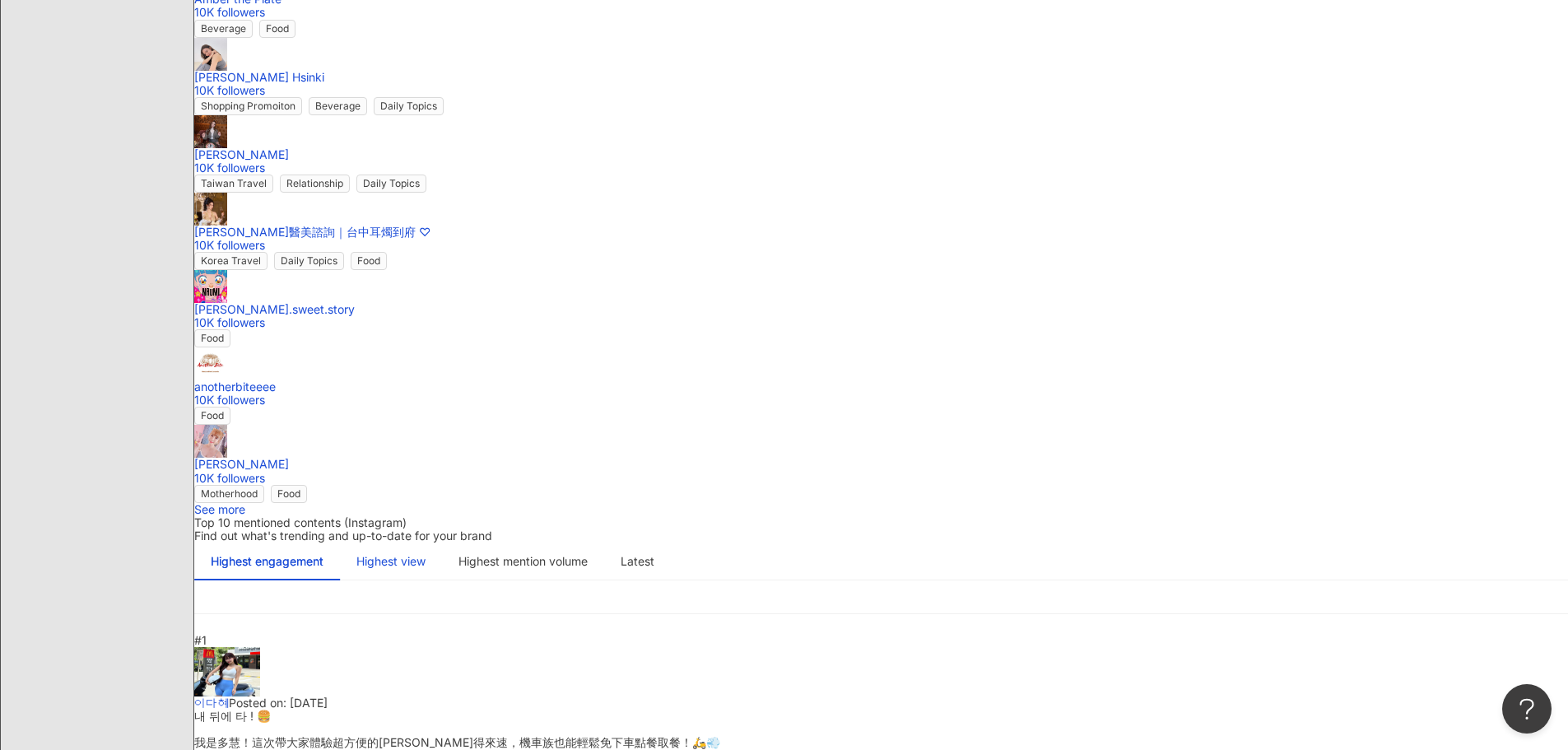
click at [426, 553] on div "Highest view" at bounding box center [390, 562] width 70 height 19
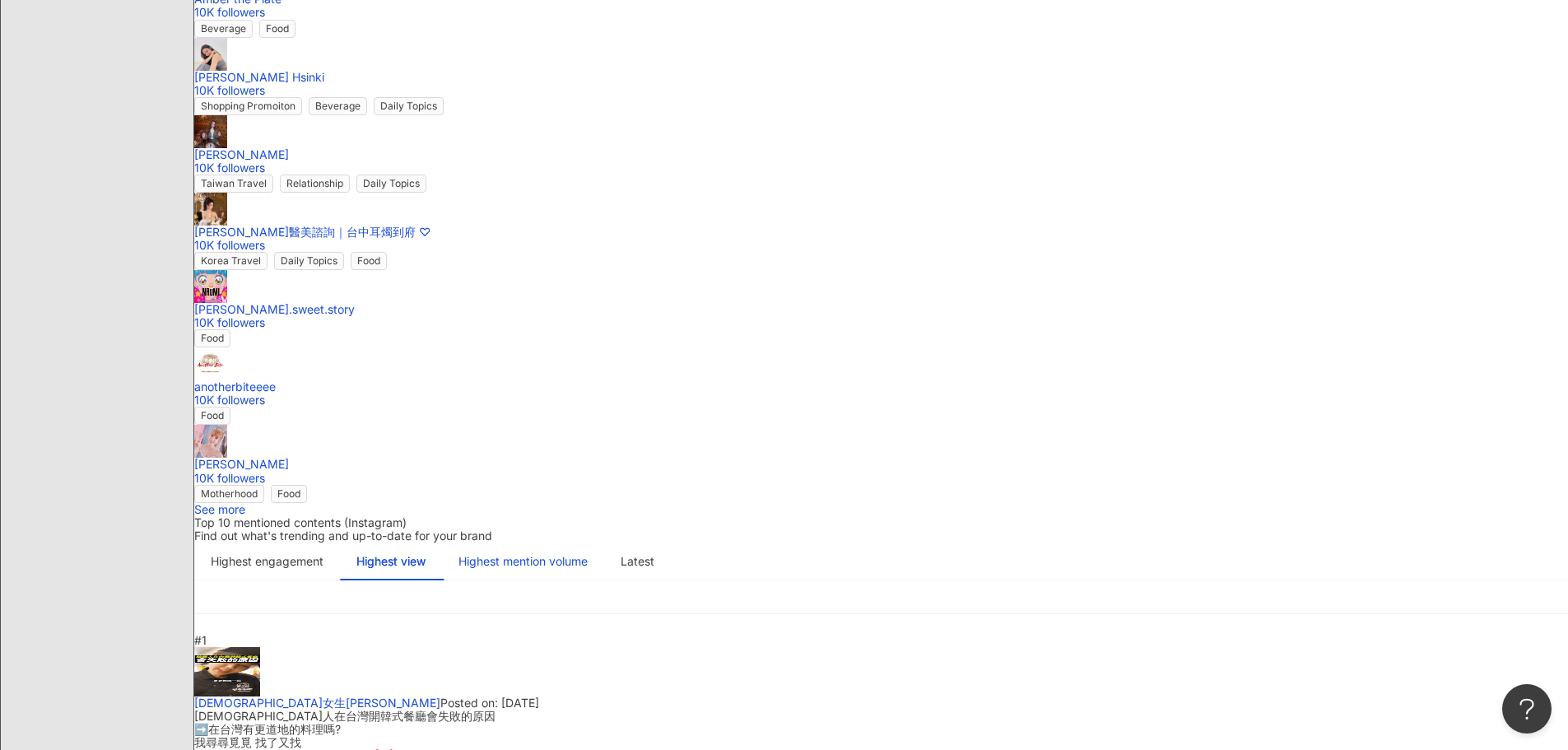
click at [588, 553] on div "Highest mention volume" at bounding box center [522, 562] width 129 height 19
click at [324, 553] on div "Highest engagement" at bounding box center [267, 562] width 113 height 19
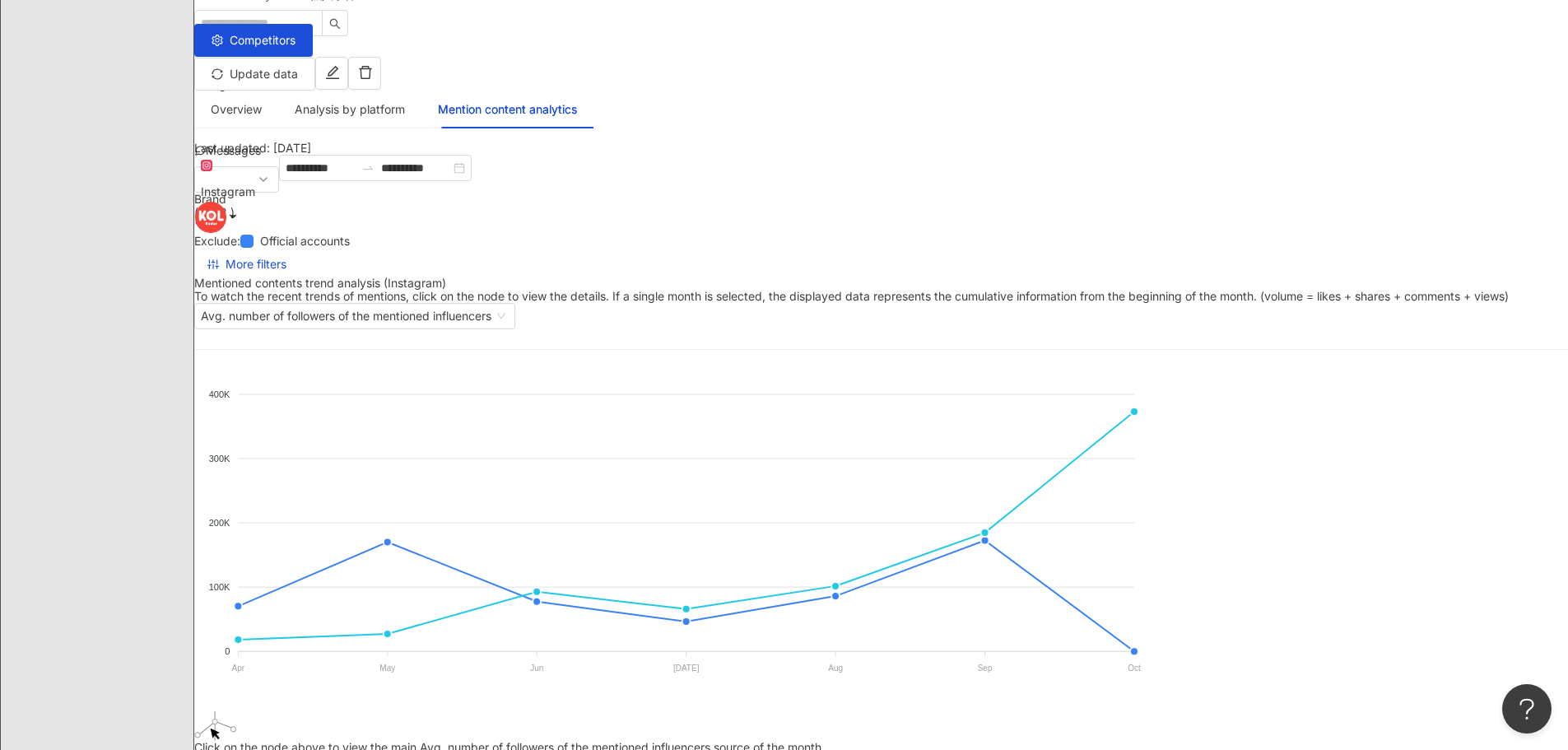
scroll to position [0, 0]
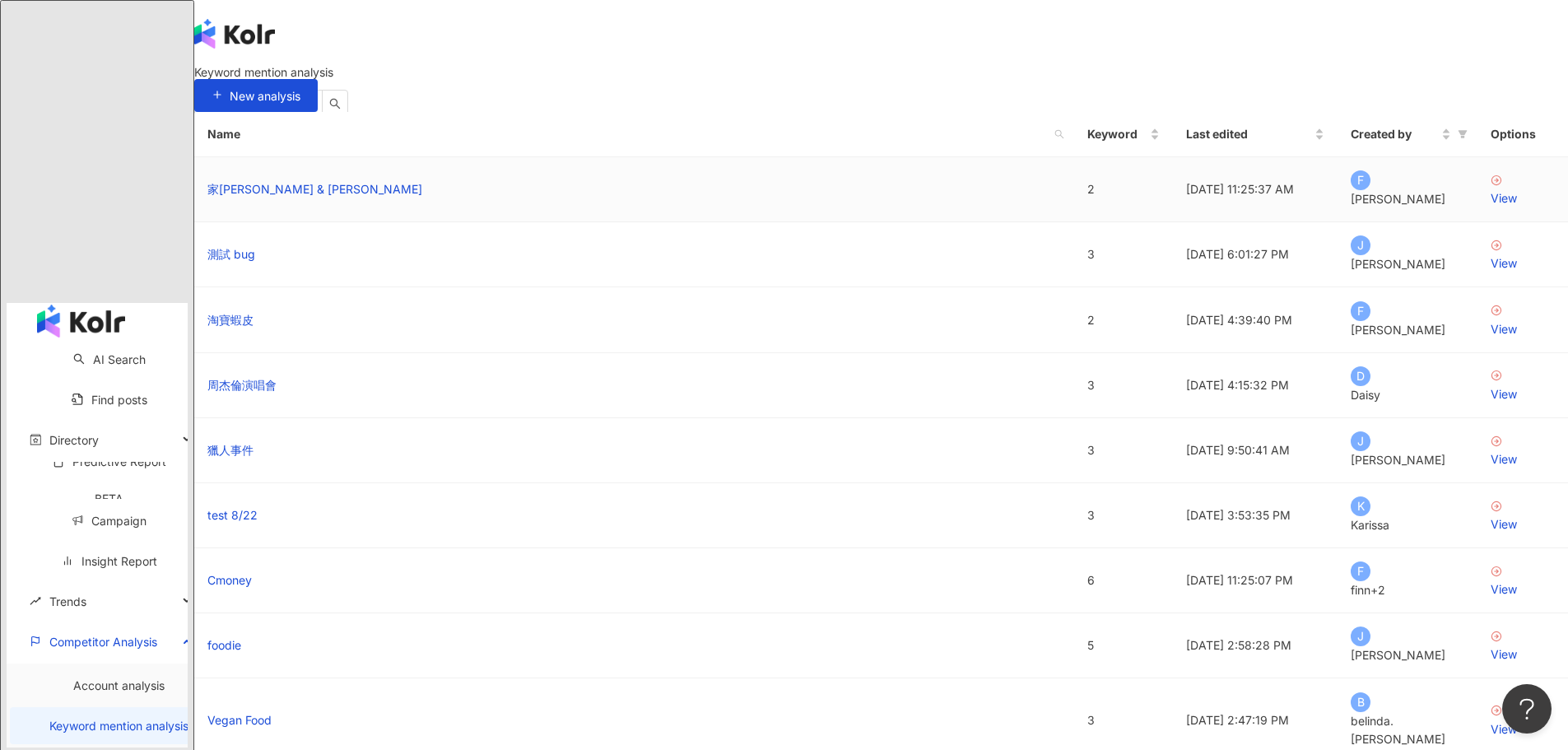
click at [1477, 222] on td "View" at bounding box center [1523, 190] width 91 height 65
click at [1490, 468] on div "View" at bounding box center [1522, 459] width 64 height 19
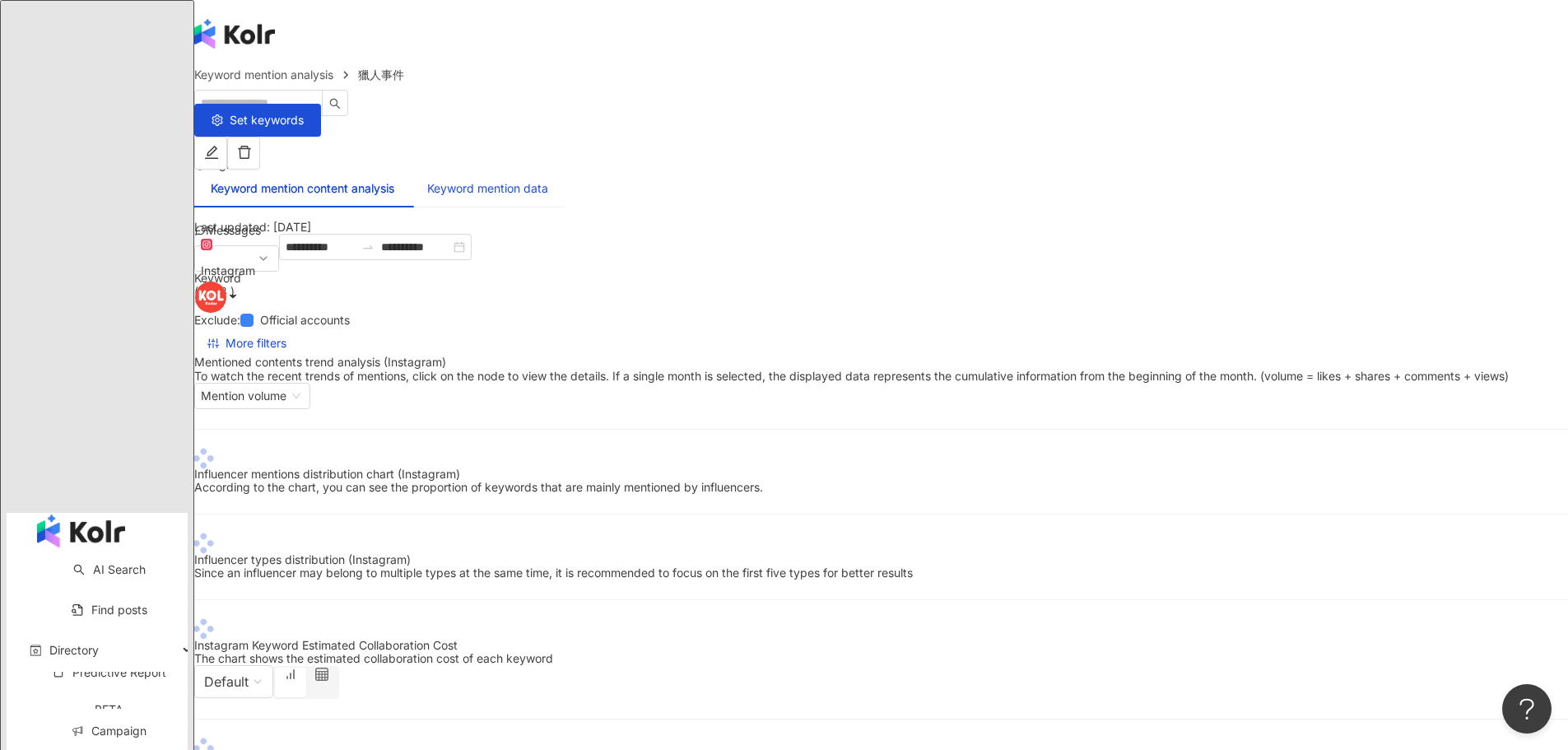
click at [548, 179] on div "Keyword mention data" at bounding box center [488, 188] width 121 height 19
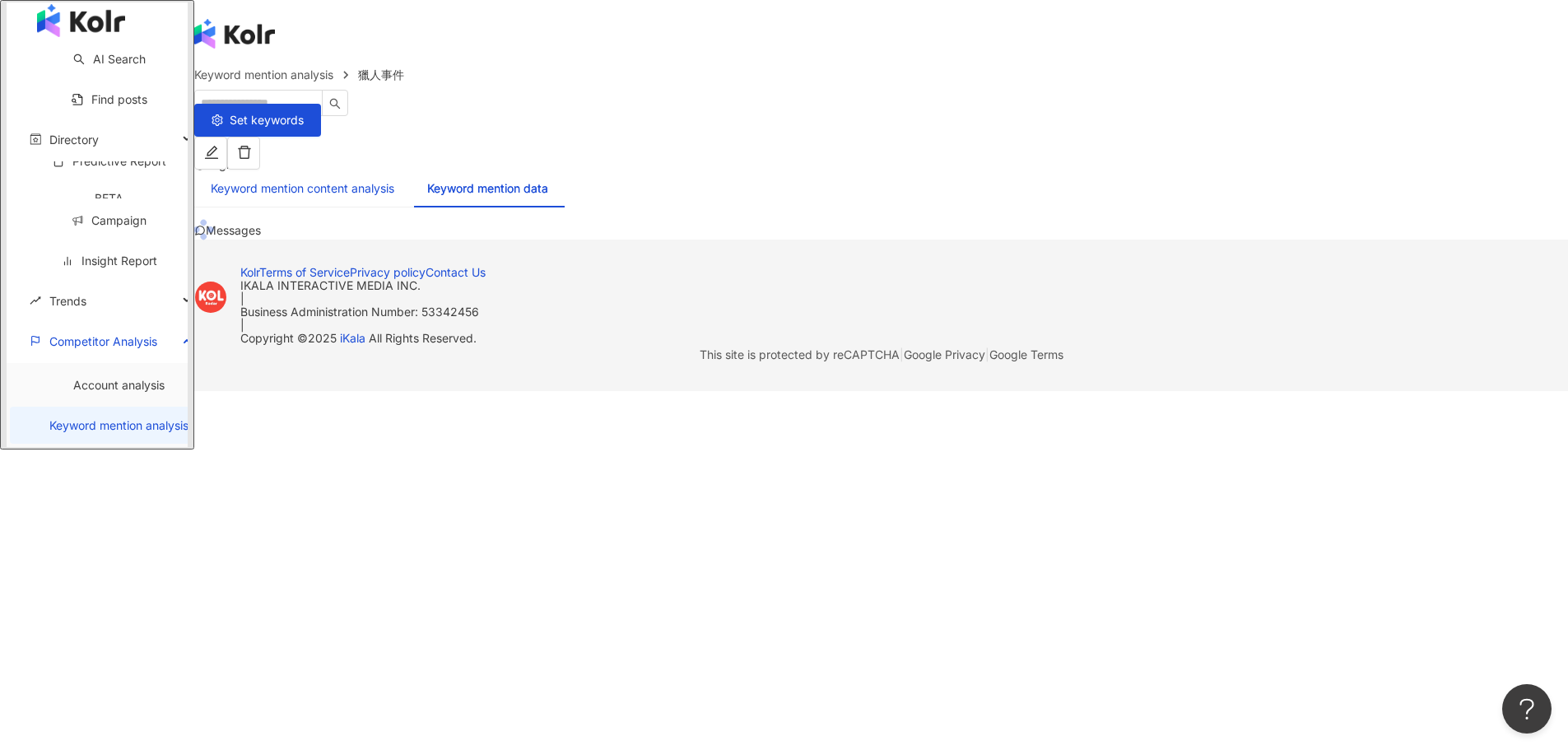
click at [394, 179] on div "Keyword mention content analysis" at bounding box center [302, 188] width 184 height 19
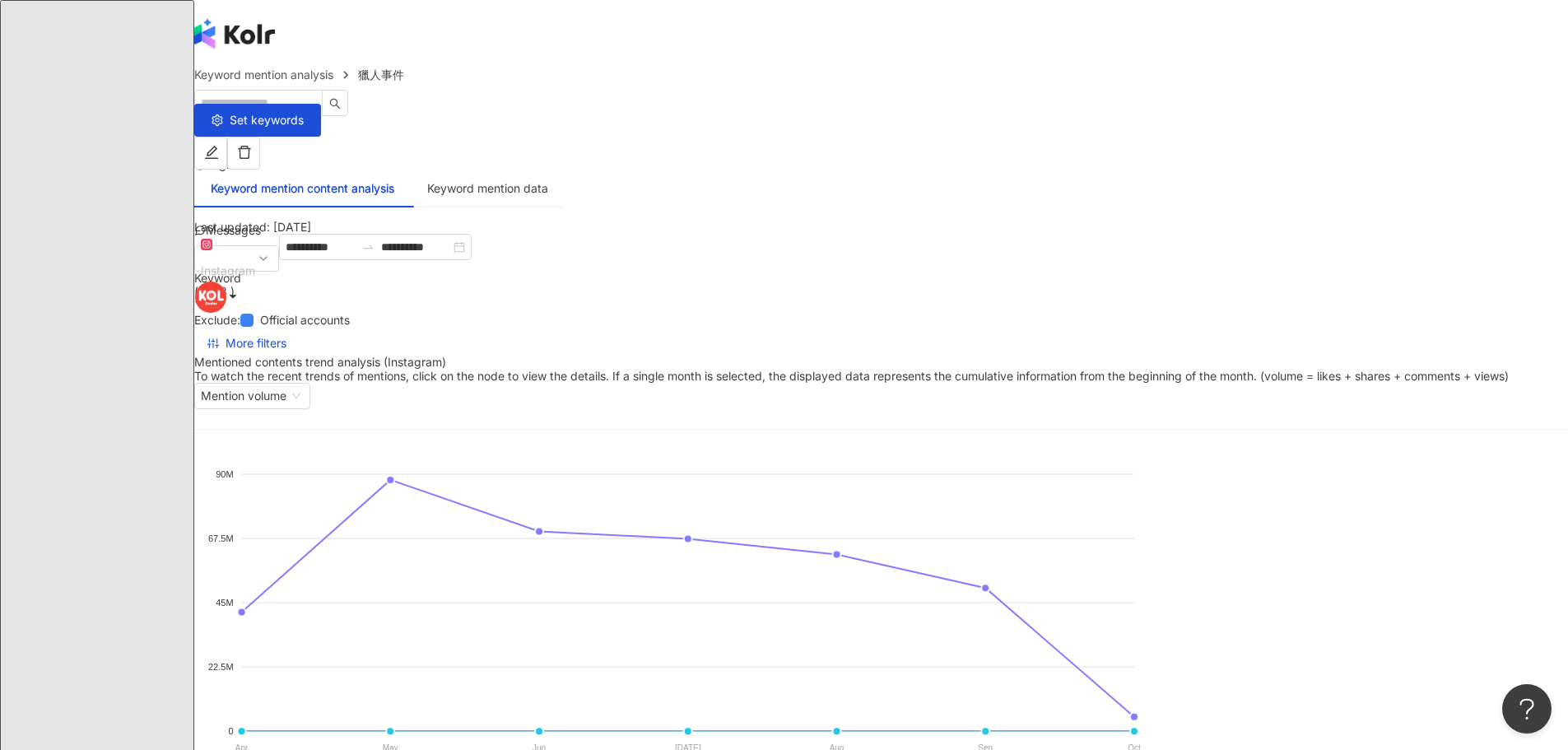
drag, startPoint x: 468, startPoint y: 265, endPoint x: 468, endPoint y: 286, distance: 21.0
click at [255, 265] on div "Instagram" at bounding box center [228, 271] width 55 height 25
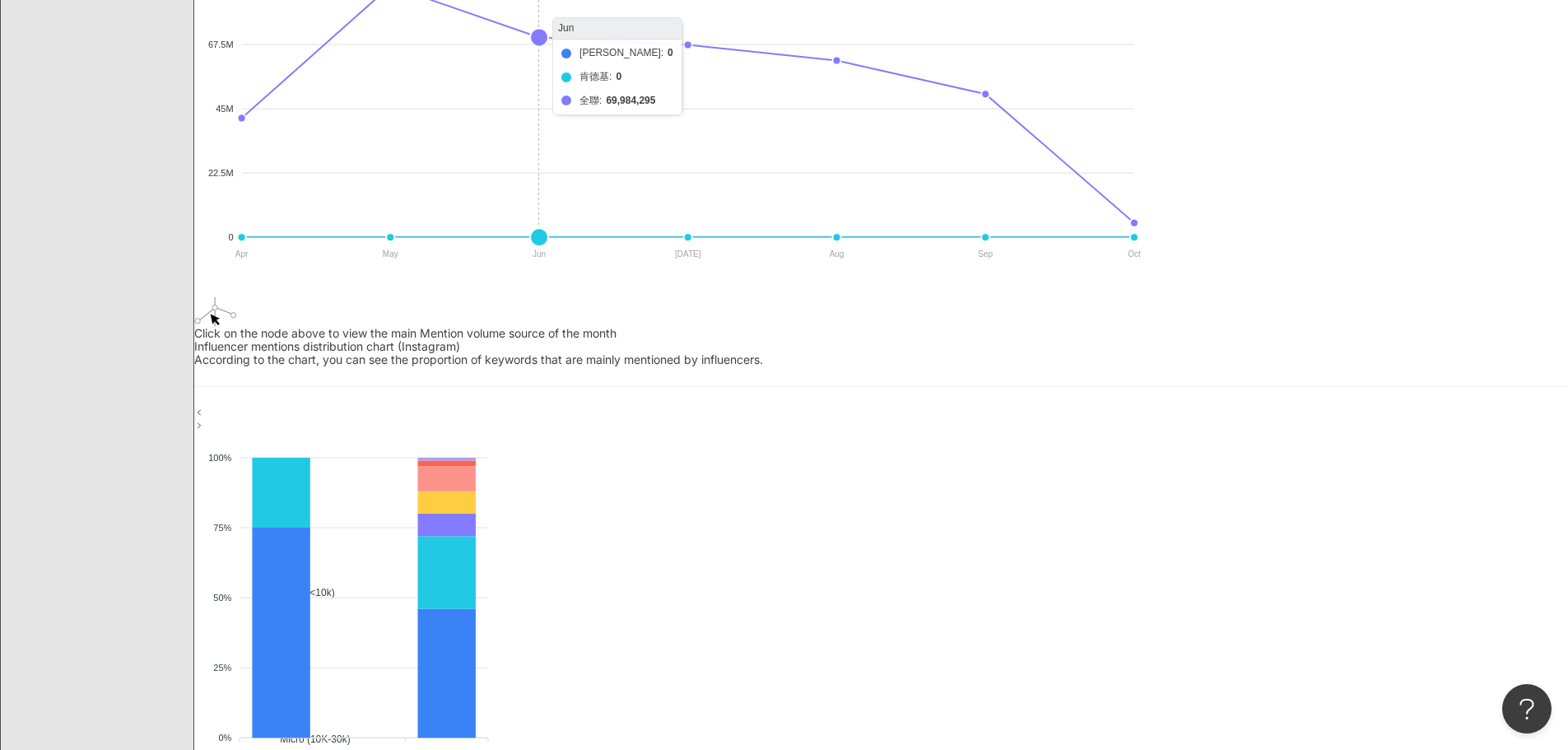
scroll to position [83, 0]
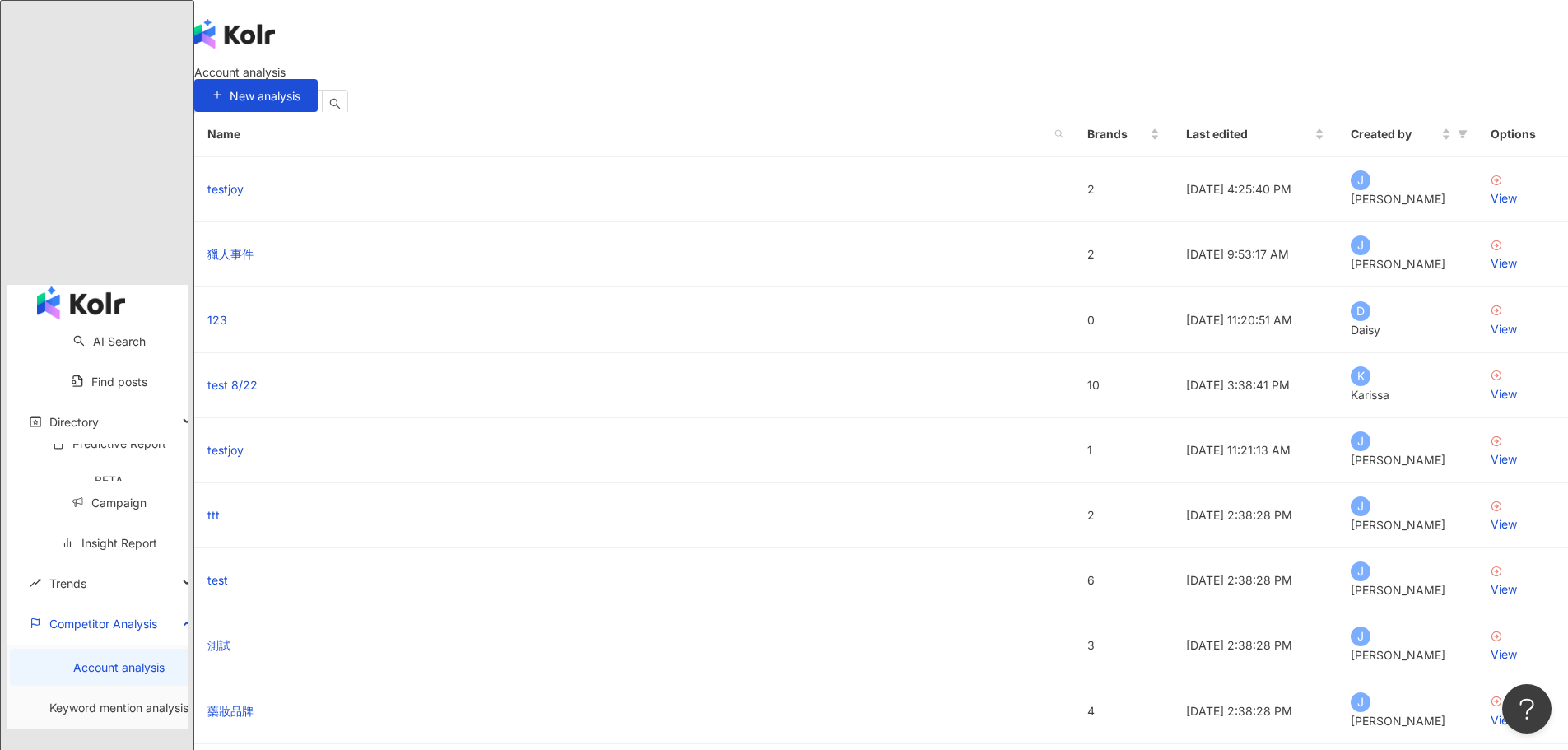
click at [73, 660] on link "Account analysis" at bounding box center [119, 667] width 92 height 14
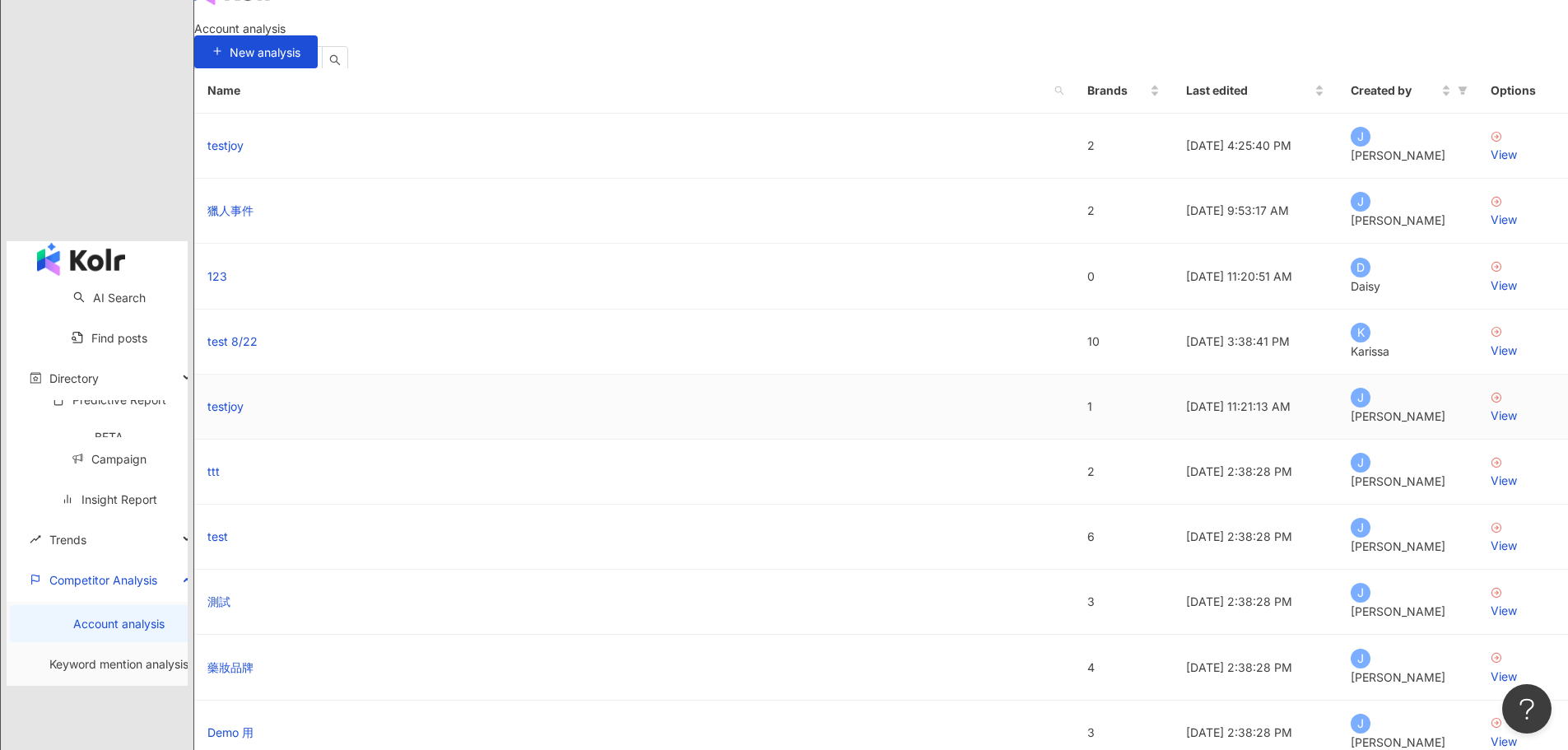
scroll to position [165, 0]
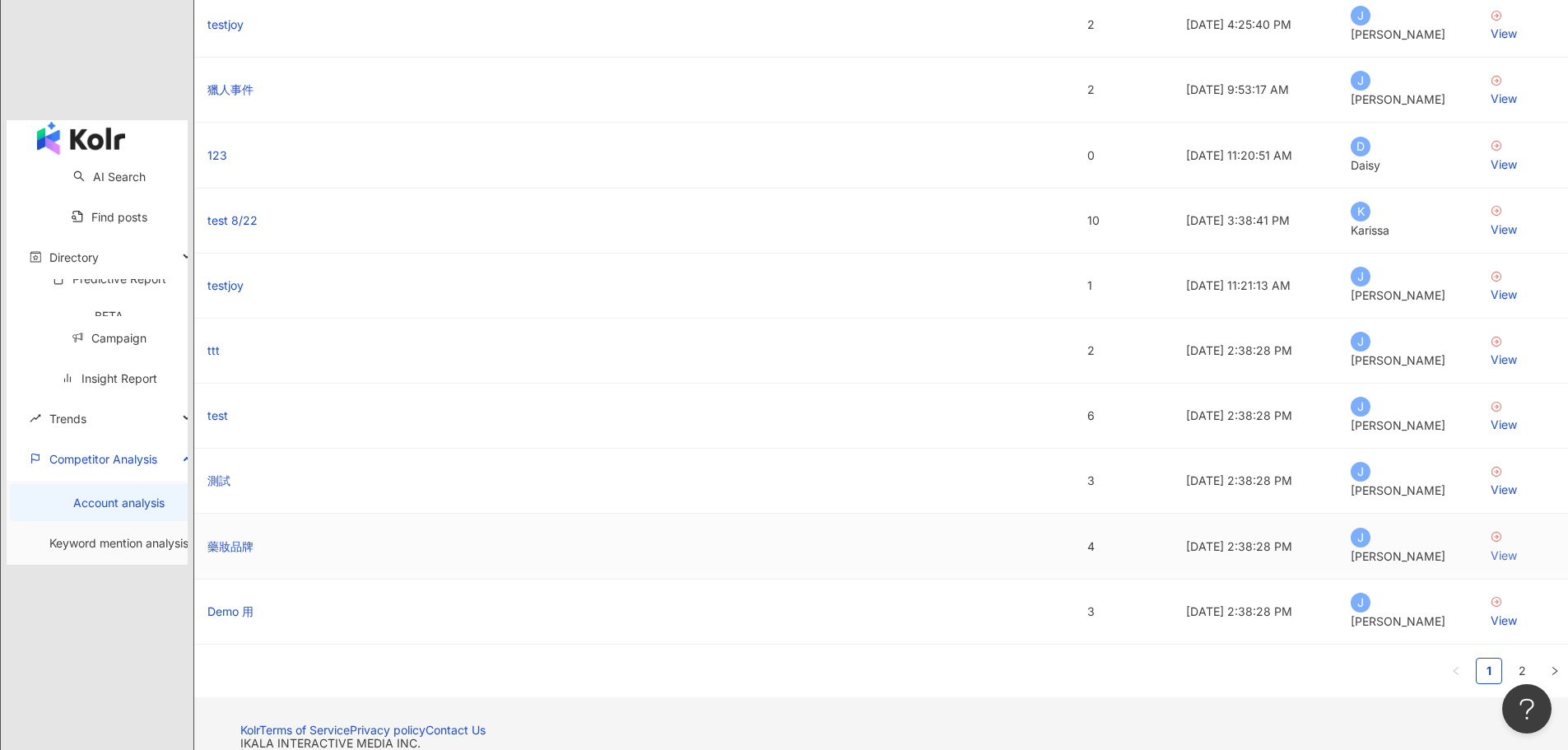
click at [1490, 546] on div "View" at bounding box center [1522, 555] width 64 height 19
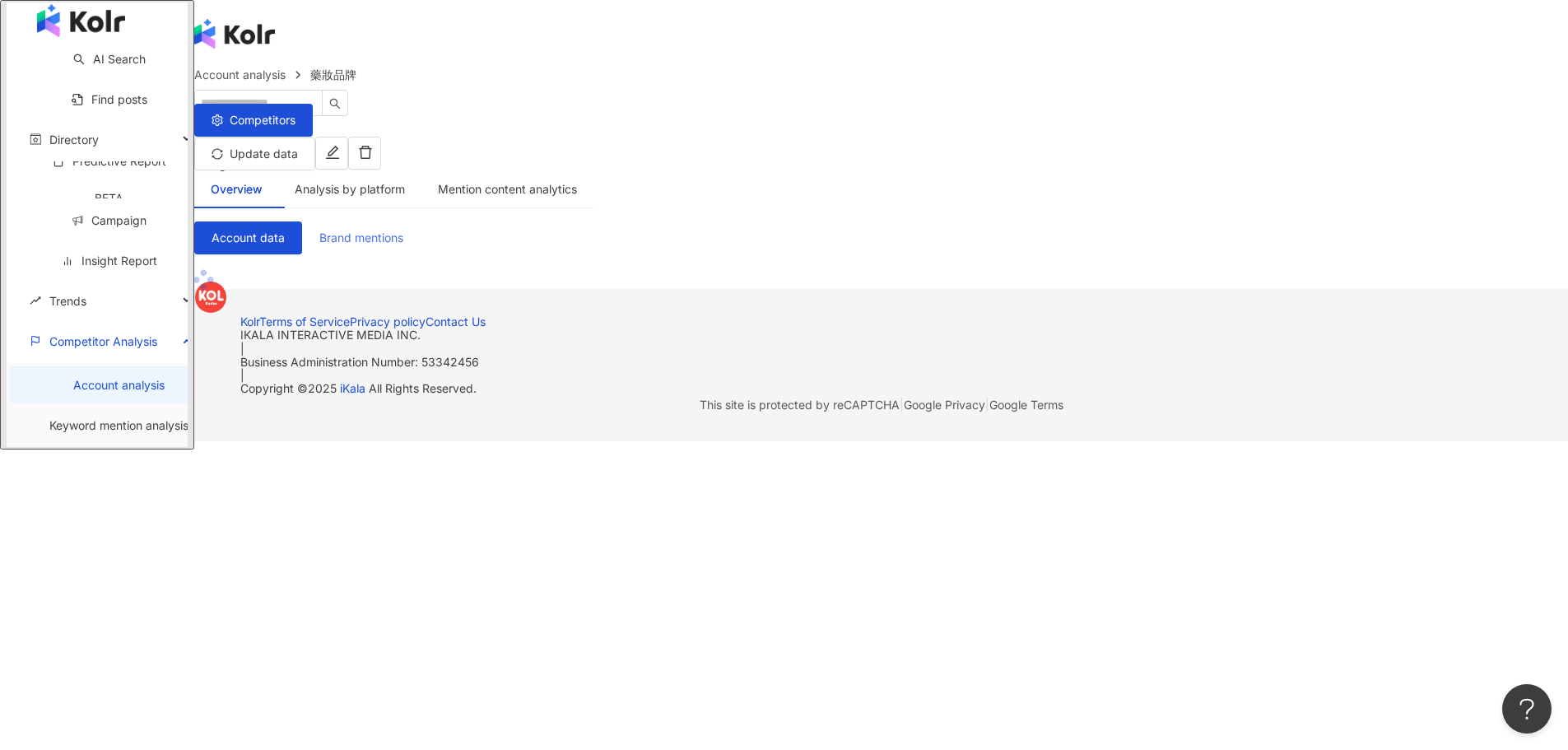
click at [403, 231] on span "Brand mentions" at bounding box center [361, 237] width 84 height 13
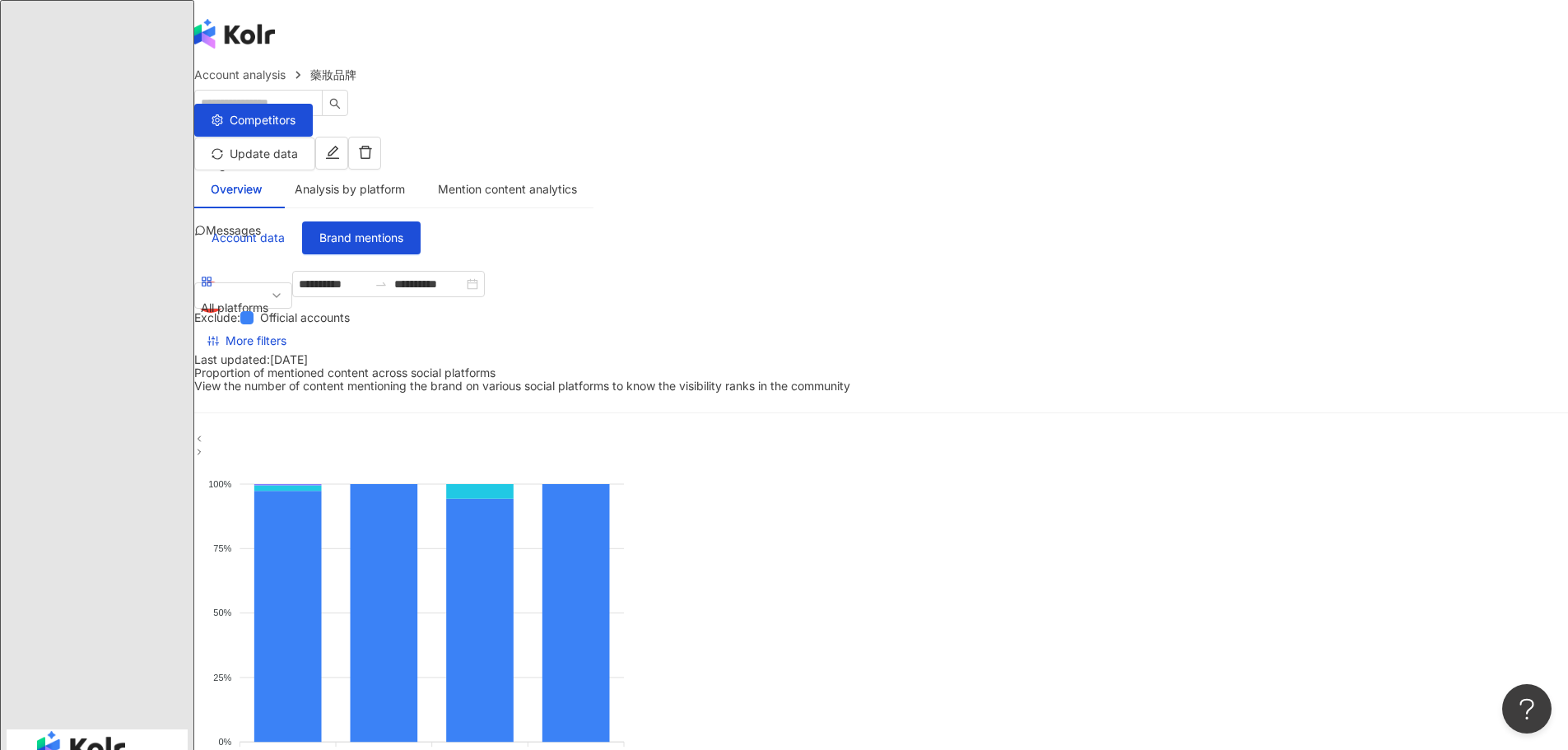
click at [244, 158] on span "English" at bounding box center [224, 164] width 38 height 14
click at [1119, 68] on div "繁體中文" at bounding box center [1124, 58] width 58 height 19
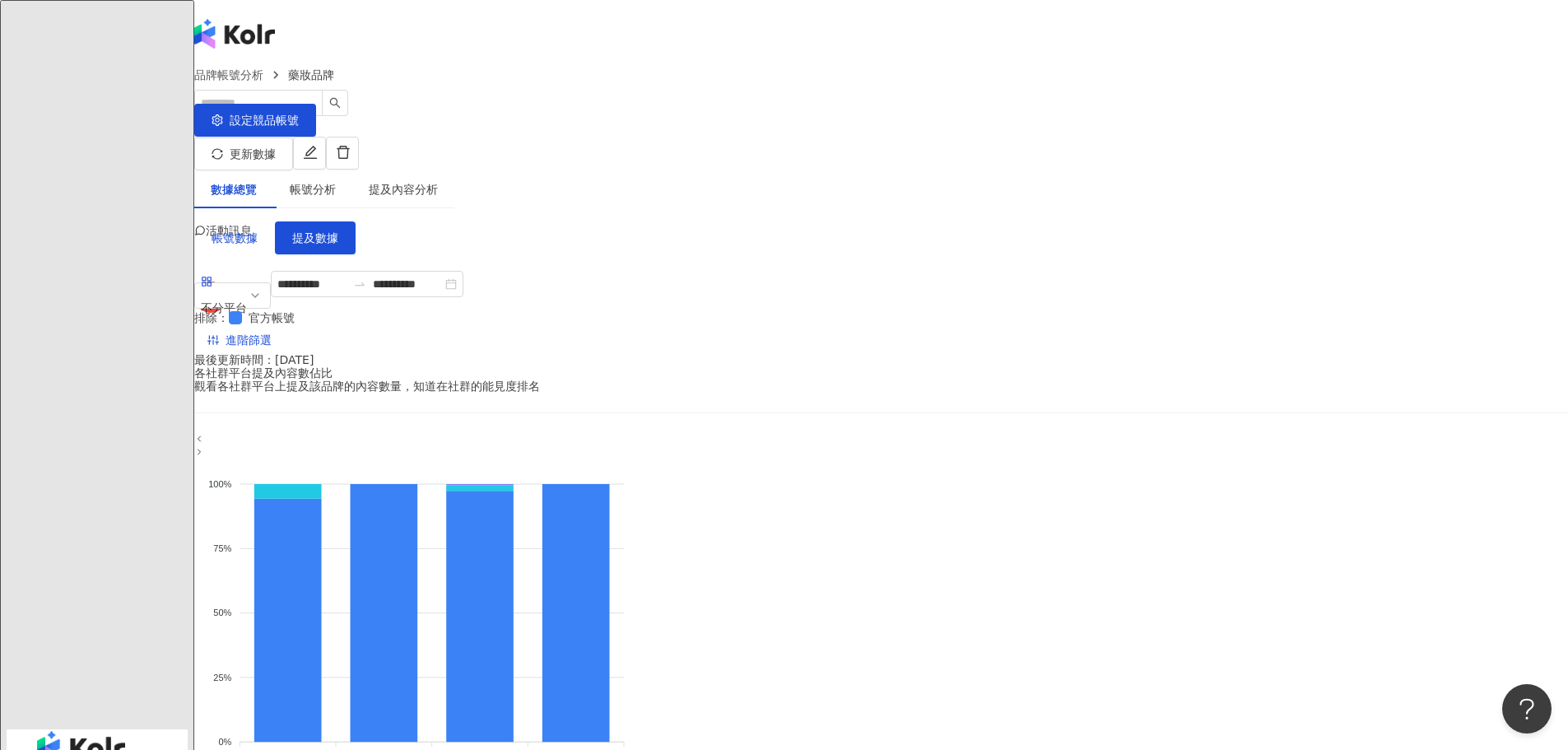
click at [252, 158] on span "繁體中文" at bounding box center [229, 164] width 46 height 13
click at [1134, 100] on div "English" at bounding box center [1131, 92] width 66 height 19
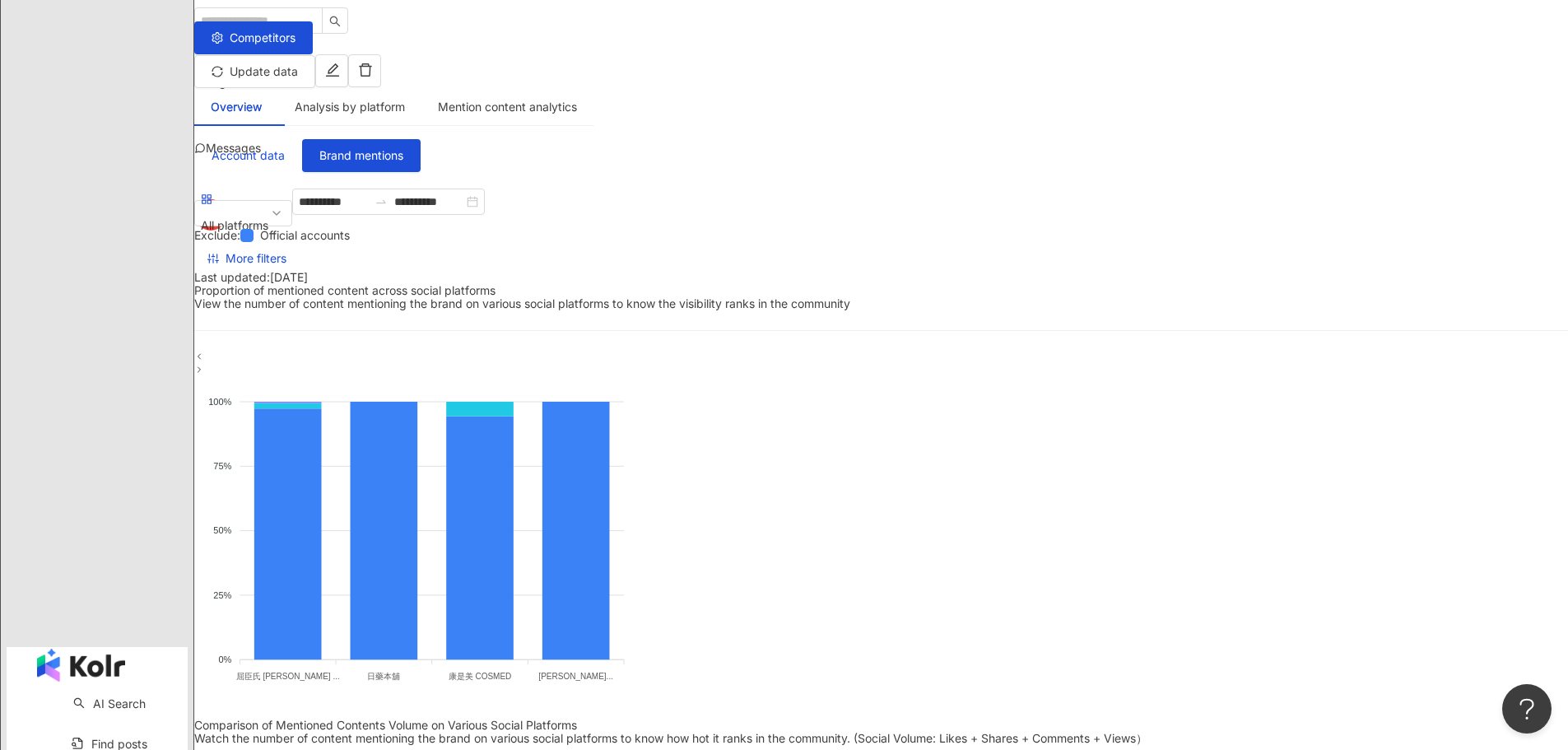
scroll to position [165, 0]
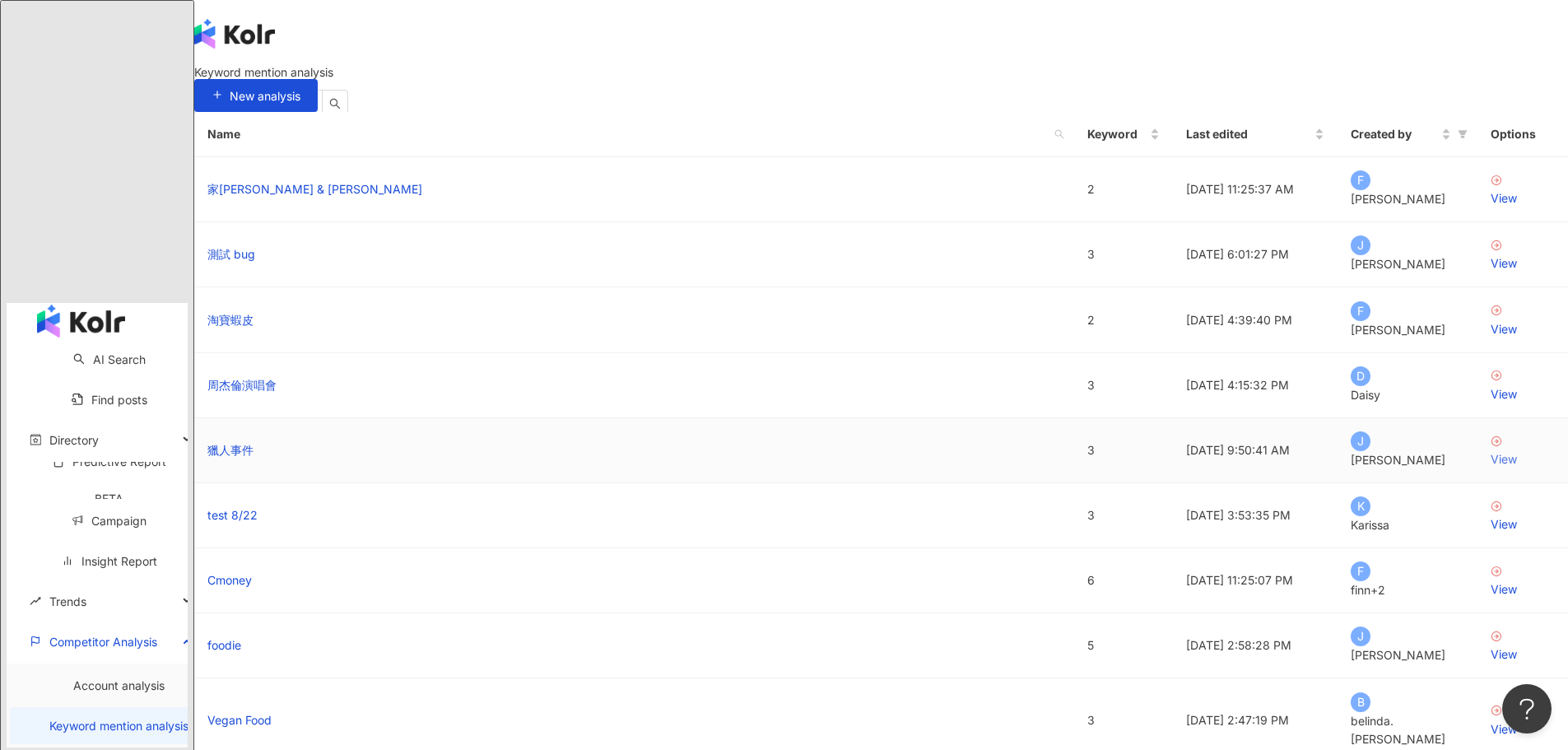
click at [1490, 468] on link "View" at bounding box center [1522, 451] width 64 height 34
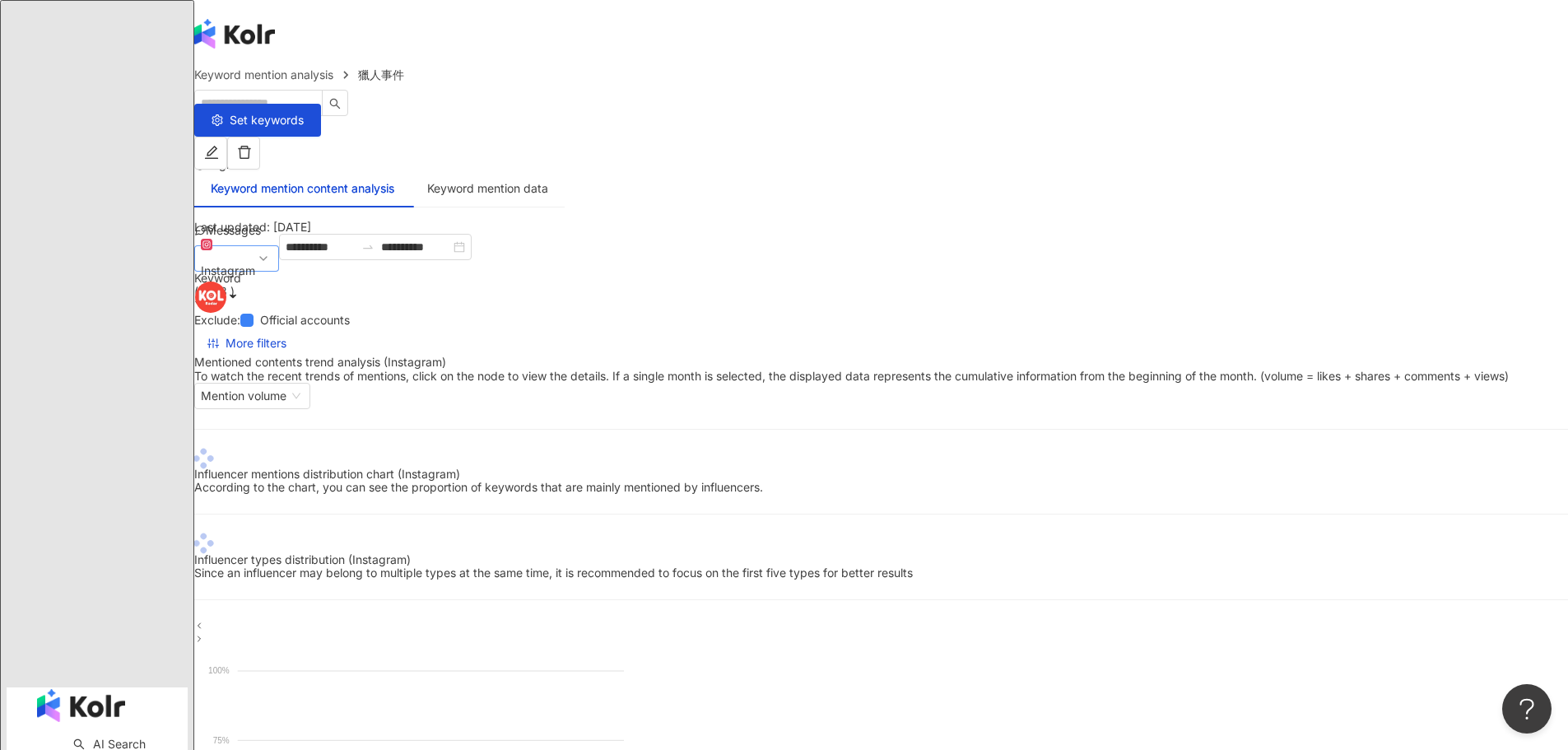
click at [273, 272] on span "Instagram" at bounding box center [236, 258] width 71 height 49
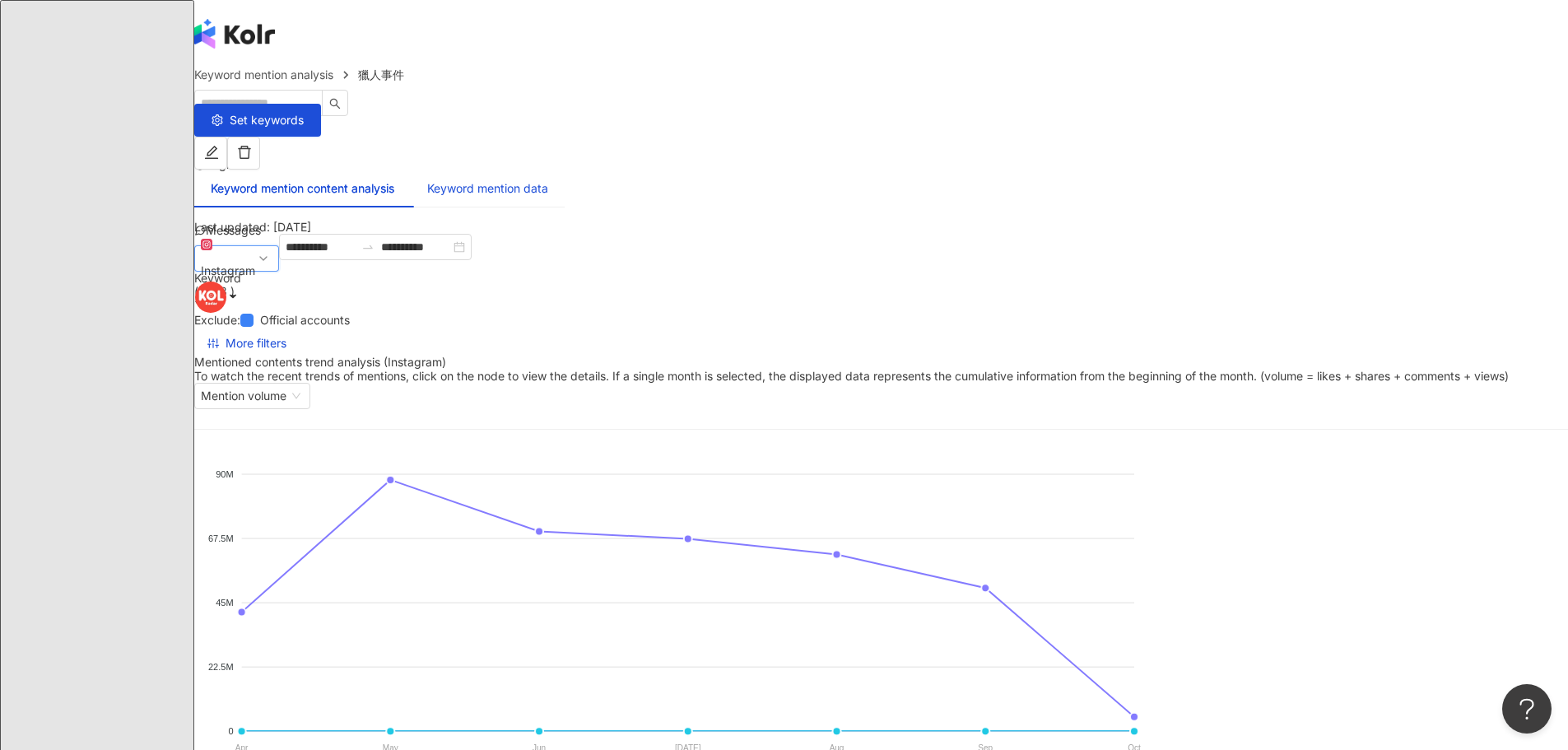
click at [548, 179] on div "Keyword mention data" at bounding box center [488, 188] width 121 height 19
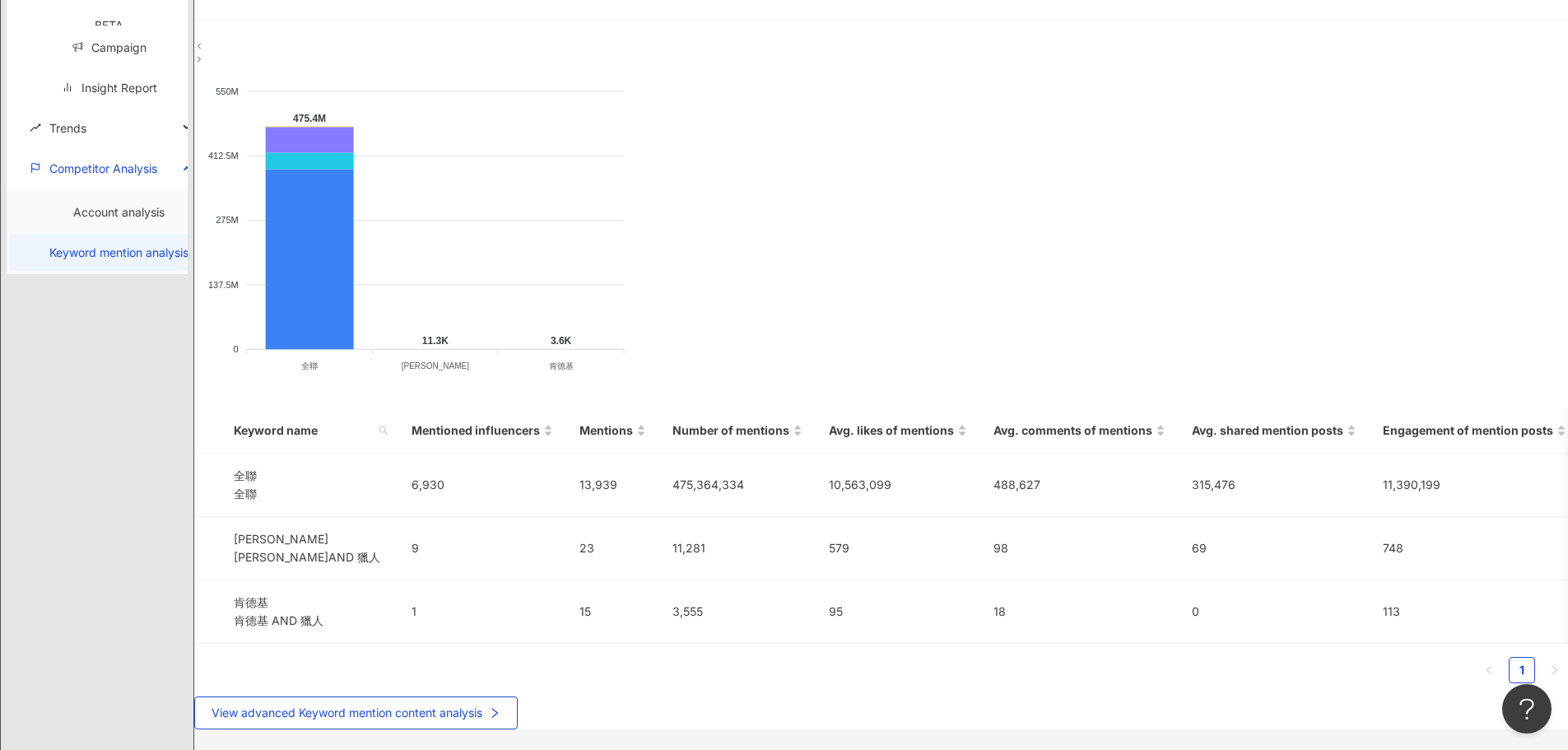
click at [84, 260] on link "Keyword mention analysis" at bounding box center [119, 251] width 139 height 14
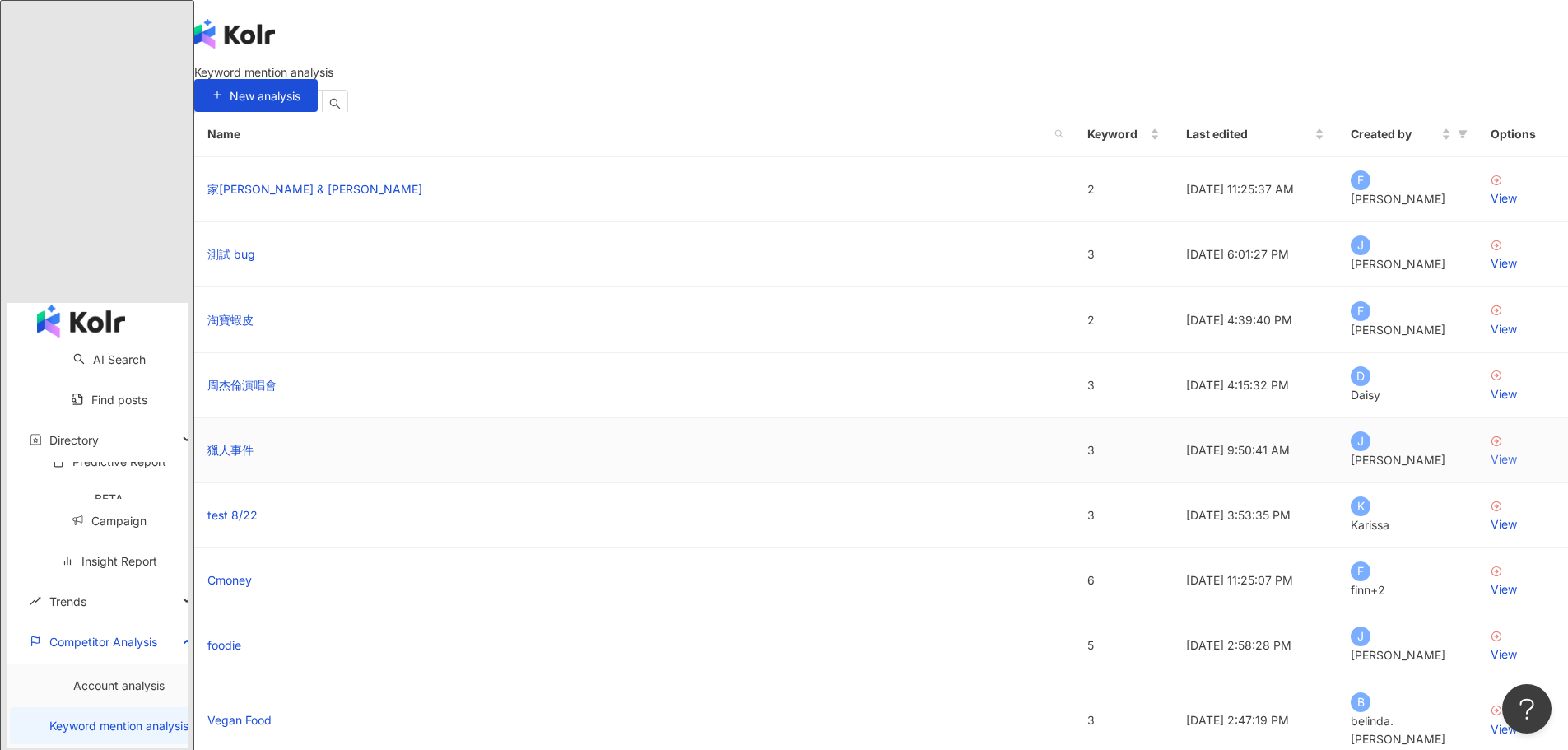
click at [1490, 468] on link "View" at bounding box center [1522, 451] width 64 height 34
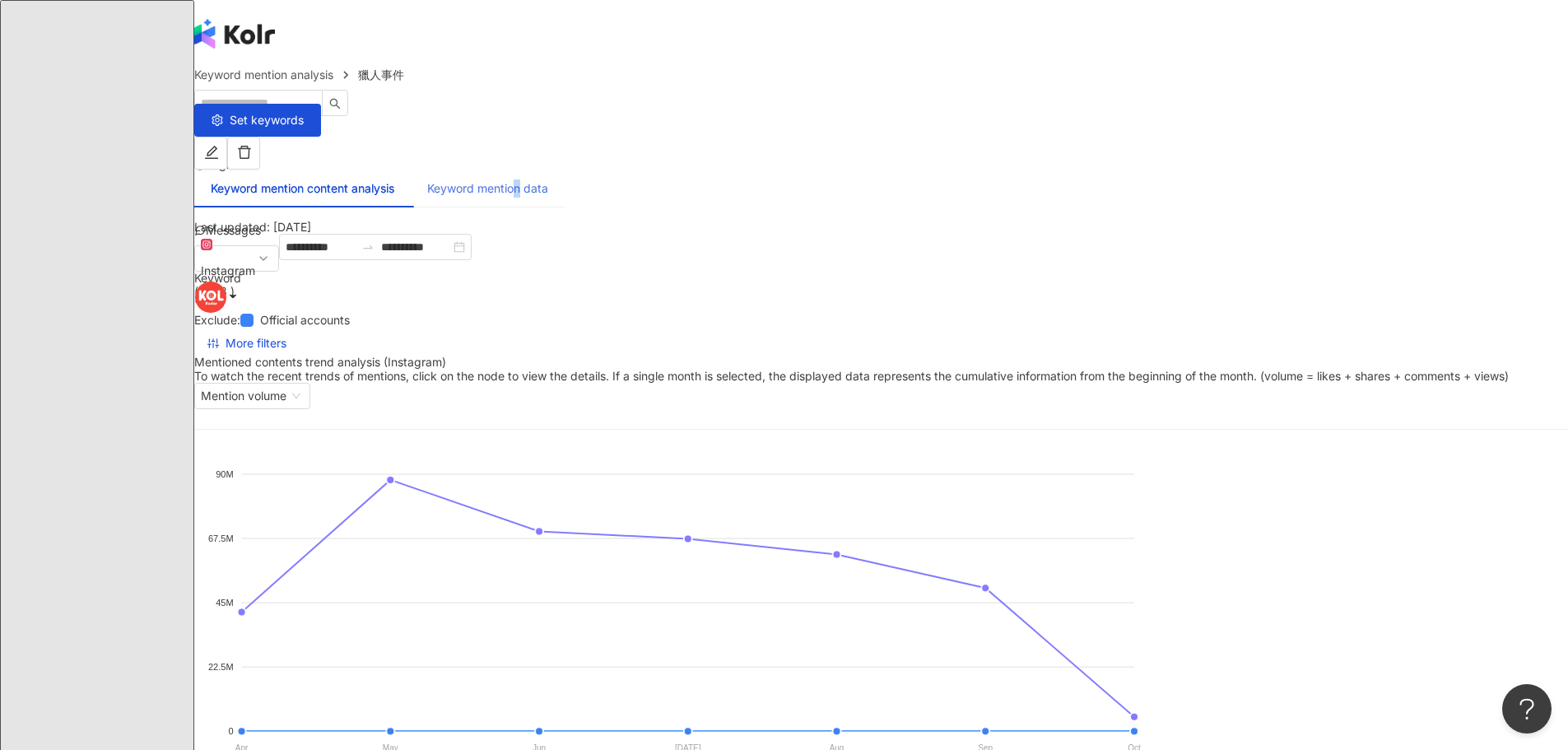
click at [565, 170] on div "Keyword mention data" at bounding box center [488, 188] width 154 height 38
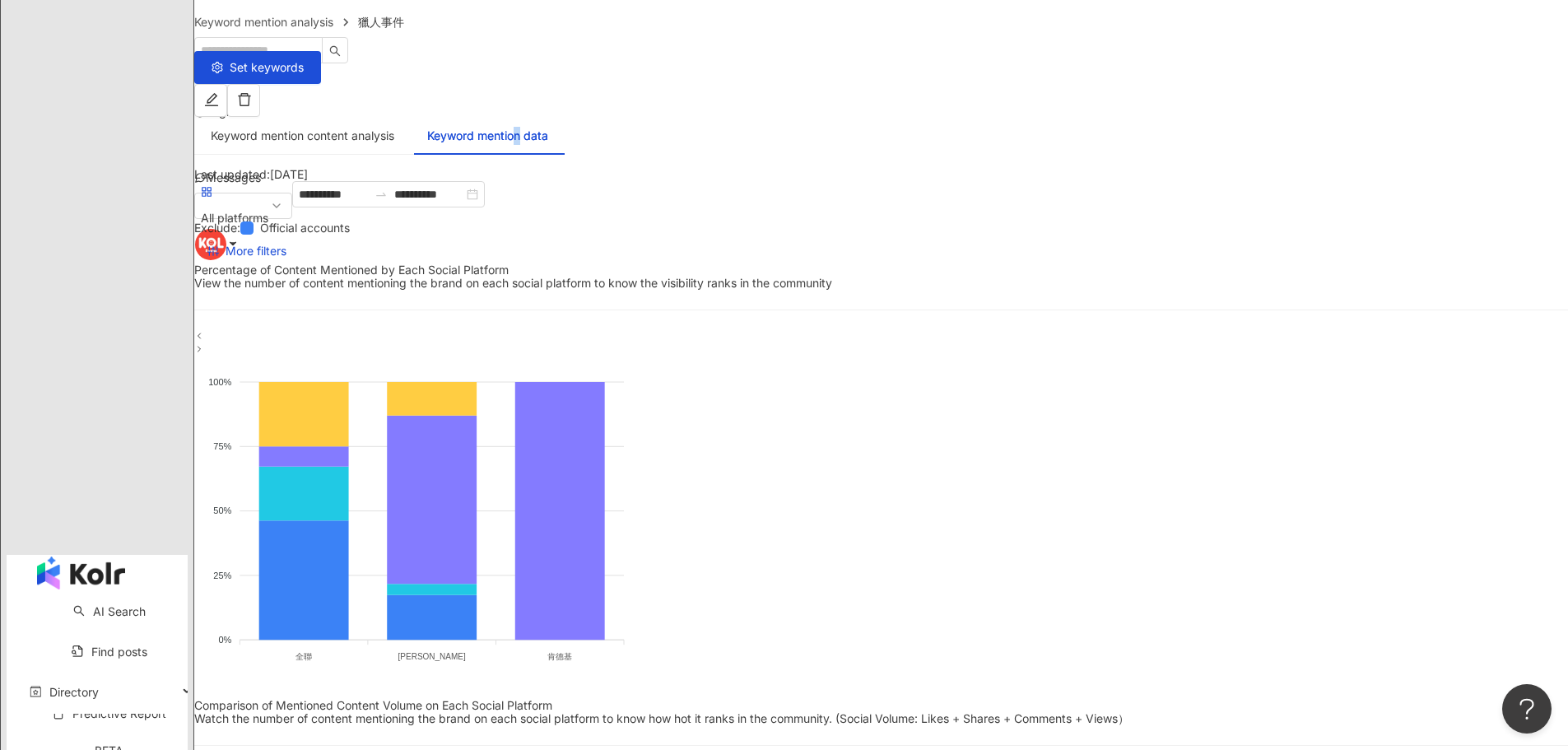
scroll to position [83, 0]
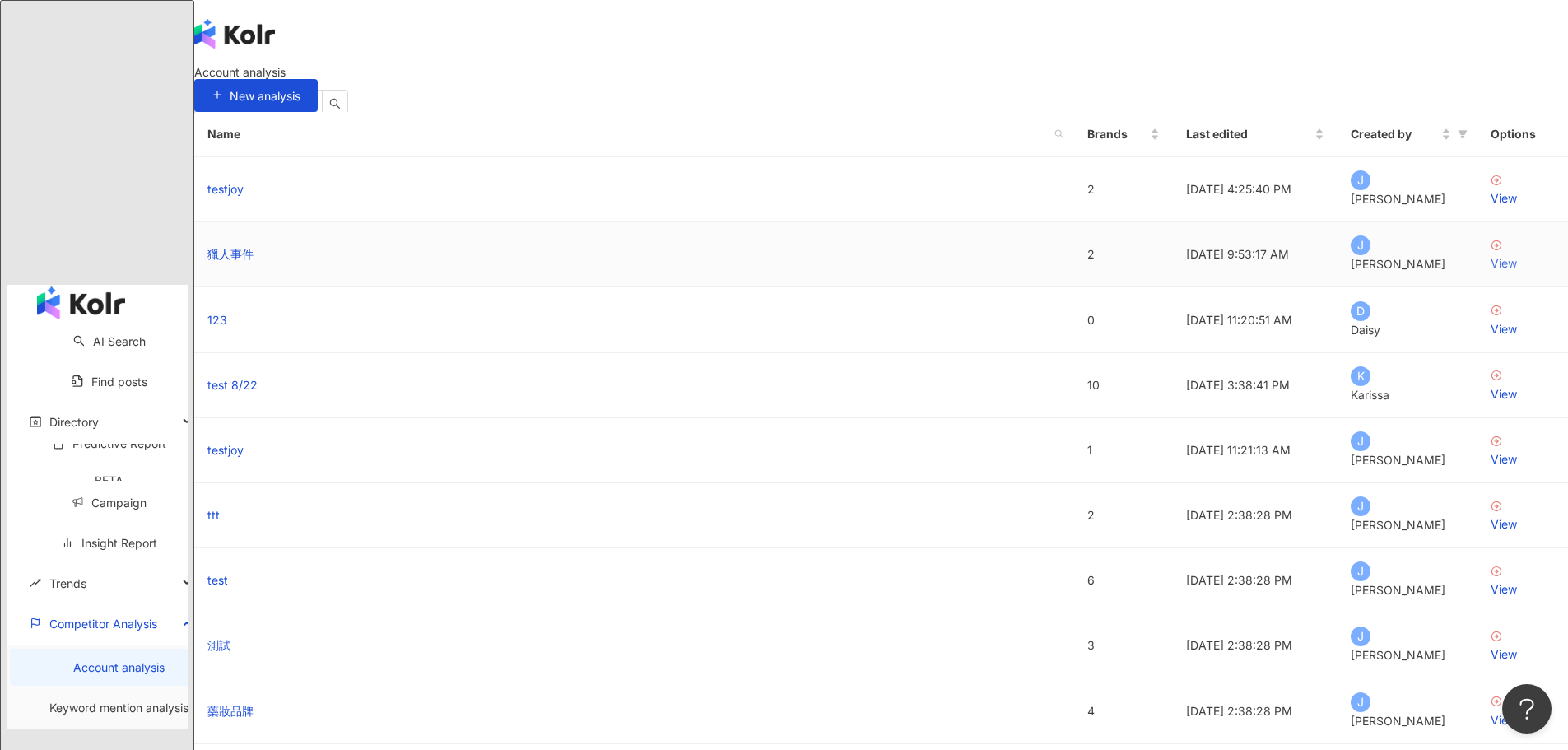
click at [1490, 273] on div "View" at bounding box center [1522, 263] width 64 height 19
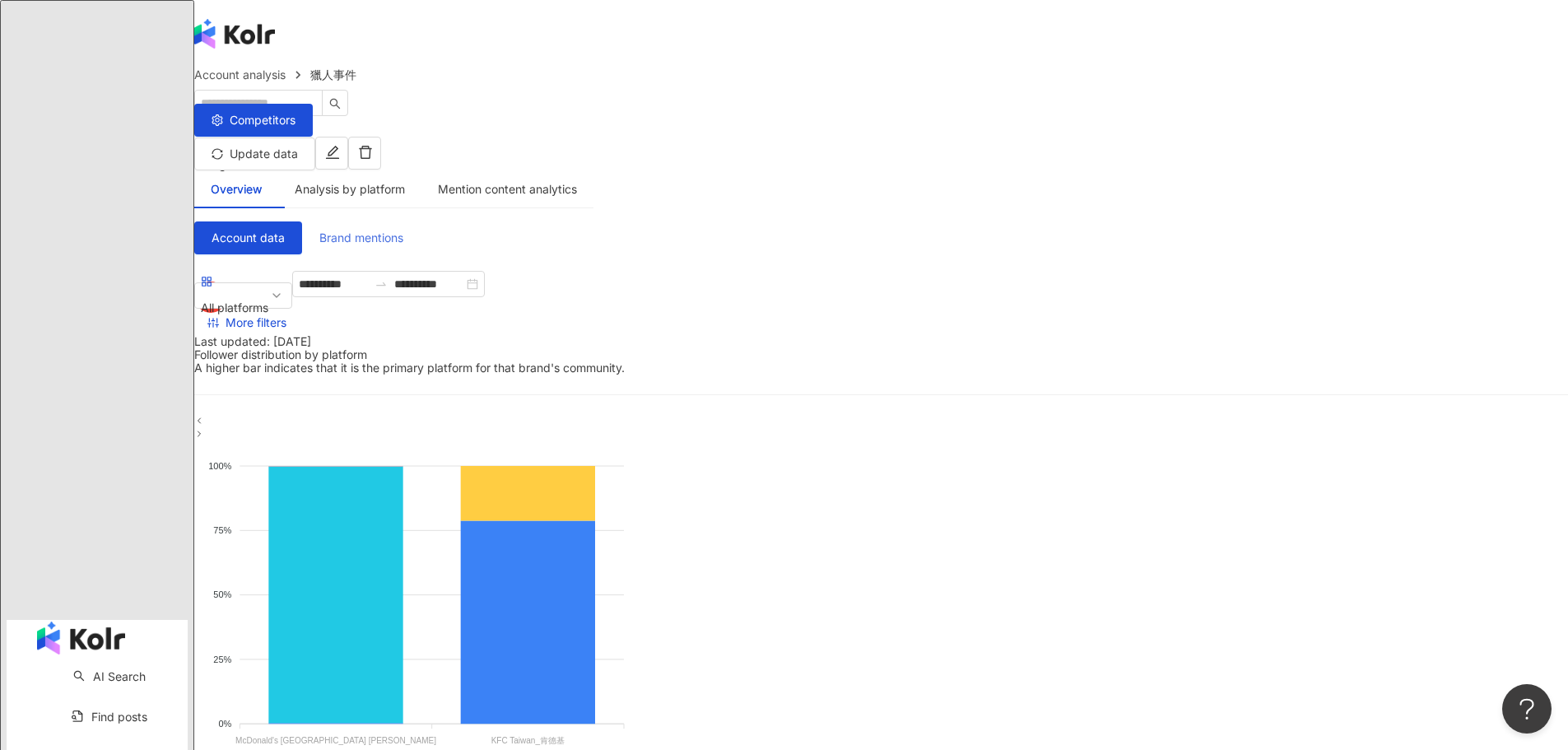
click at [403, 231] on span "Brand mentions" at bounding box center [361, 237] width 84 height 13
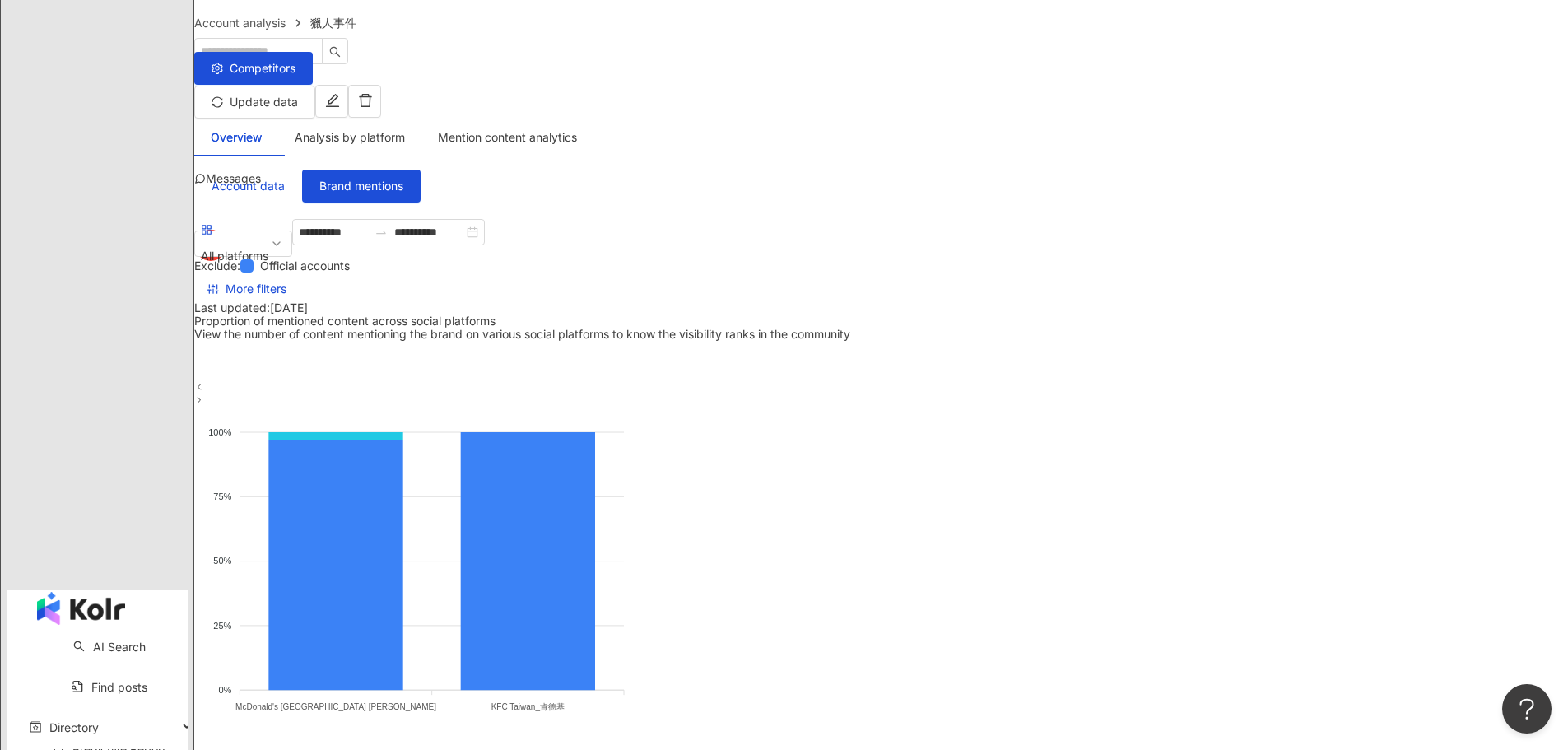
scroll to position [102, 0]
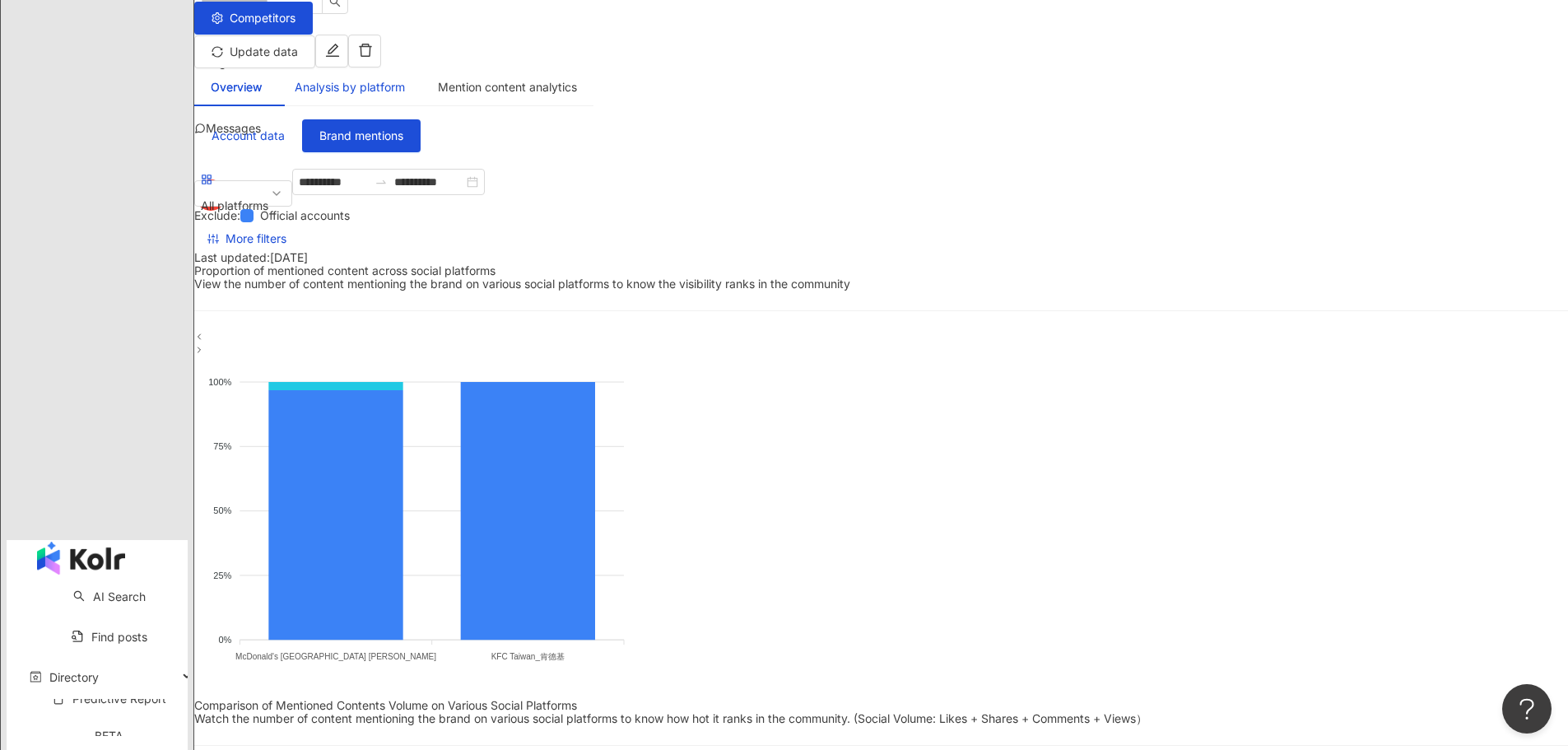
click at [405, 78] on div "Analysis by platform" at bounding box center [350, 87] width 110 height 19
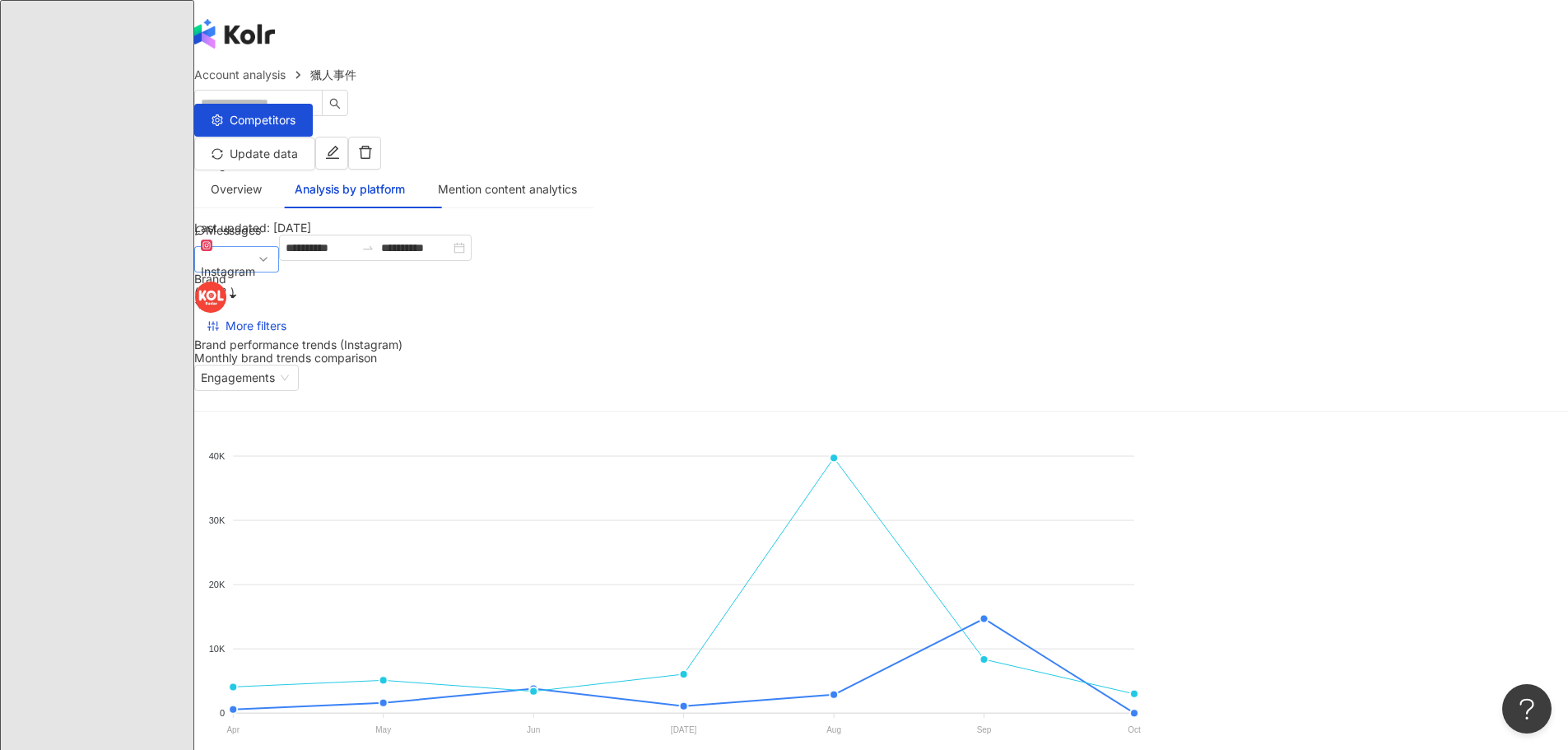
click at [255, 263] on div "Instagram" at bounding box center [228, 272] width 55 height 25
click at [577, 180] on div "Mention content analytics" at bounding box center [507, 189] width 139 height 19
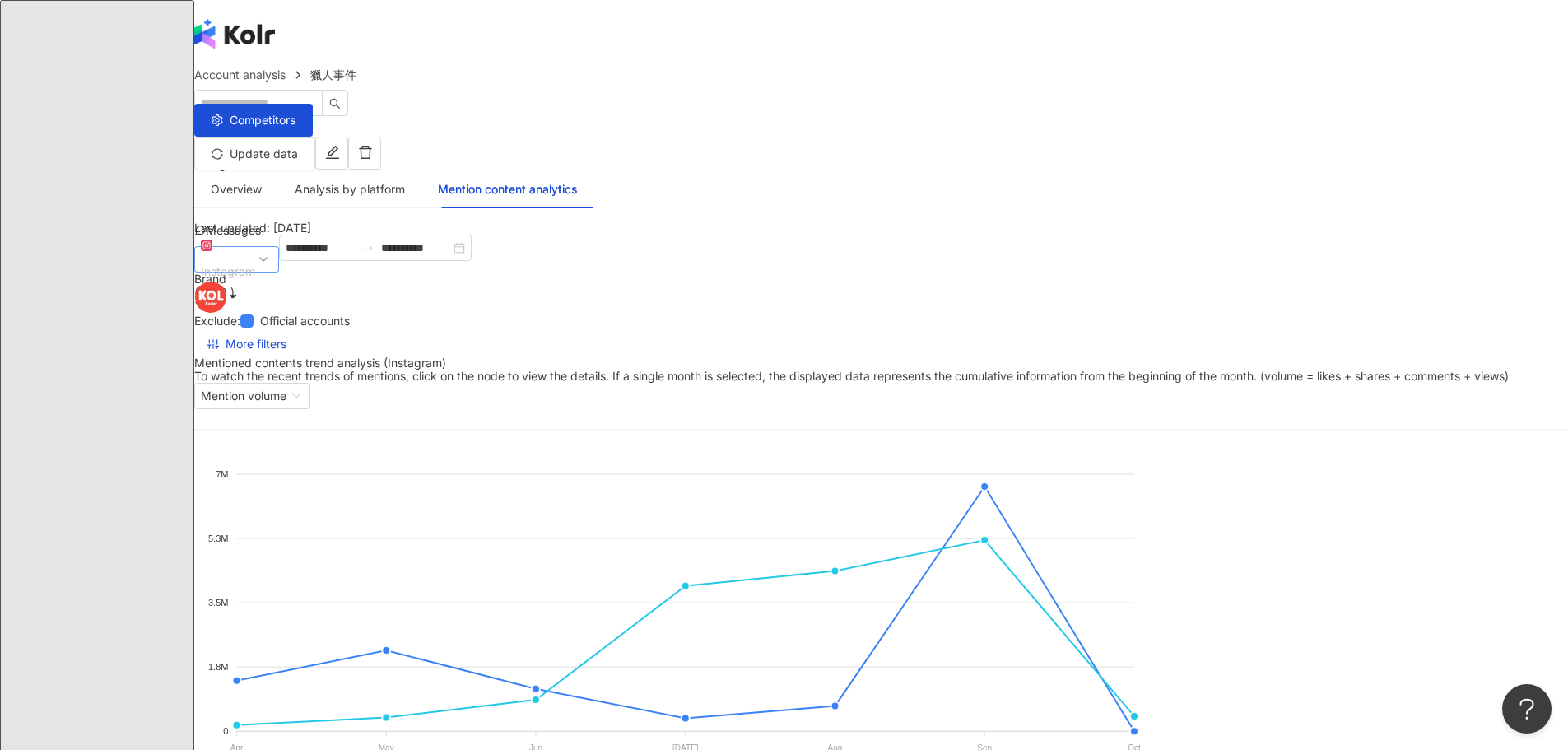
click at [273, 261] on span "Instagram" at bounding box center [236, 259] width 71 height 49
click at [273, 271] on span "Instagram" at bounding box center [236, 259] width 71 height 49
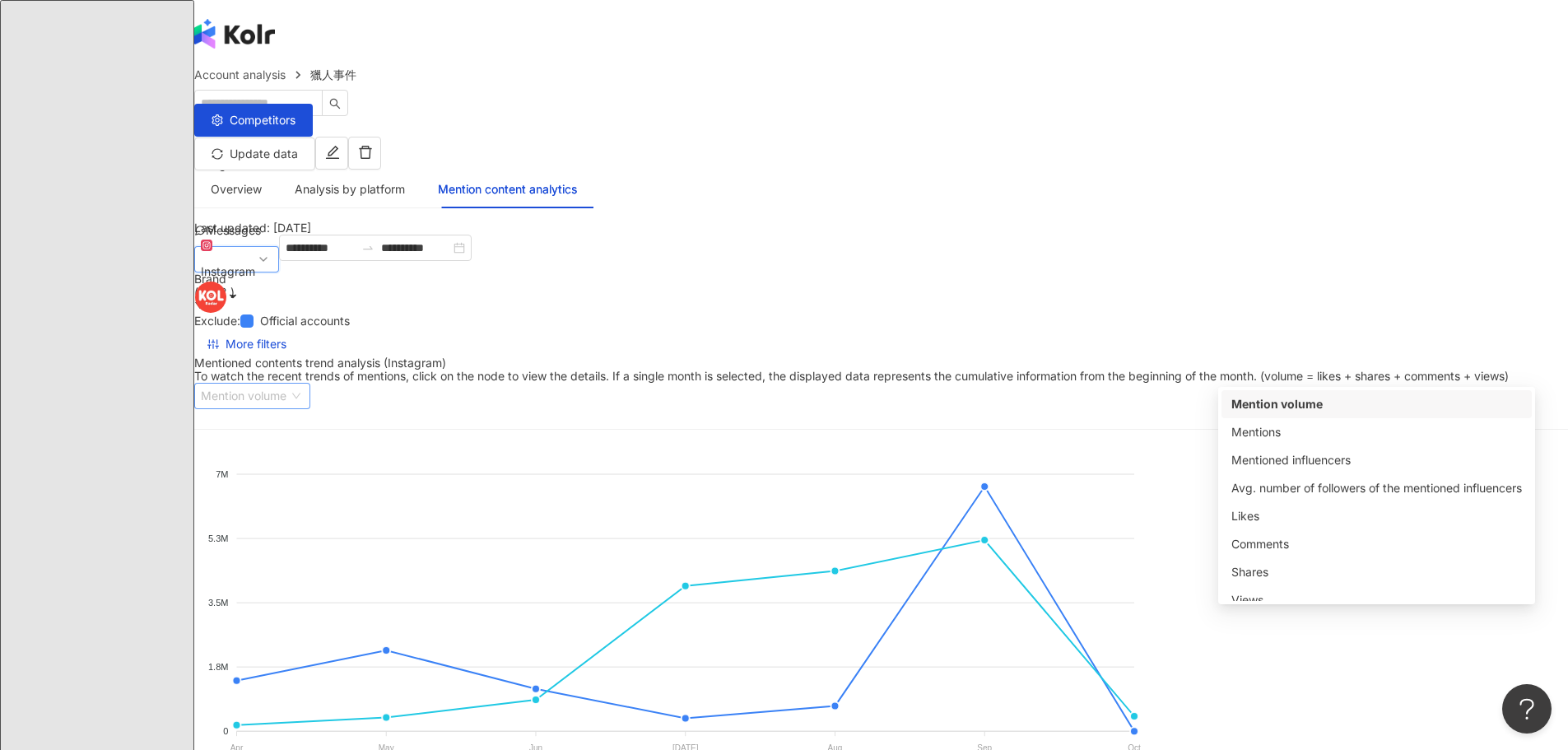
click at [303, 384] on span "Mention volume" at bounding box center [252, 396] width 103 height 25
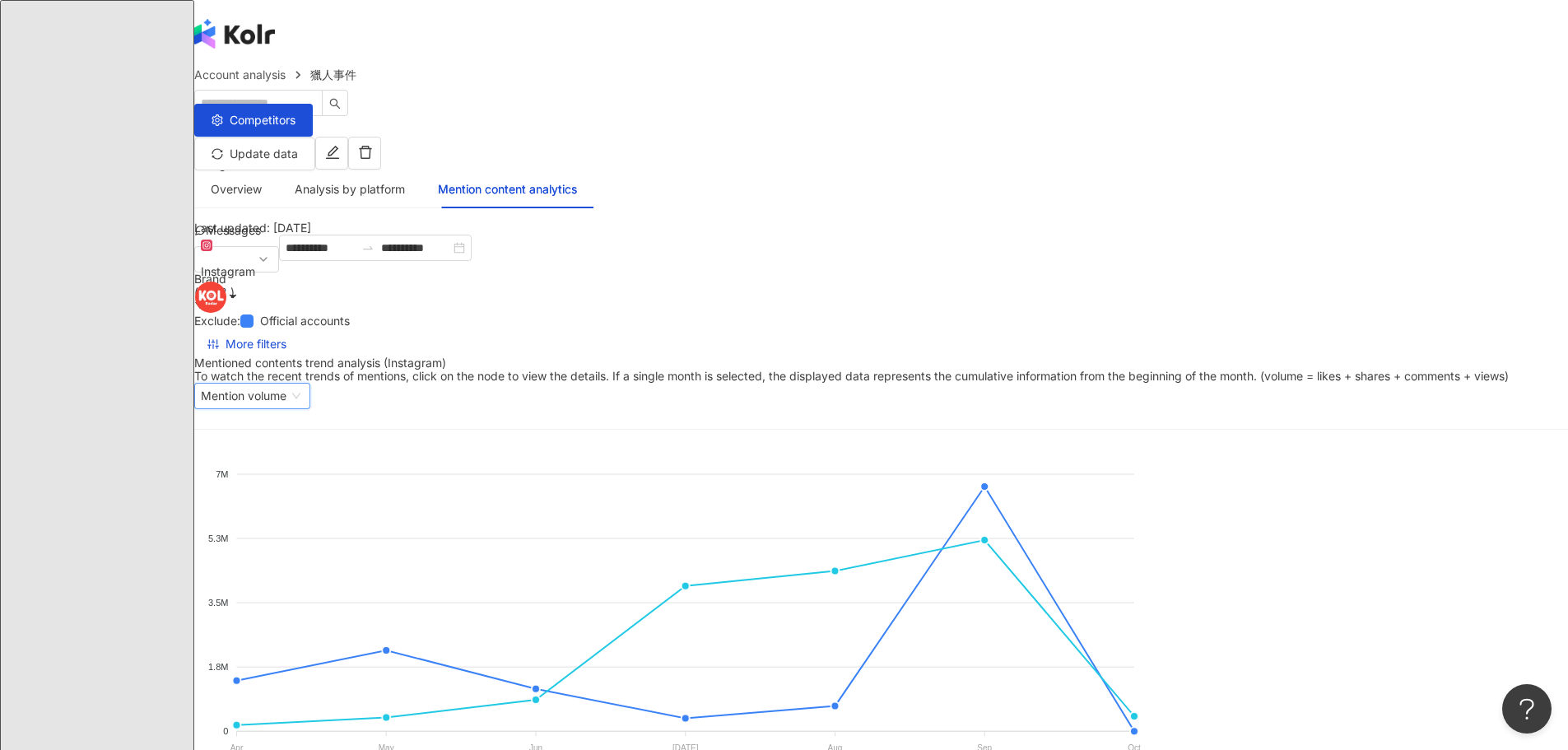
click at [1153, 132] on div "English" at bounding box center [880, 164] width 1373 height 66
click at [1134, 64] on div "繁體中文" at bounding box center [1124, 58] width 58 height 19
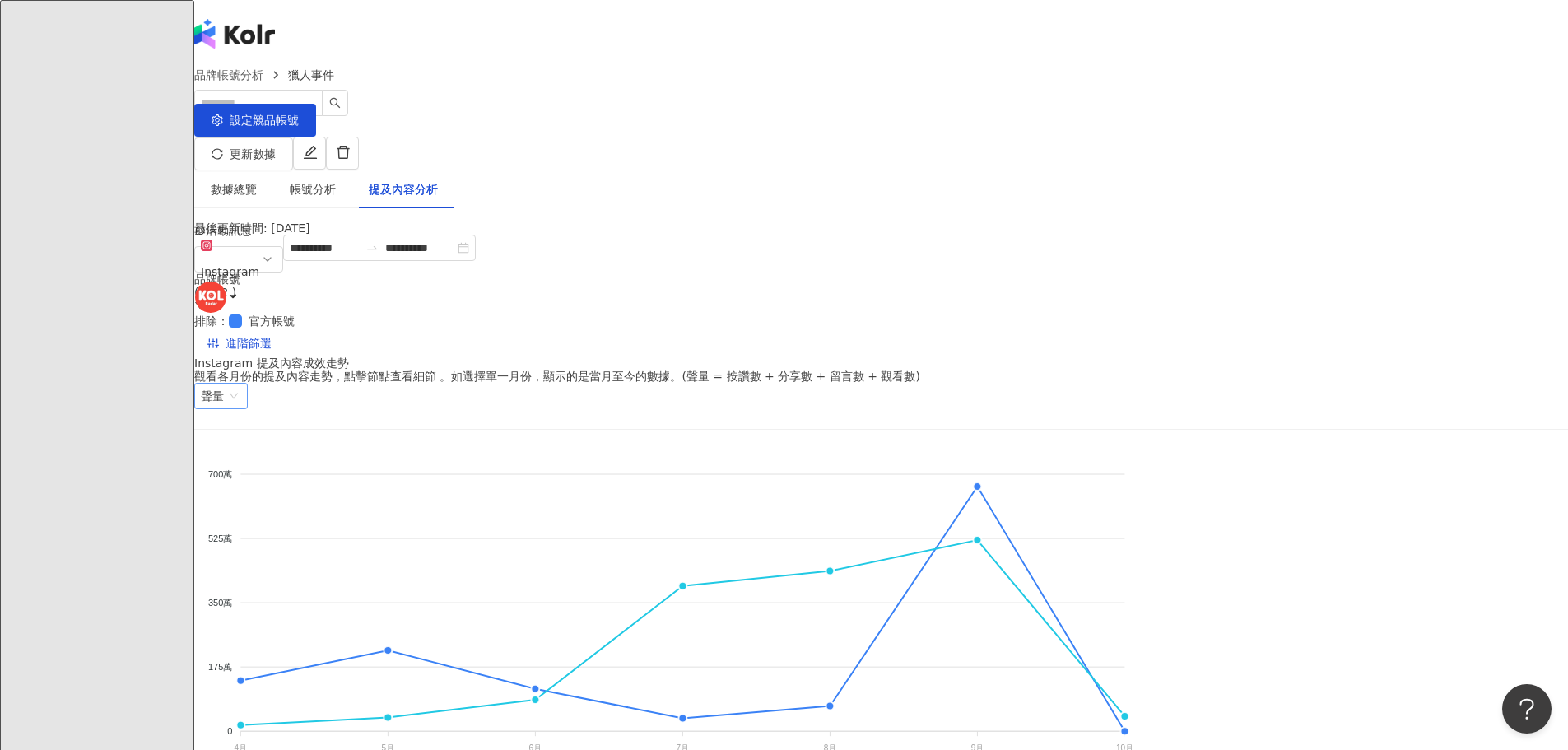
click at [241, 384] on span "聲量" at bounding box center [221, 396] width 40 height 25
click at [1316, 254] on div "**********" at bounding box center [880, 295] width 1373 height 121
click at [272, 331] on span "進階篩選" at bounding box center [249, 344] width 46 height 26
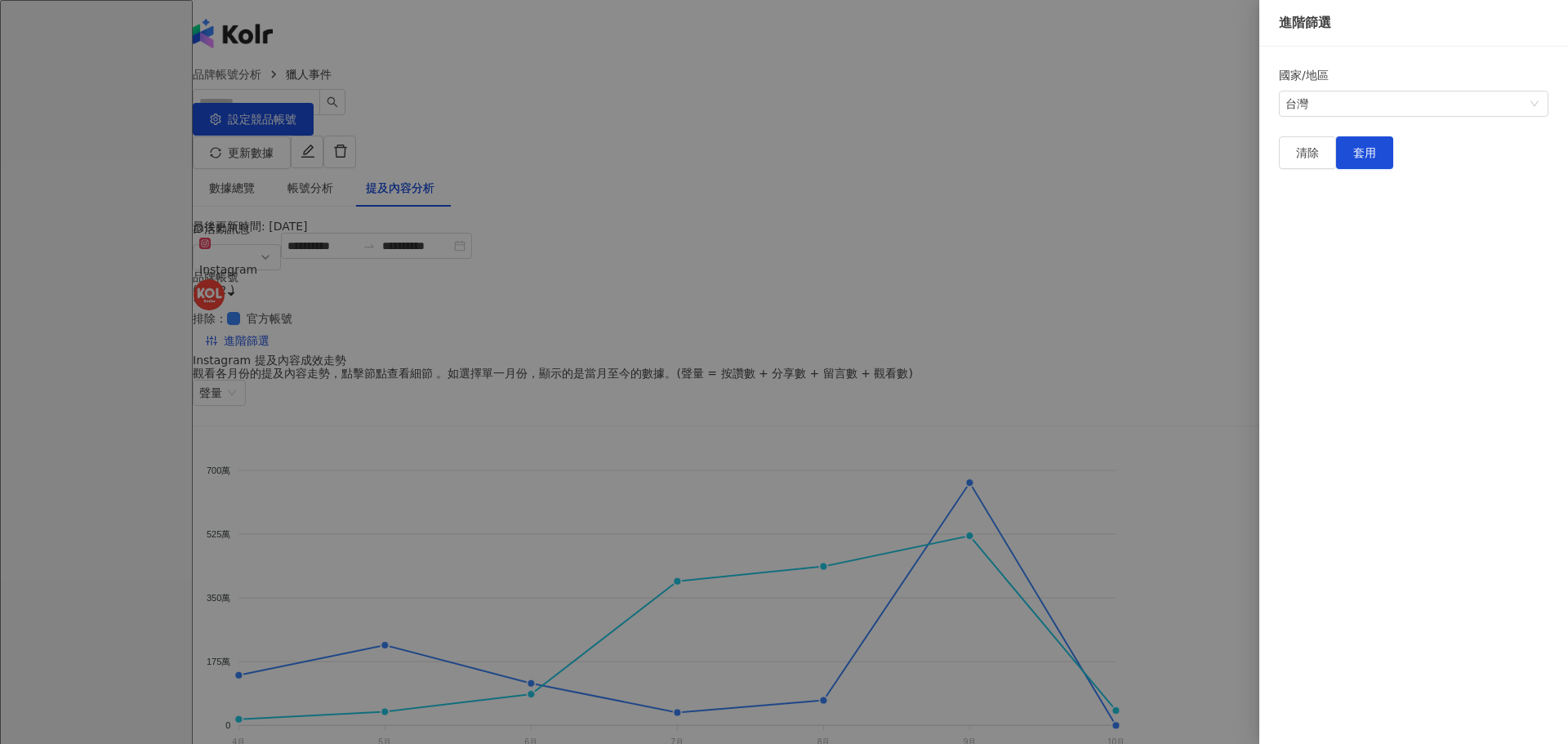
click at [1144, 165] on div at bounding box center [784, 372] width 1568 height 744
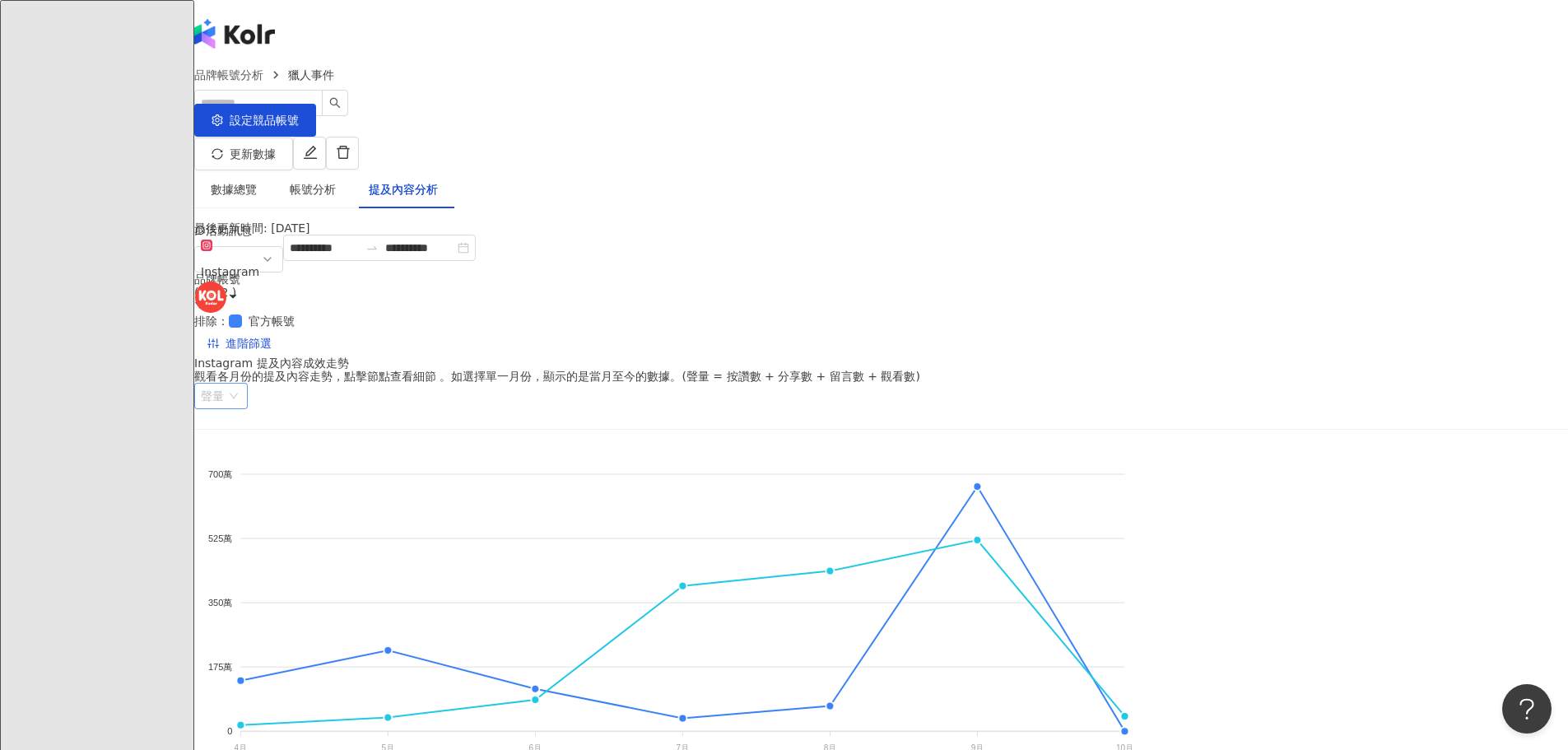
click at [241, 384] on span "聲量" at bounding box center [221, 396] width 40 height 25
click at [260, 267] on div "Instagram" at bounding box center [230, 272] width 58 height 25
click at [312, 352] on div "Facebook" at bounding box center [261, 362] width 106 height 19
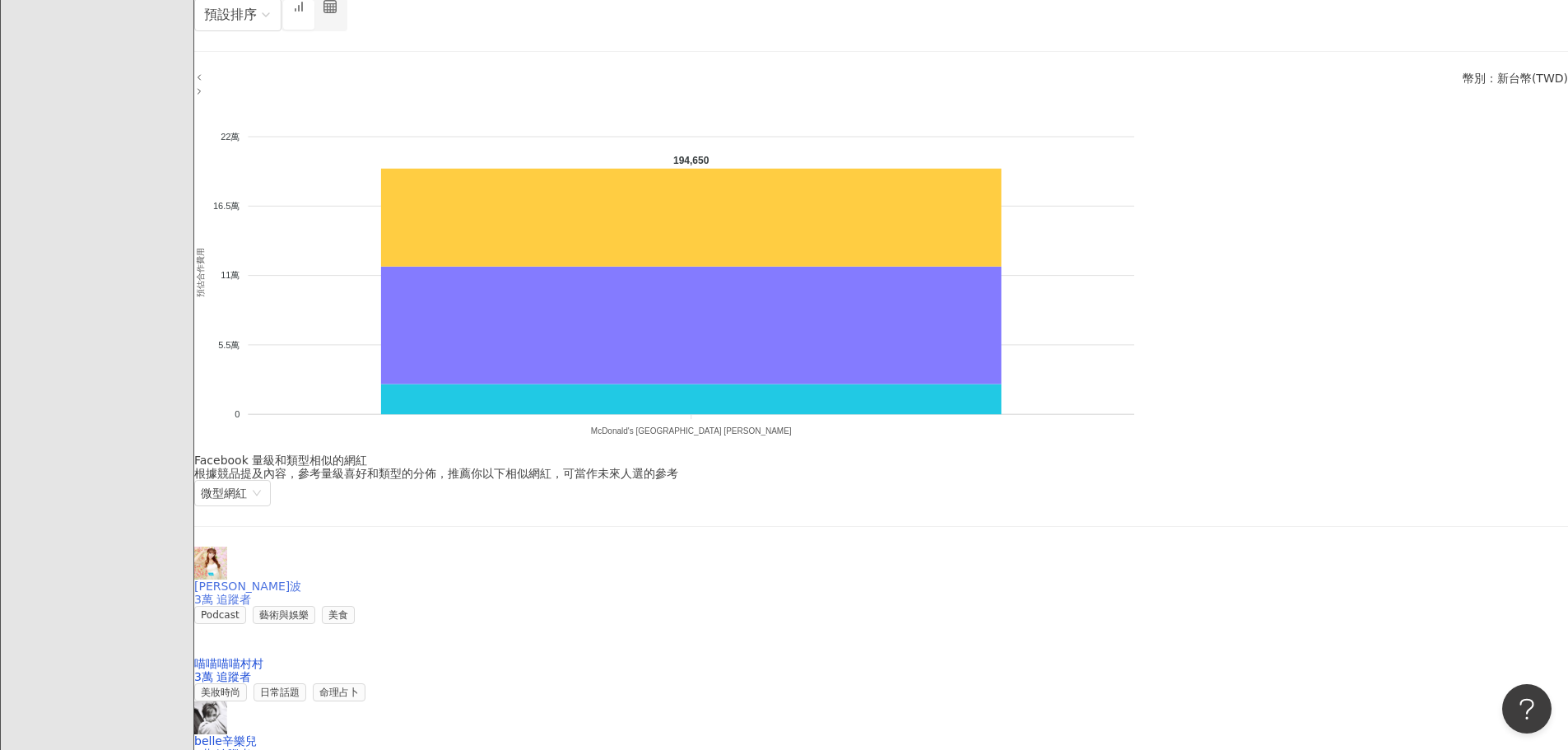
scroll to position [1470, 0]
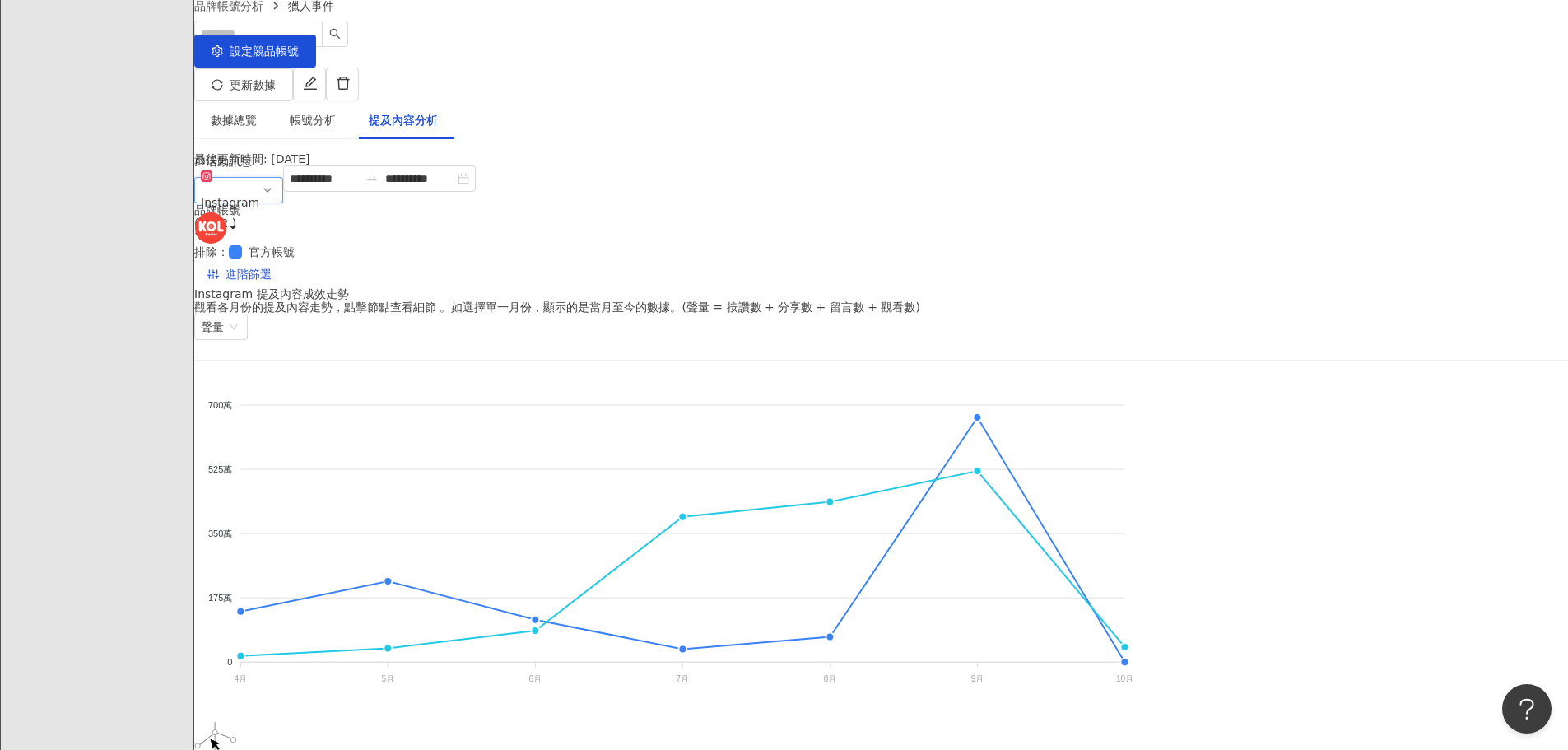
scroll to position [165, 0]
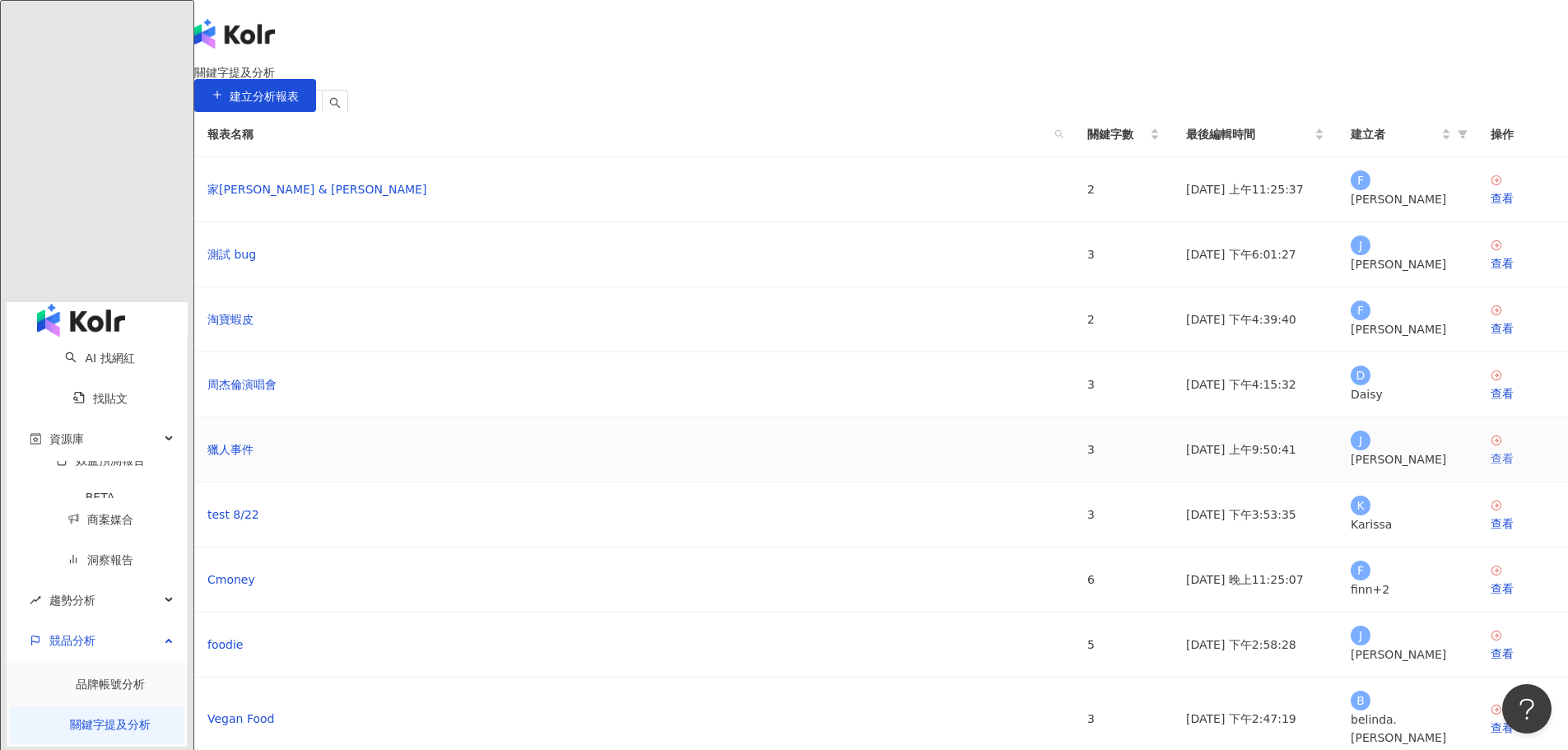
click at [1490, 467] on div "查看" at bounding box center [1522, 459] width 64 height 19
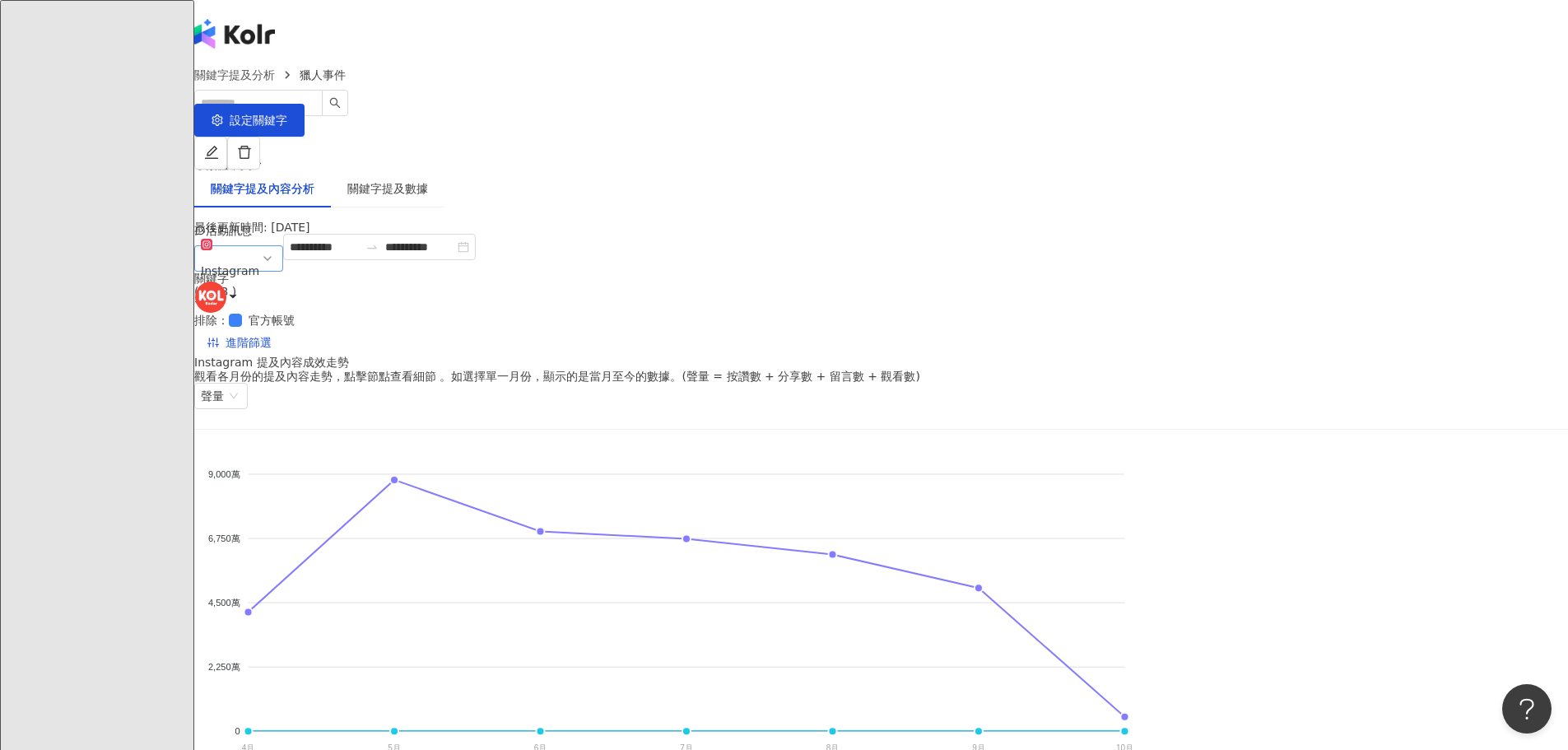
click at [276, 274] on span "Instagram" at bounding box center [239, 258] width 76 height 49
click at [241, 384] on span "聲量" at bounding box center [221, 396] width 40 height 25
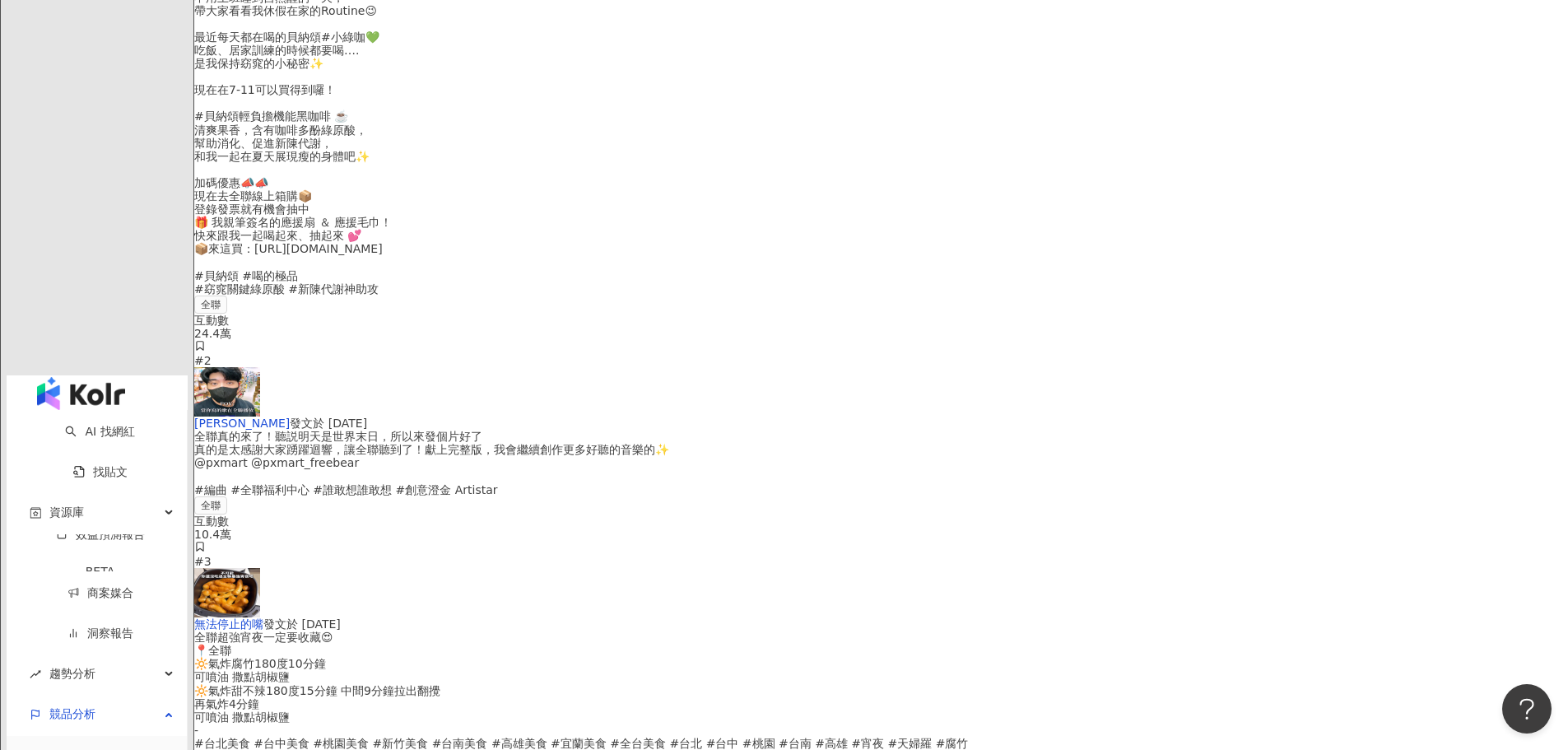
scroll to position [3291, 0]
click at [93, 749] on link "品牌帳號分析" at bounding box center [110, 760] width 70 height 13
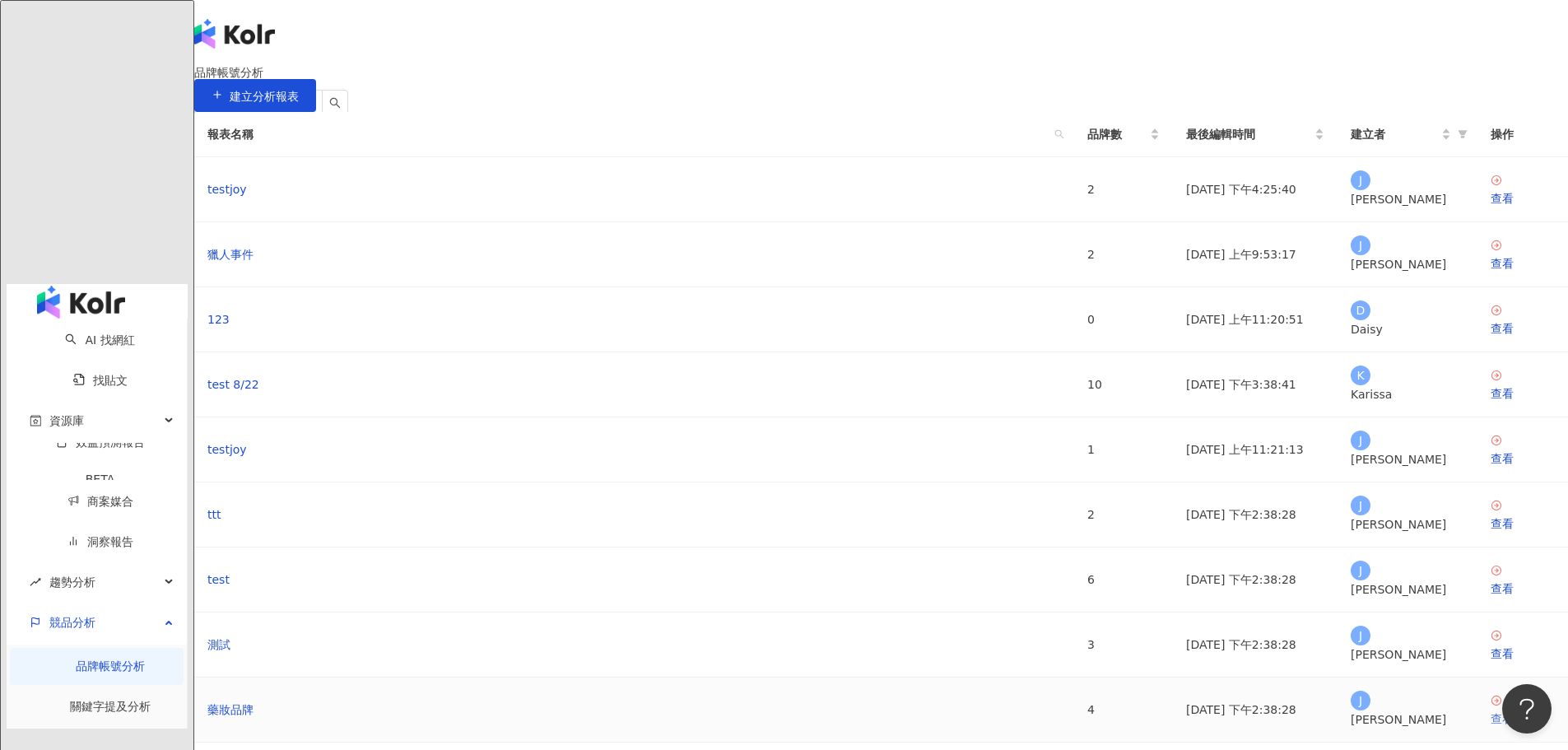
click at [1490, 709] on div "查看" at bounding box center [1522, 718] width 64 height 19
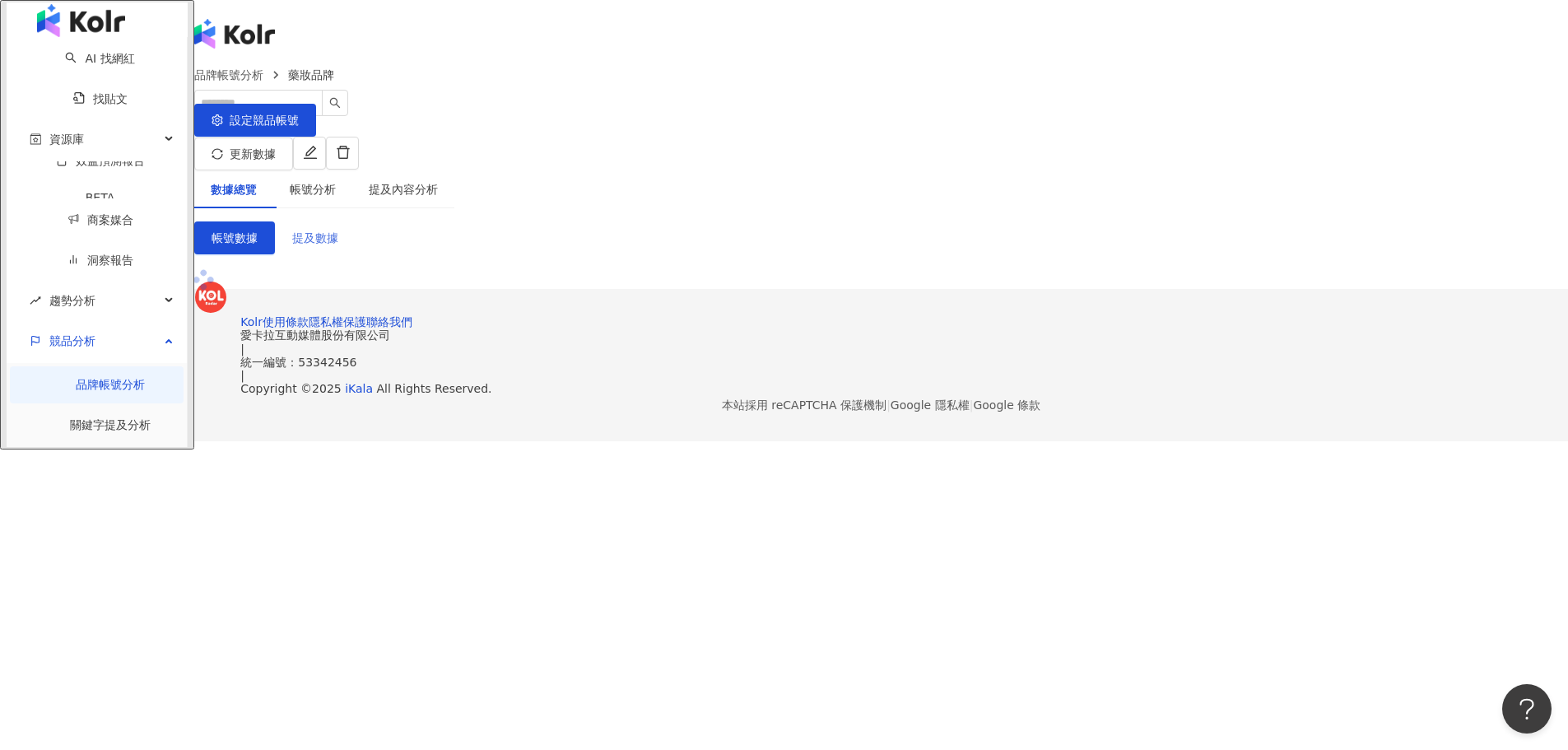
click at [355, 234] on button "提及數據" at bounding box center [314, 238] width 81 height 33
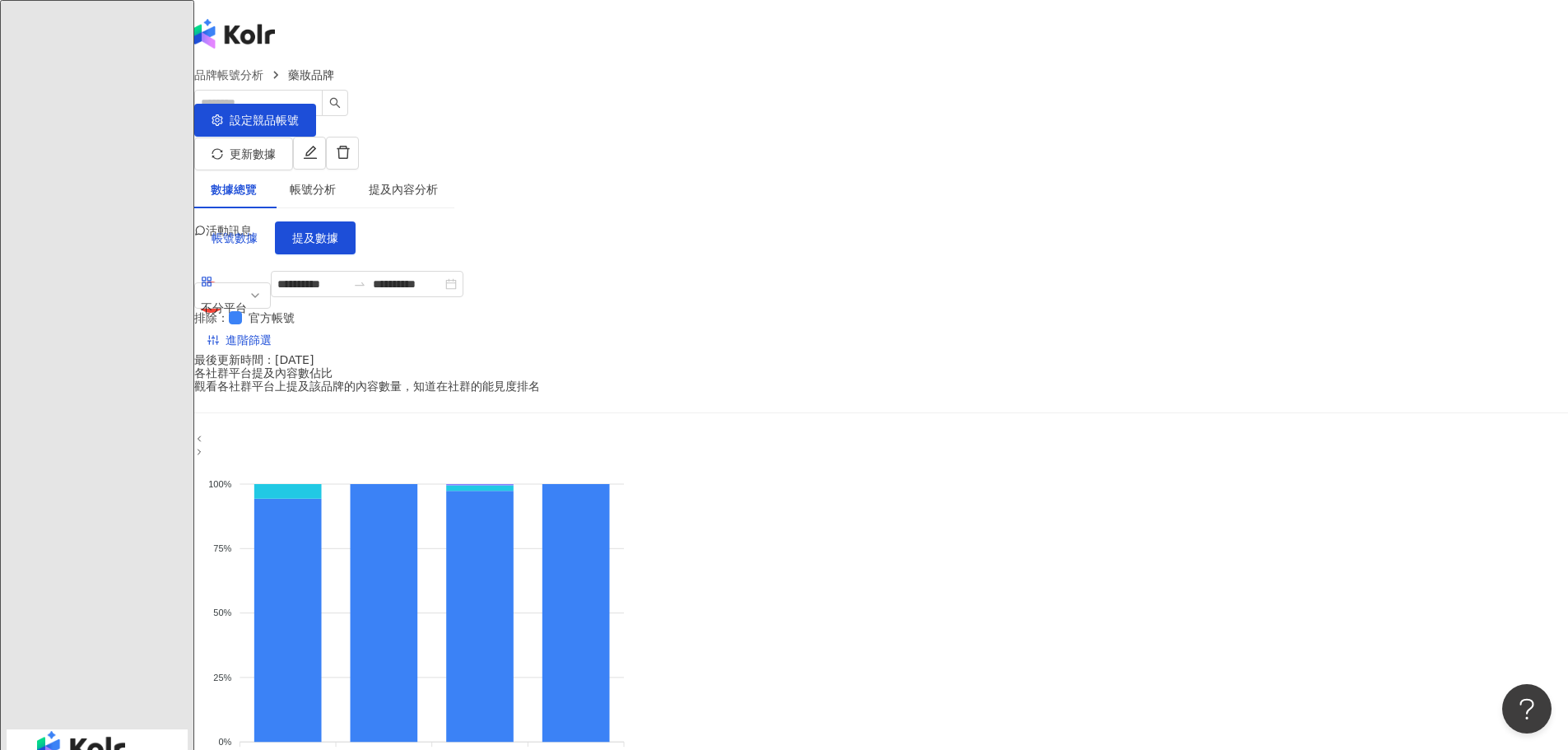
click at [252, 158] on span "繁體中文" at bounding box center [229, 164] width 46 height 13
click at [1117, 100] on div "English" at bounding box center [1131, 92] width 66 height 19
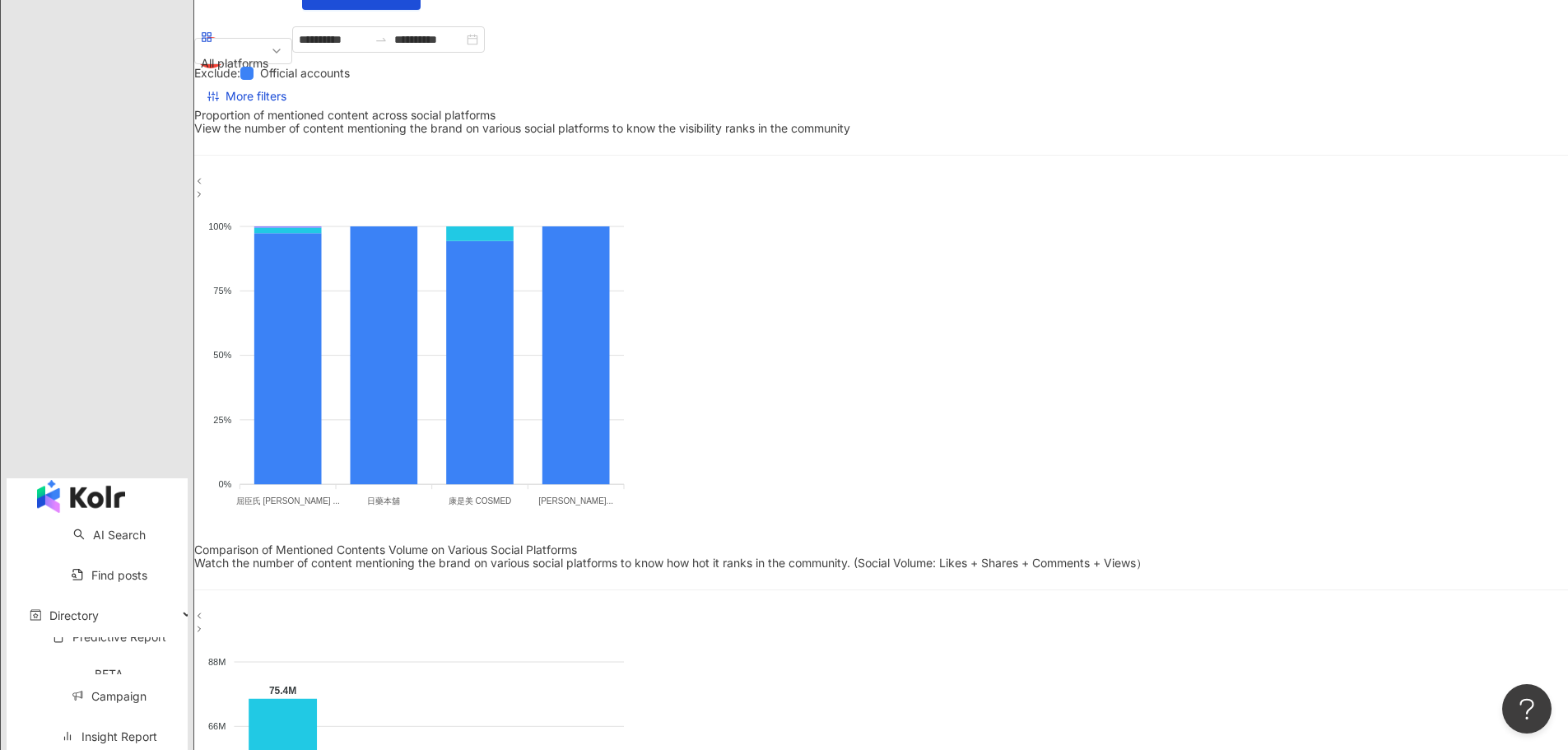
scroll to position [247, 0]
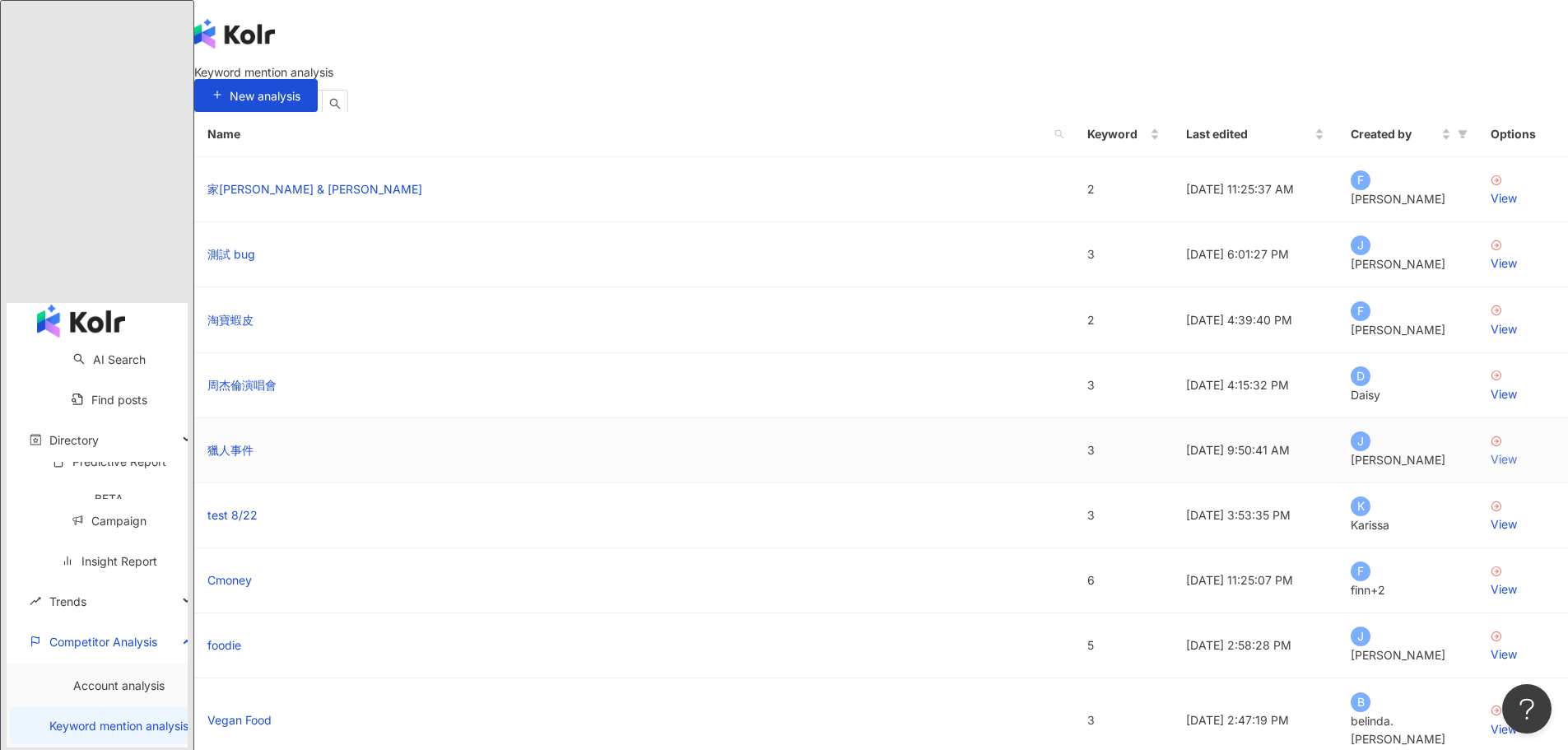
click at [1490, 468] on div "View" at bounding box center [1522, 459] width 64 height 19
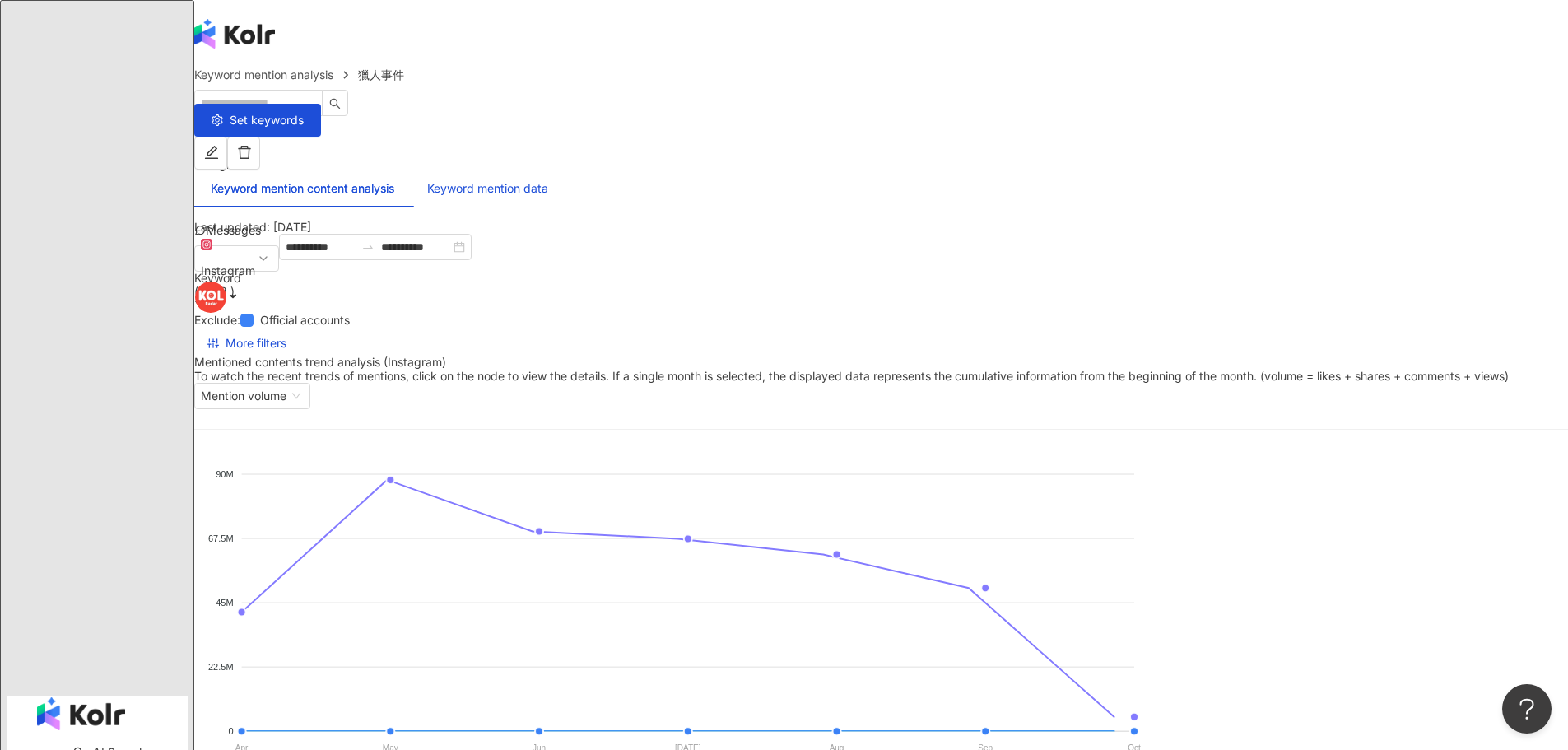
click at [548, 179] on div "Keyword mention data" at bounding box center [488, 188] width 121 height 19
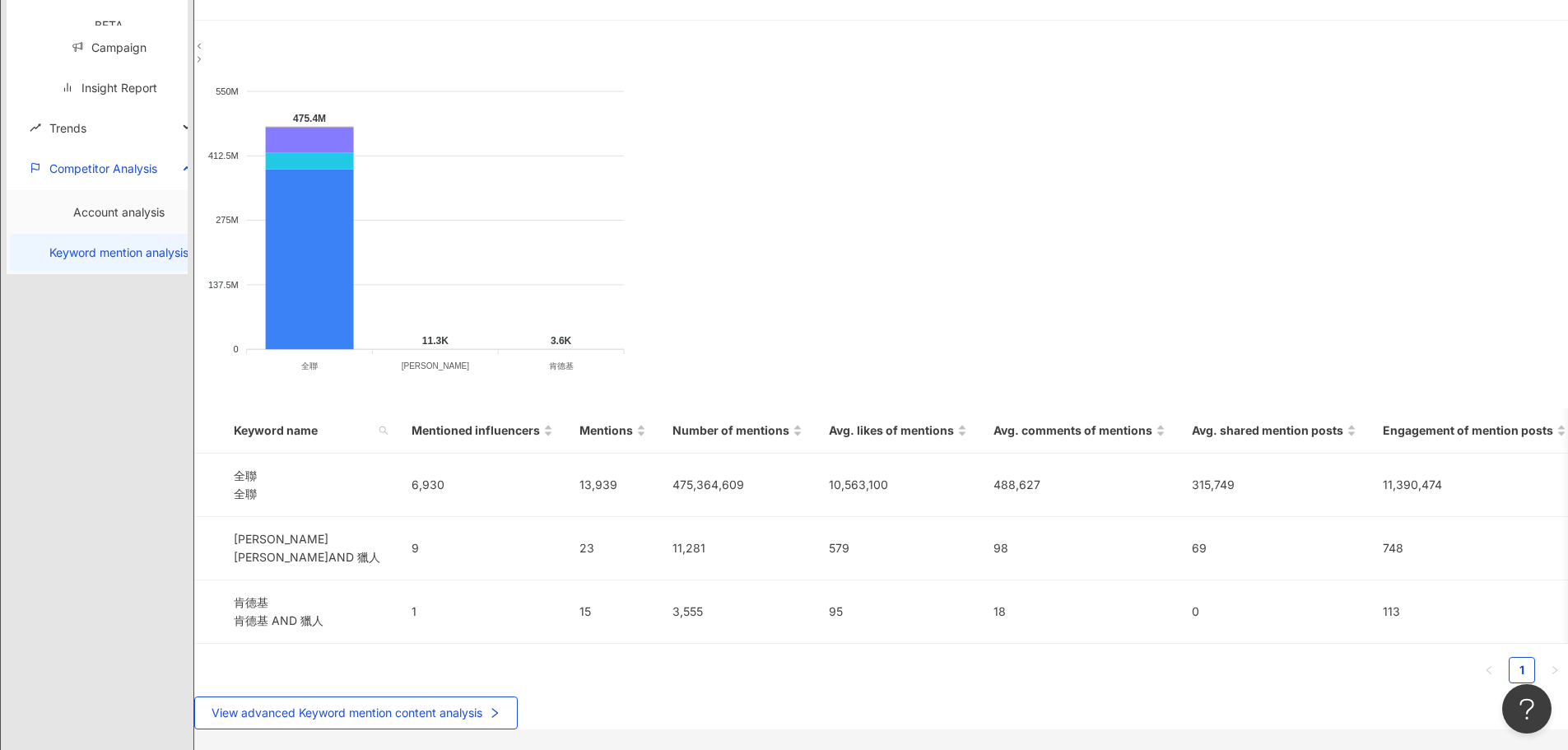
click at [553, 408] on div "Keyword name Mentioned influencers Mentions Number of mentions Avg. likes of me…" at bounding box center [880, 552] width 1373 height 288
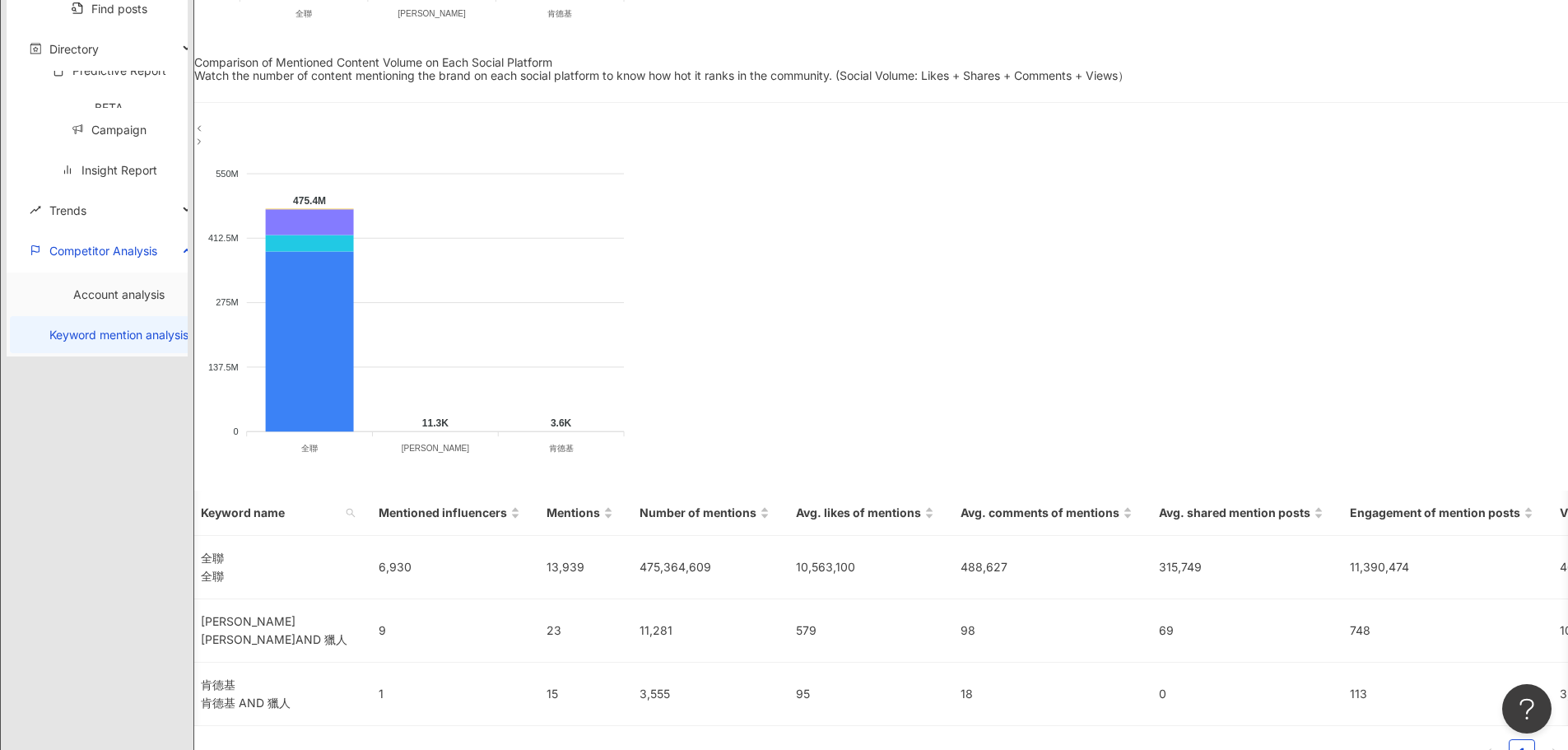
scroll to position [0, 30]
click at [73, 301] on link "Account analysis" at bounding box center [119, 294] width 92 height 14
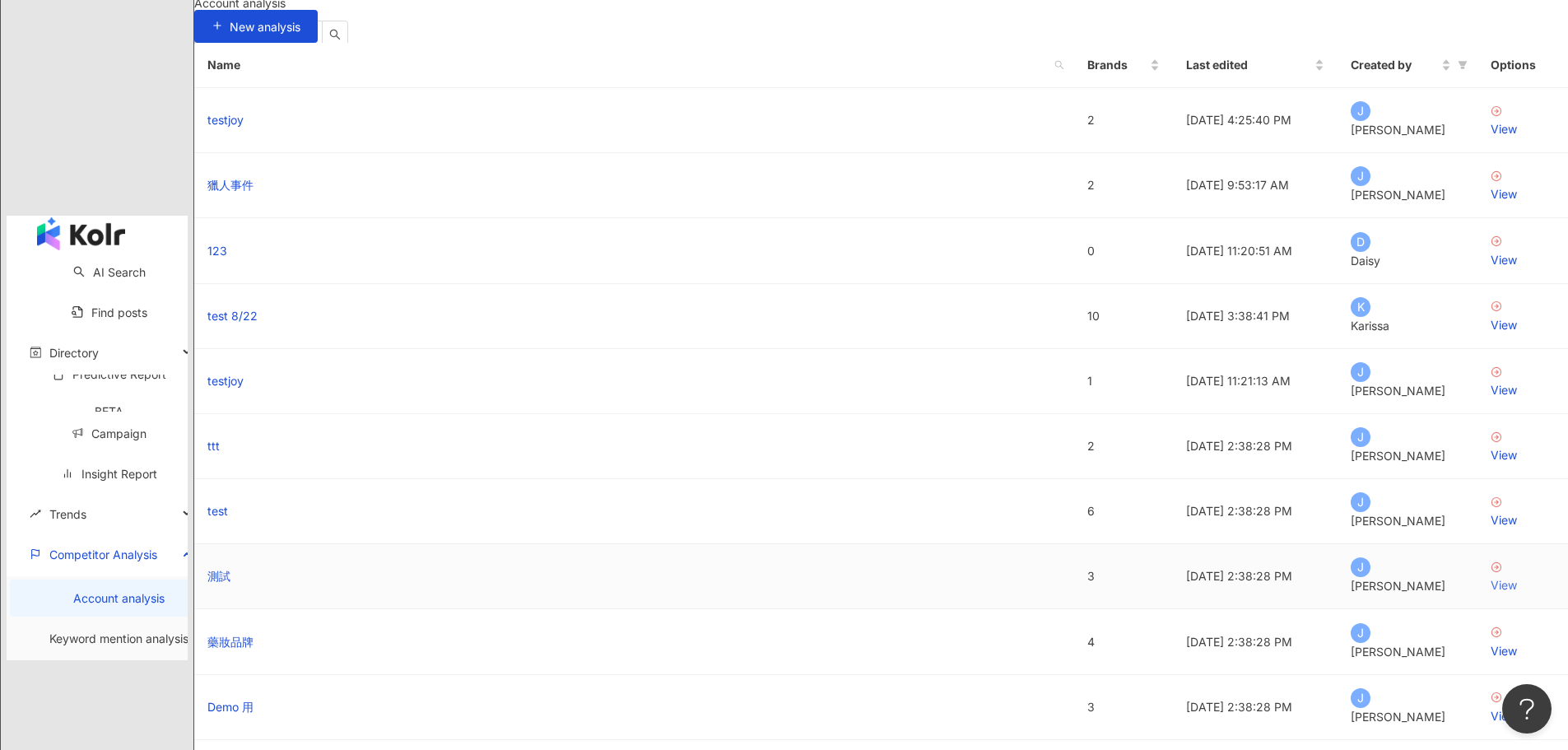
scroll to position [165, 0]
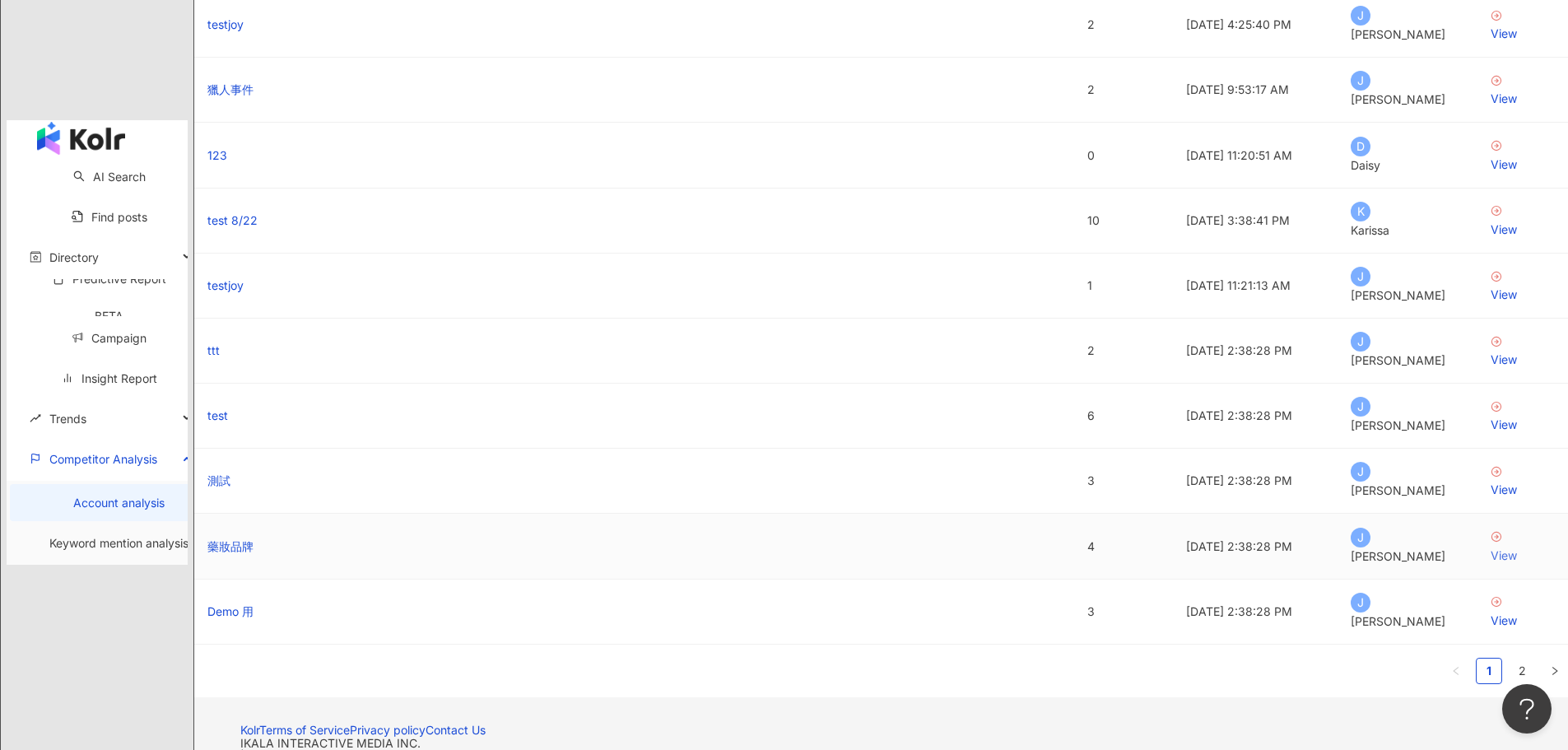
click at [1490, 546] on div "View" at bounding box center [1522, 555] width 64 height 19
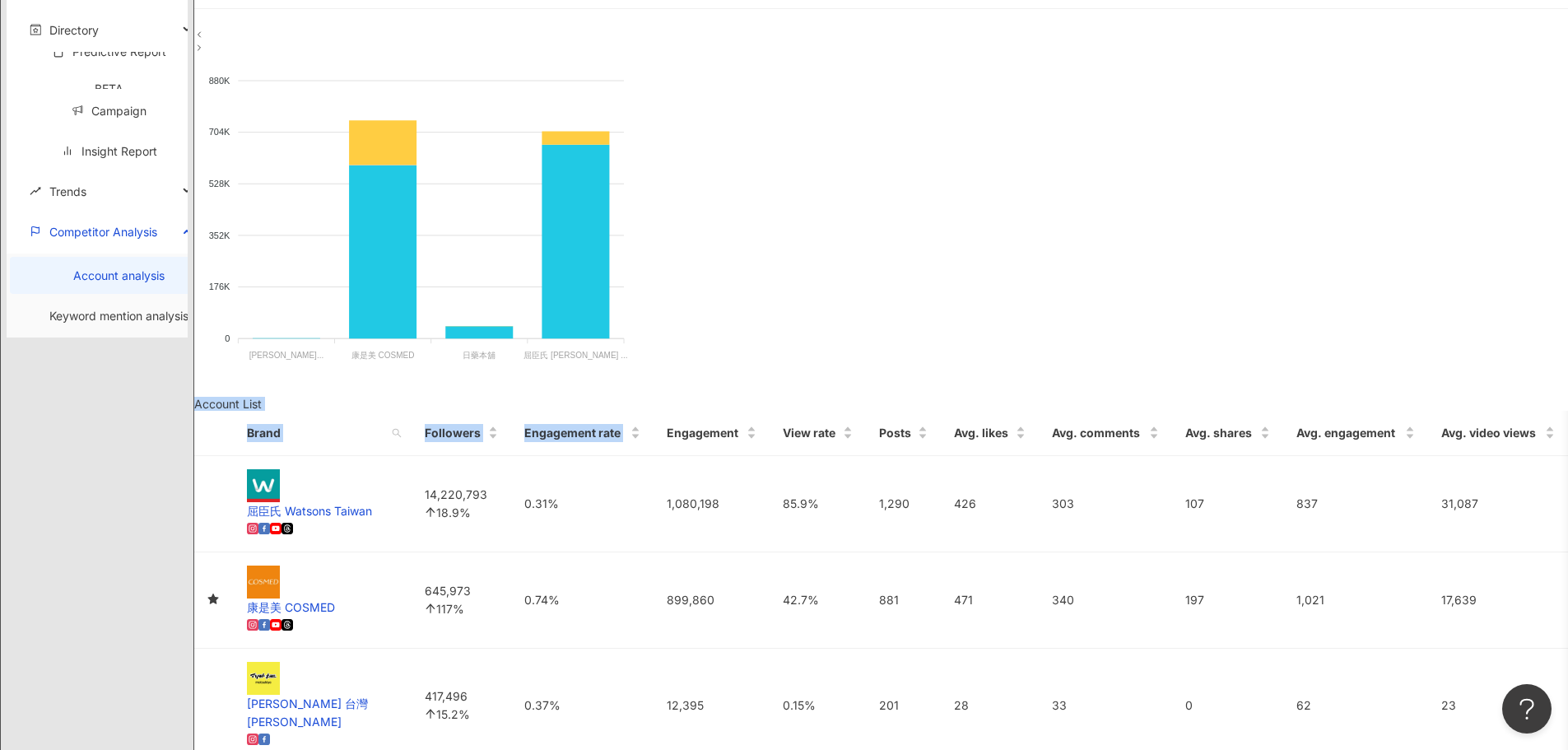
drag, startPoint x: 370, startPoint y: 60, endPoint x: 1148, endPoint y: 182, distance: 787.5
click at [797, 138] on div "**********" at bounding box center [880, 149] width 1373 height 1471
click at [1499, 337] on main "**********" at bounding box center [880, 71] width 1373 height 1627
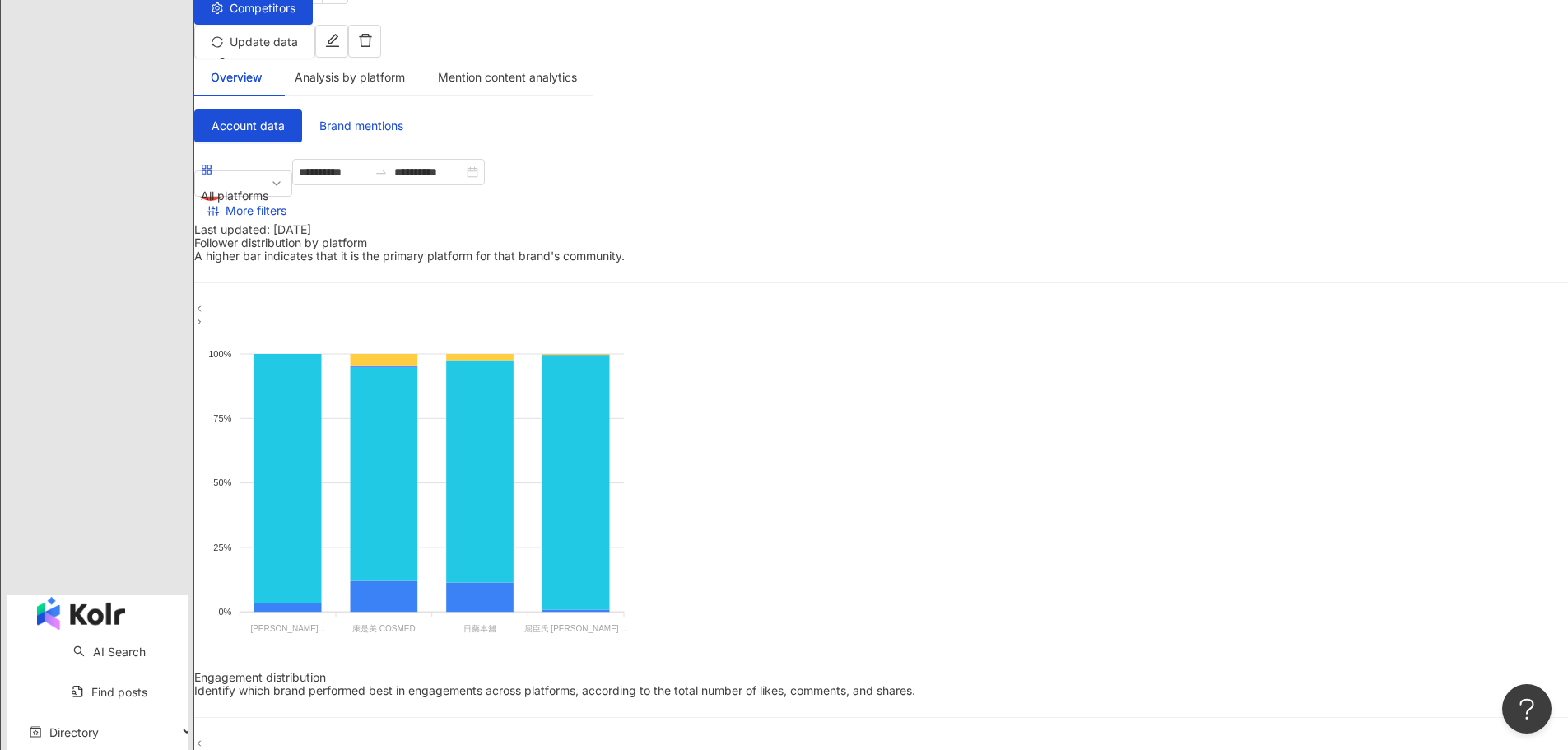
scroll to position [83, 0]
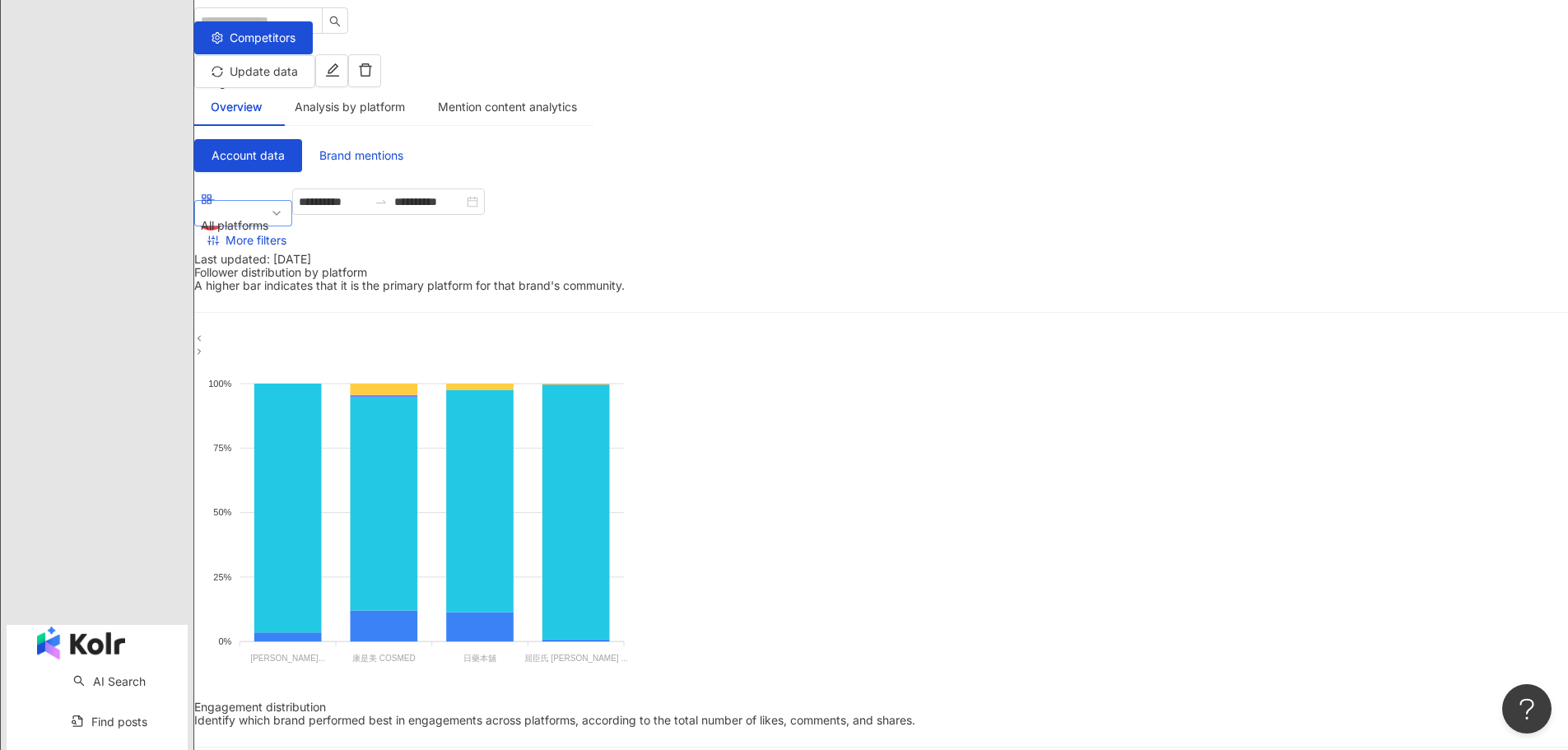
click at [286, 205] on span "All platforms" at bounding box center [243, 212] width 84 height 49
click at [403, 149] on span "Brand mentions" at bounding box center [361, 156] width 84 height 13
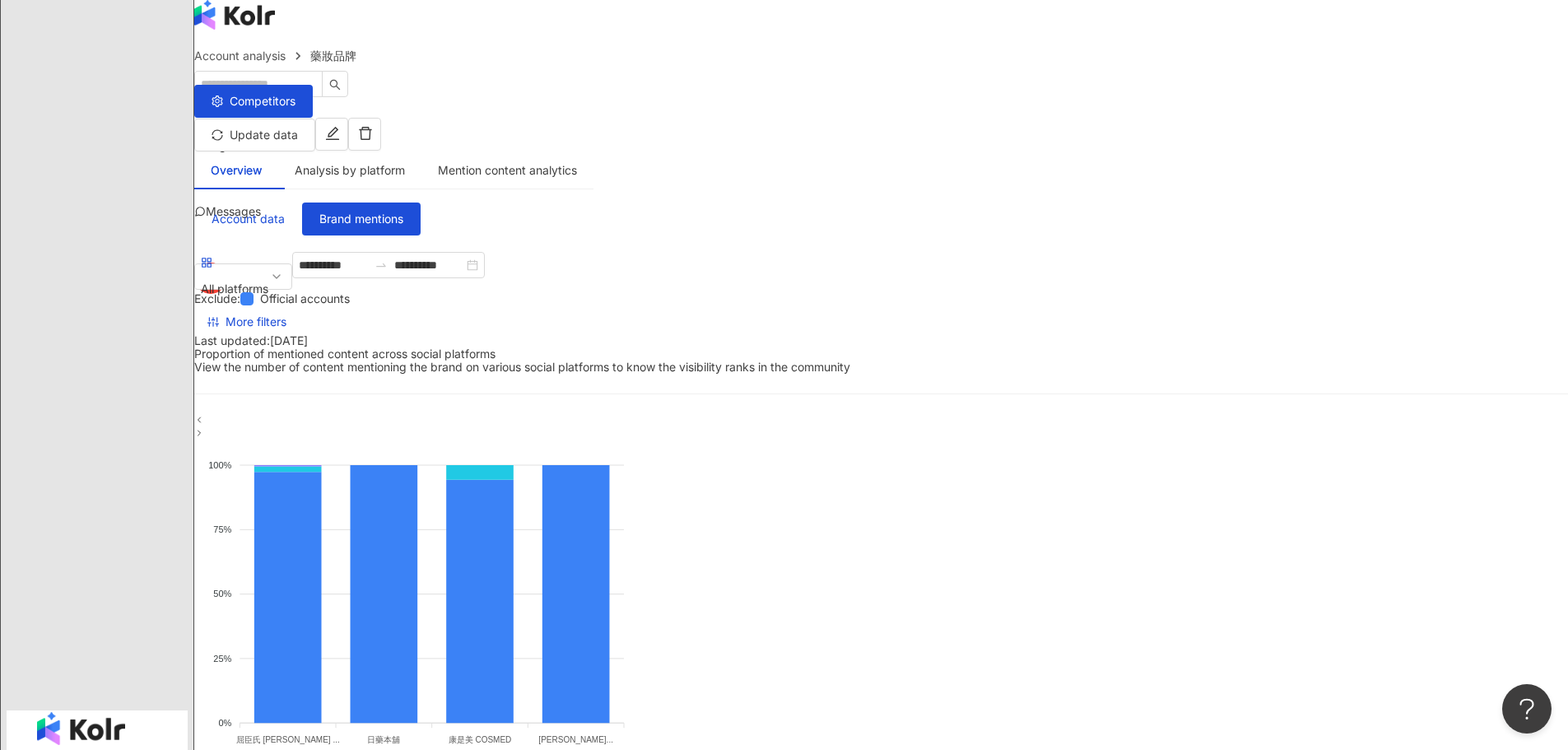
scroll to position [83, 0]
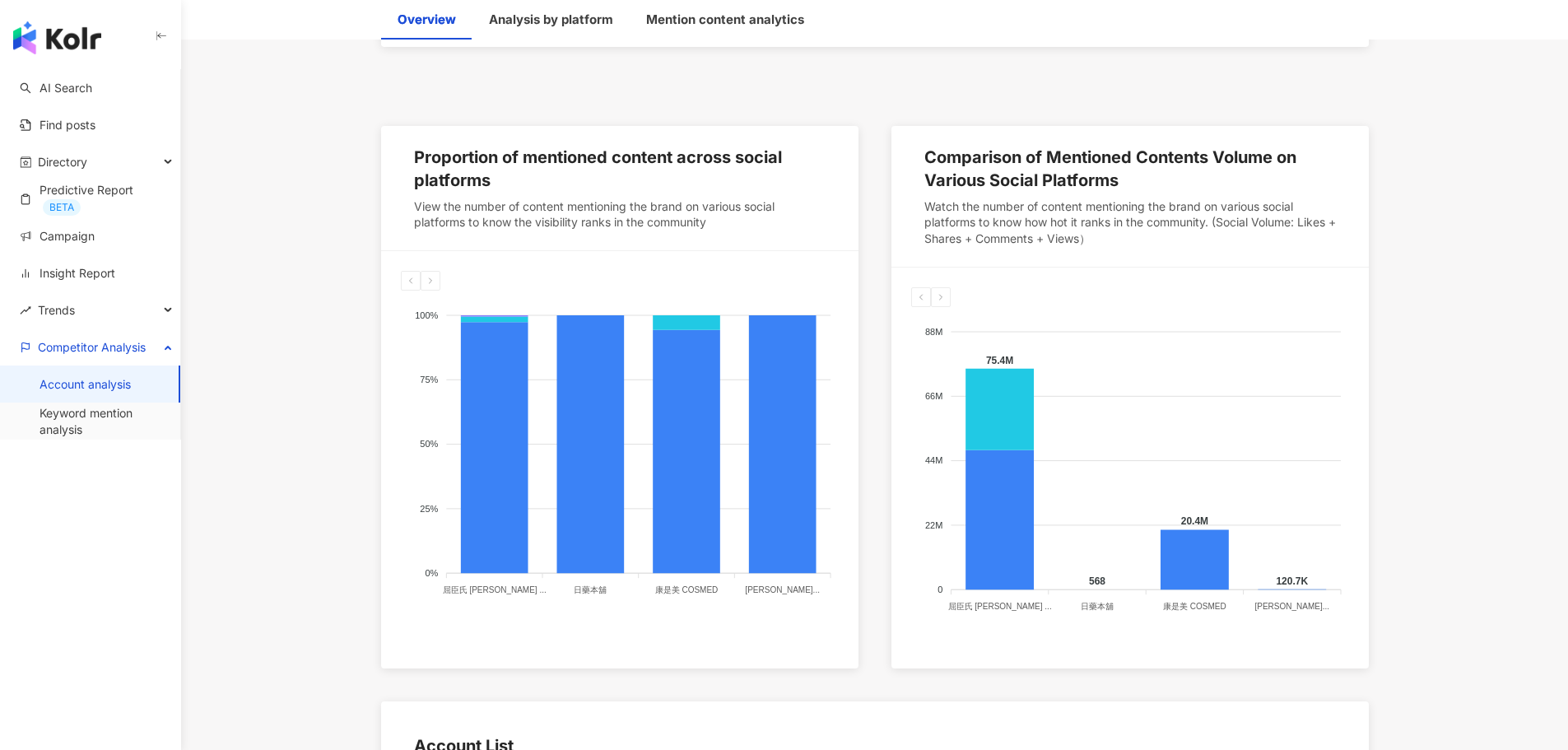
scroll to position [83, 0]
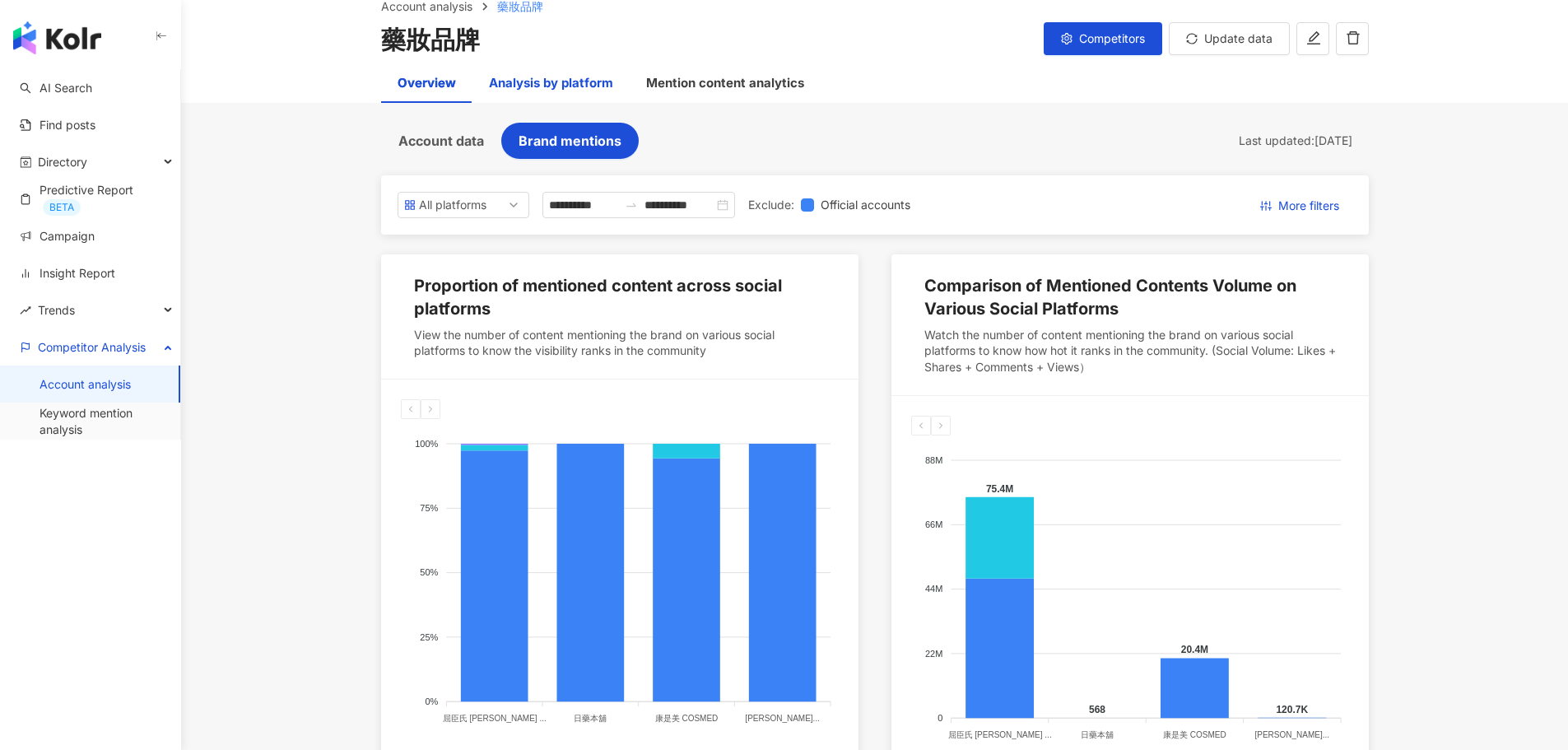
click at [560, 83] on div "Analysis by platform" at bounding box center [551, 83] width 124 height 19
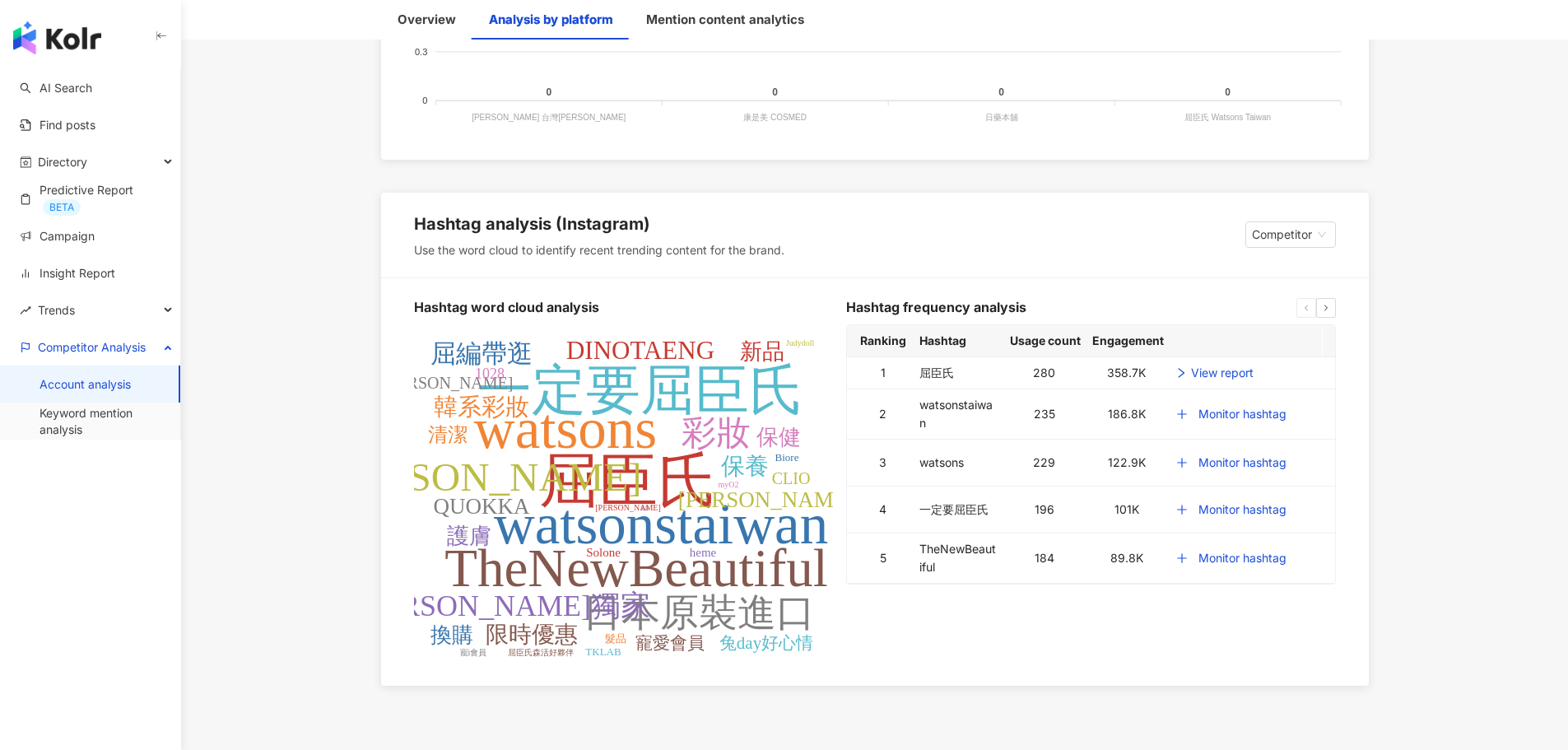
scroll to position [2005, 0]
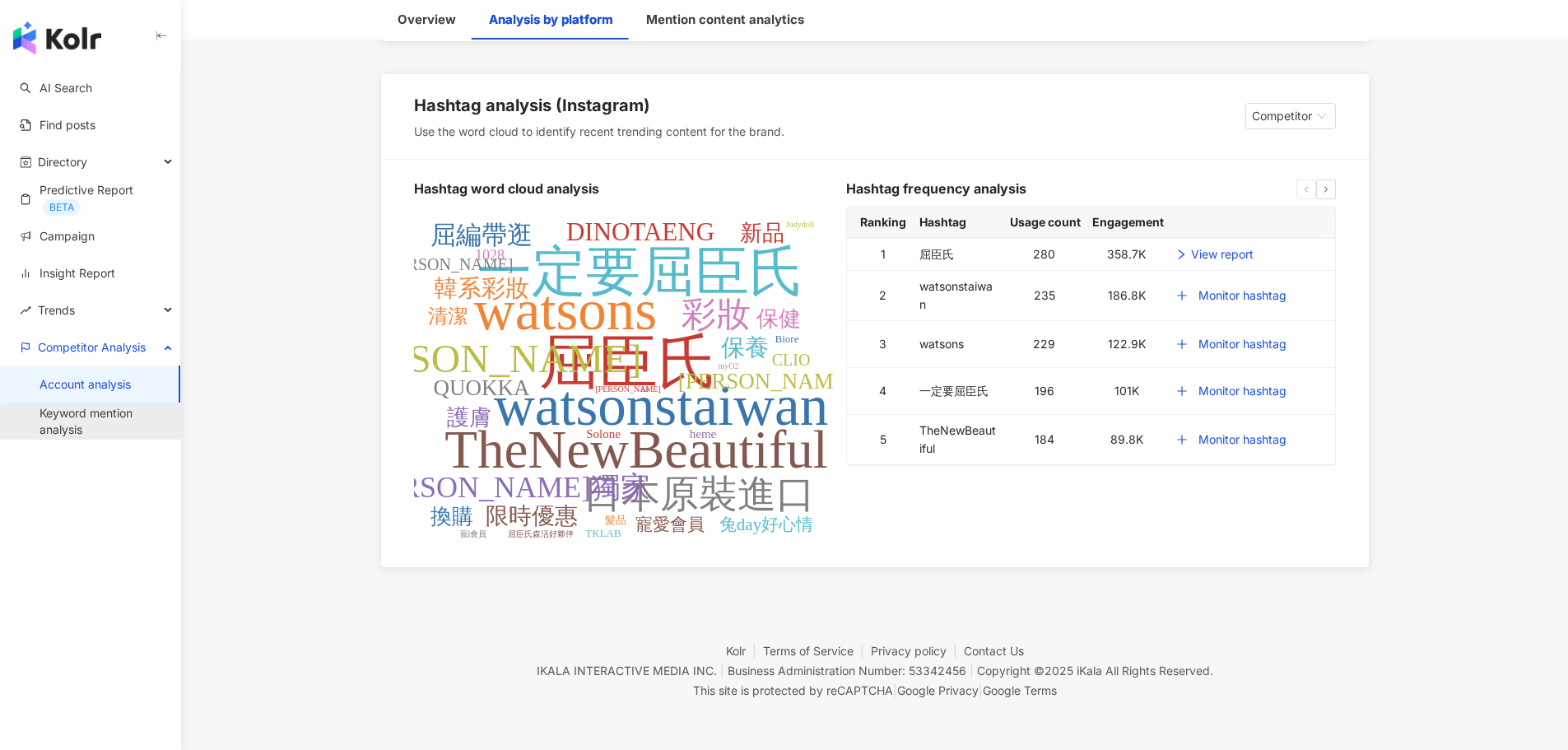
click at [66, 421] on link "Keyword mention analysis" at bounding box center [104, 421] width 128 height 32
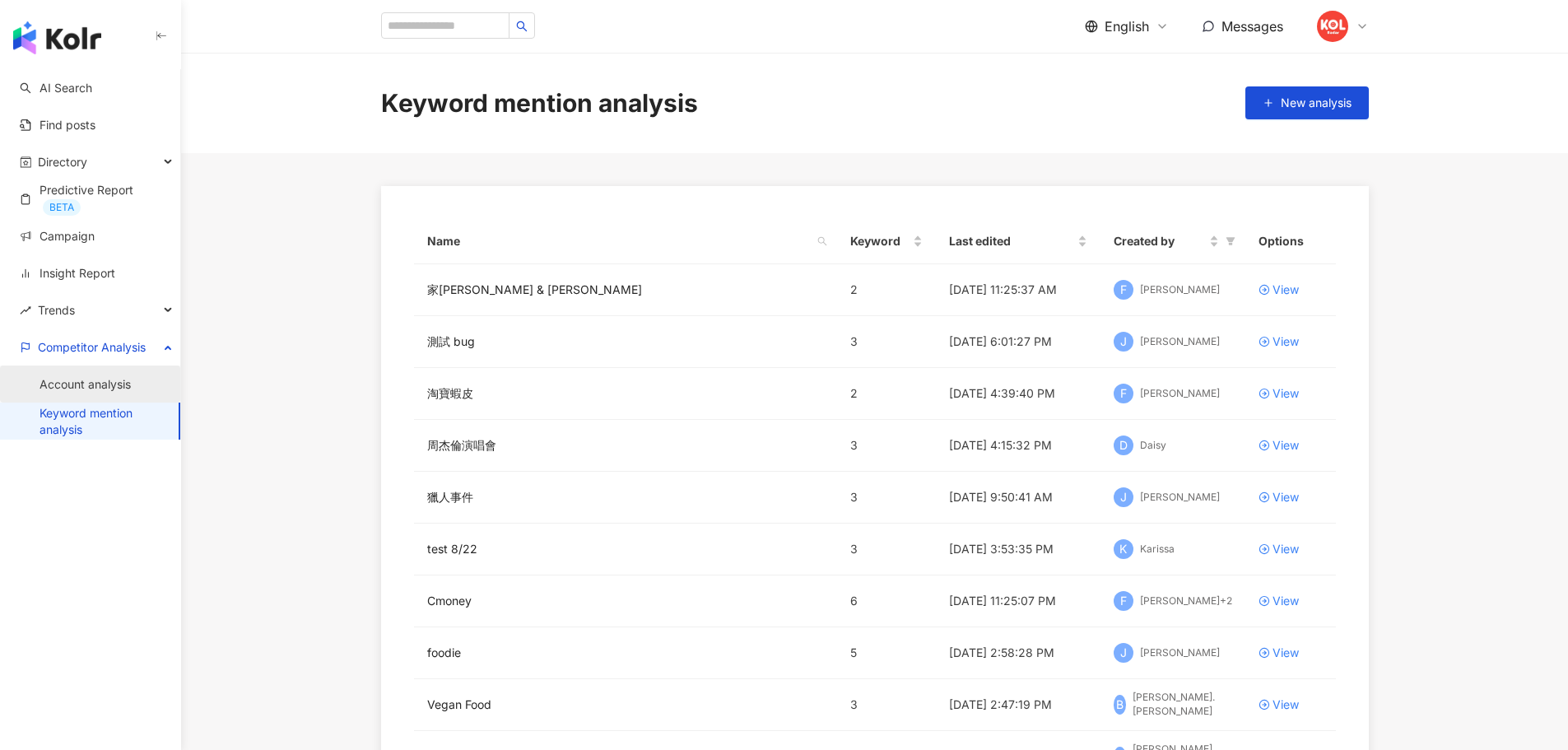
click at [79, 388] on link "Account analysis" at bounding box center [85, 385] width 92 height 17
